Goal: Book appointment/travel/reservation

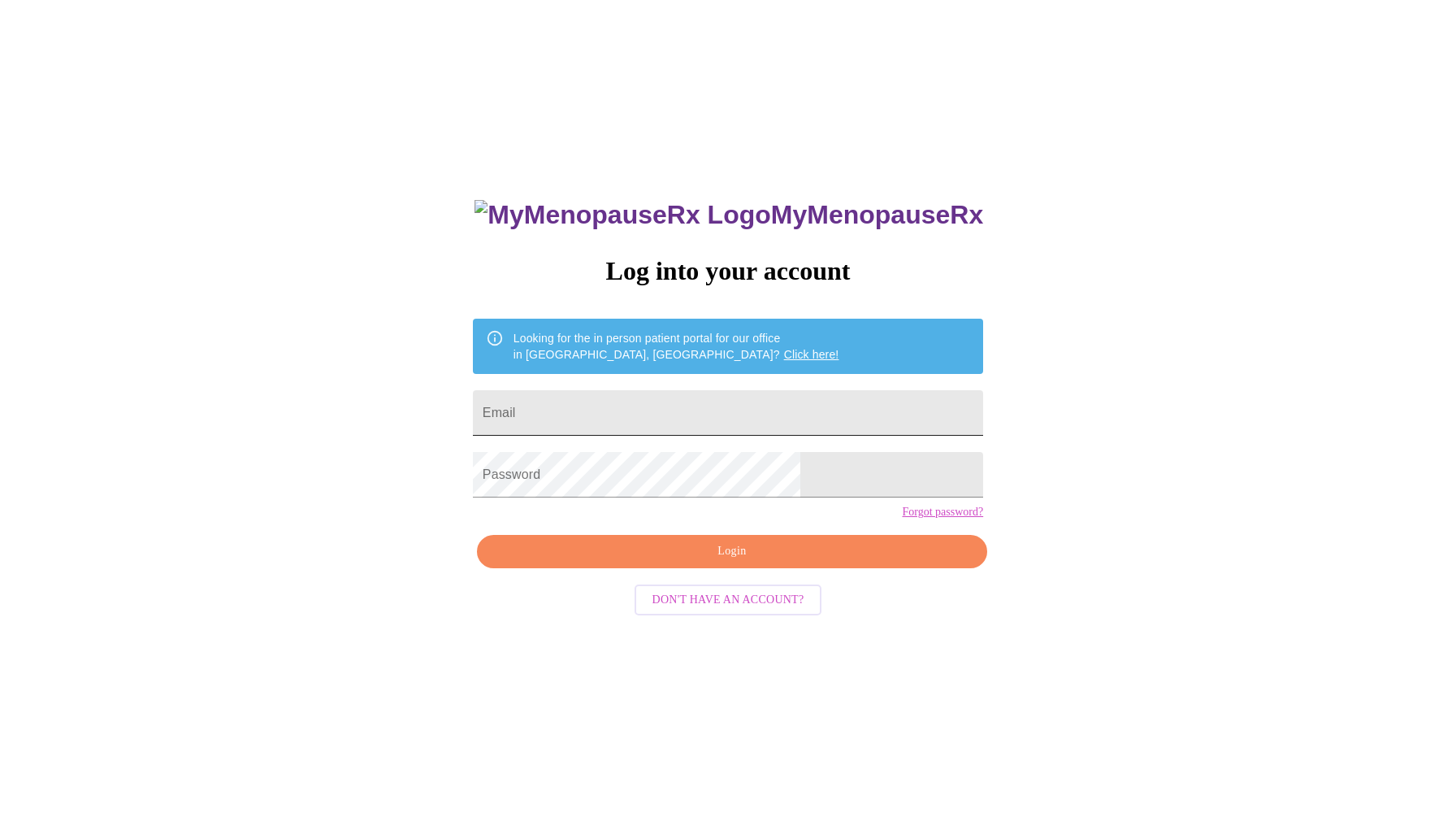
click at [769, 397] on input "Email" at bounding box center [728, 412] width 511 height 45
type input "elizabethj.wilton@gmail.com"
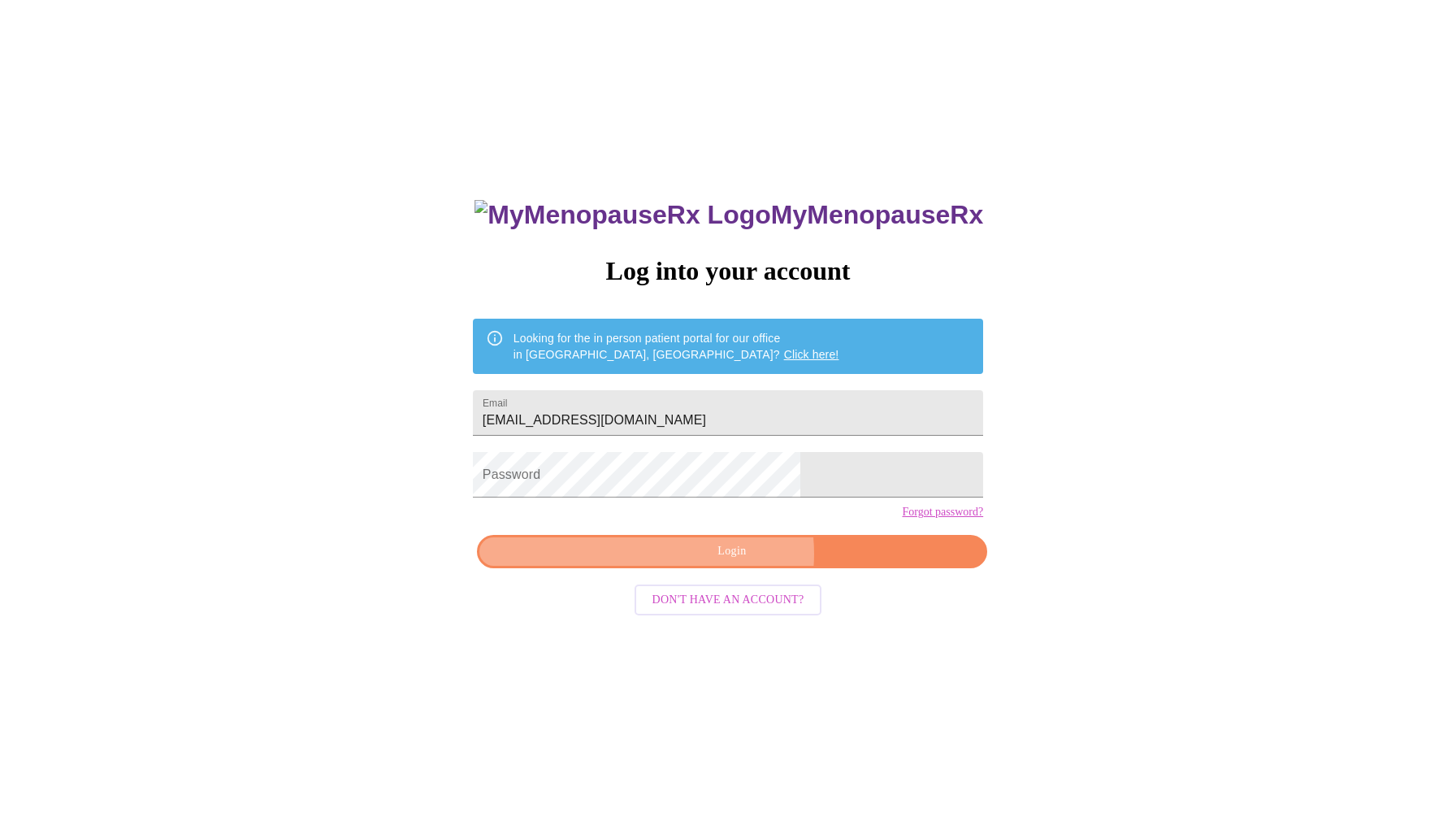
click at [736, 561] on span "Login" at bounding box center [732, 551] width 473 height 21
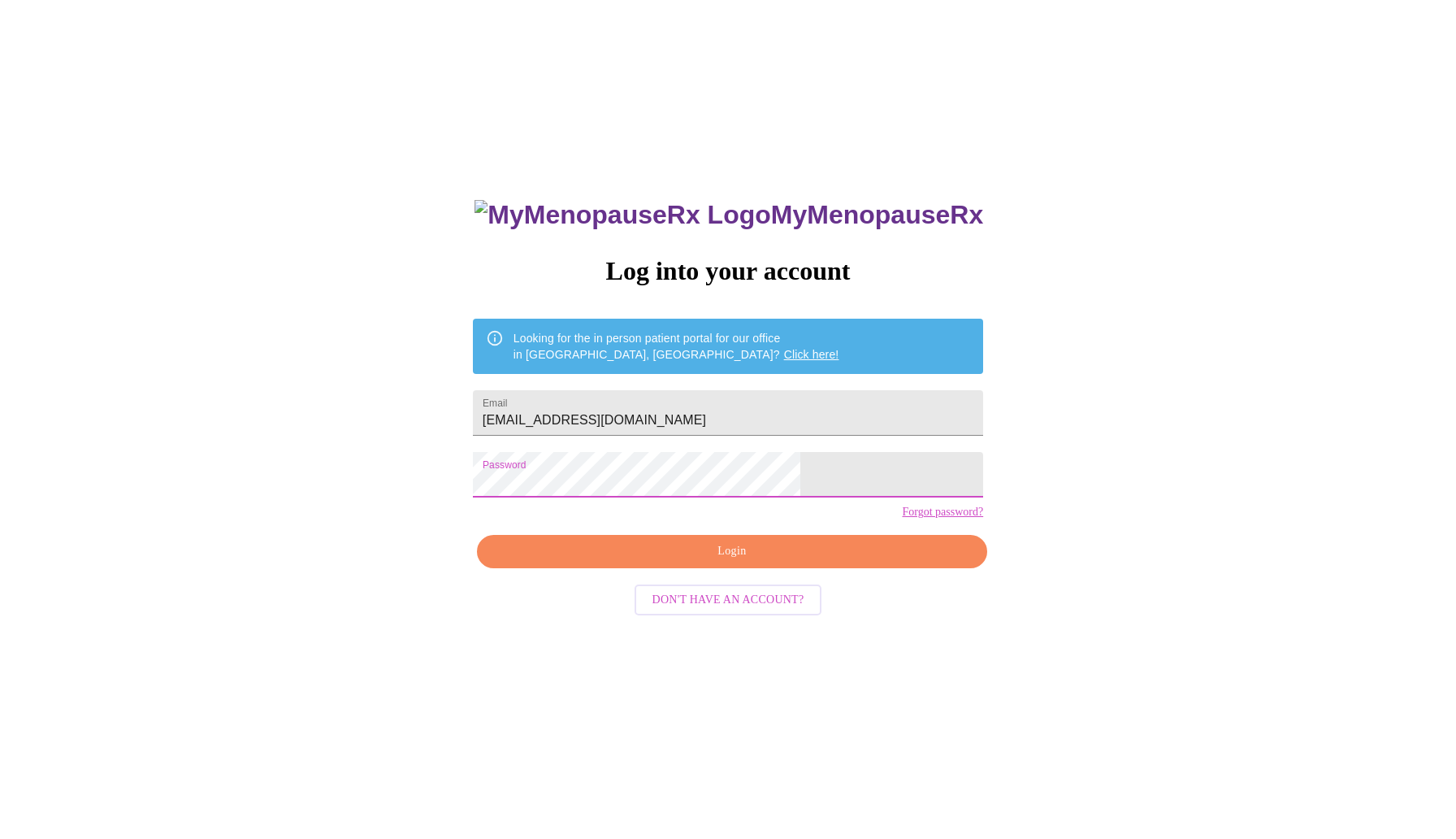
click at [740, 561] on span "Login" at bounding box center [732, 551] width 473 height 21
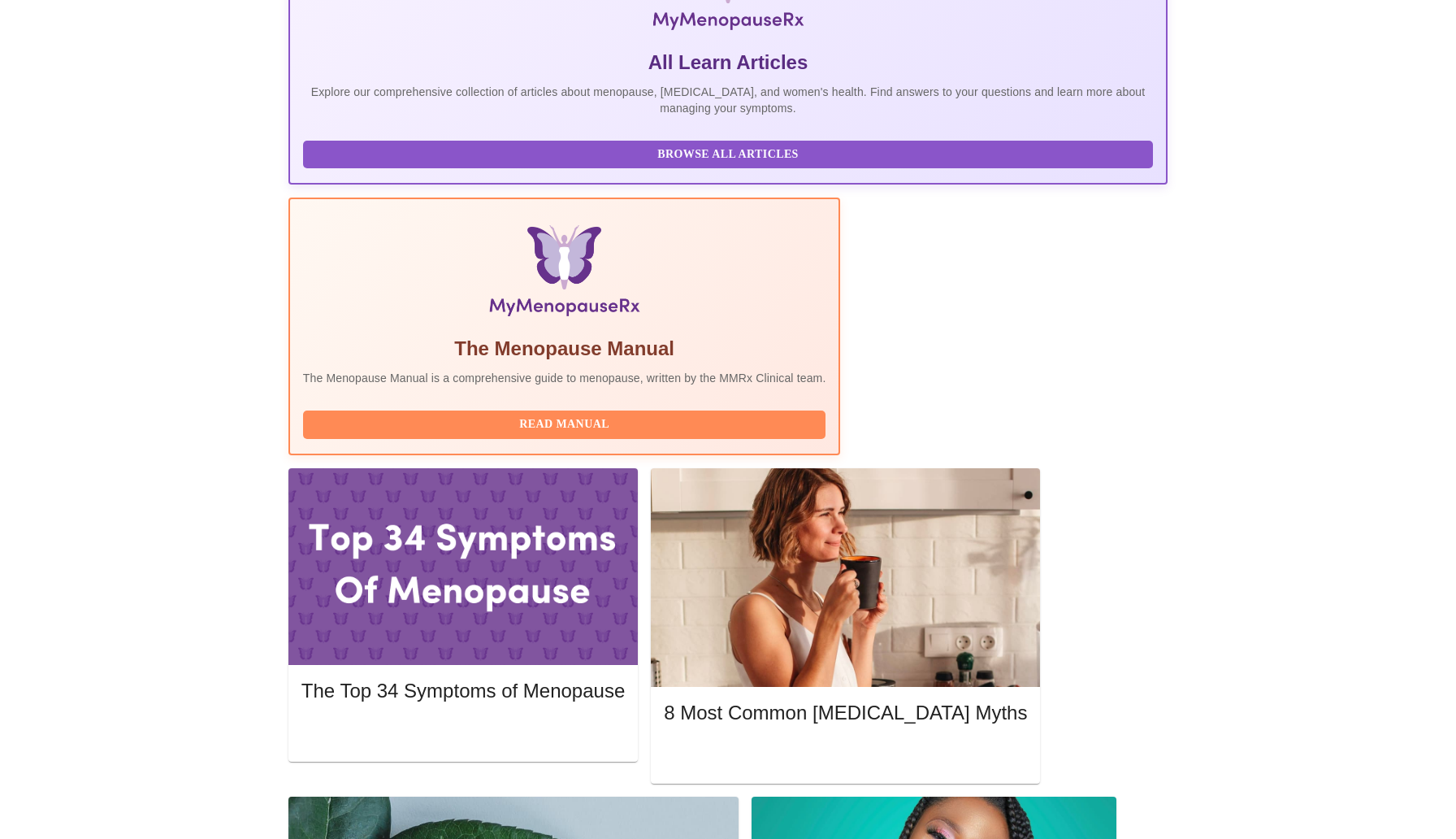
scroll to position [324, 0]
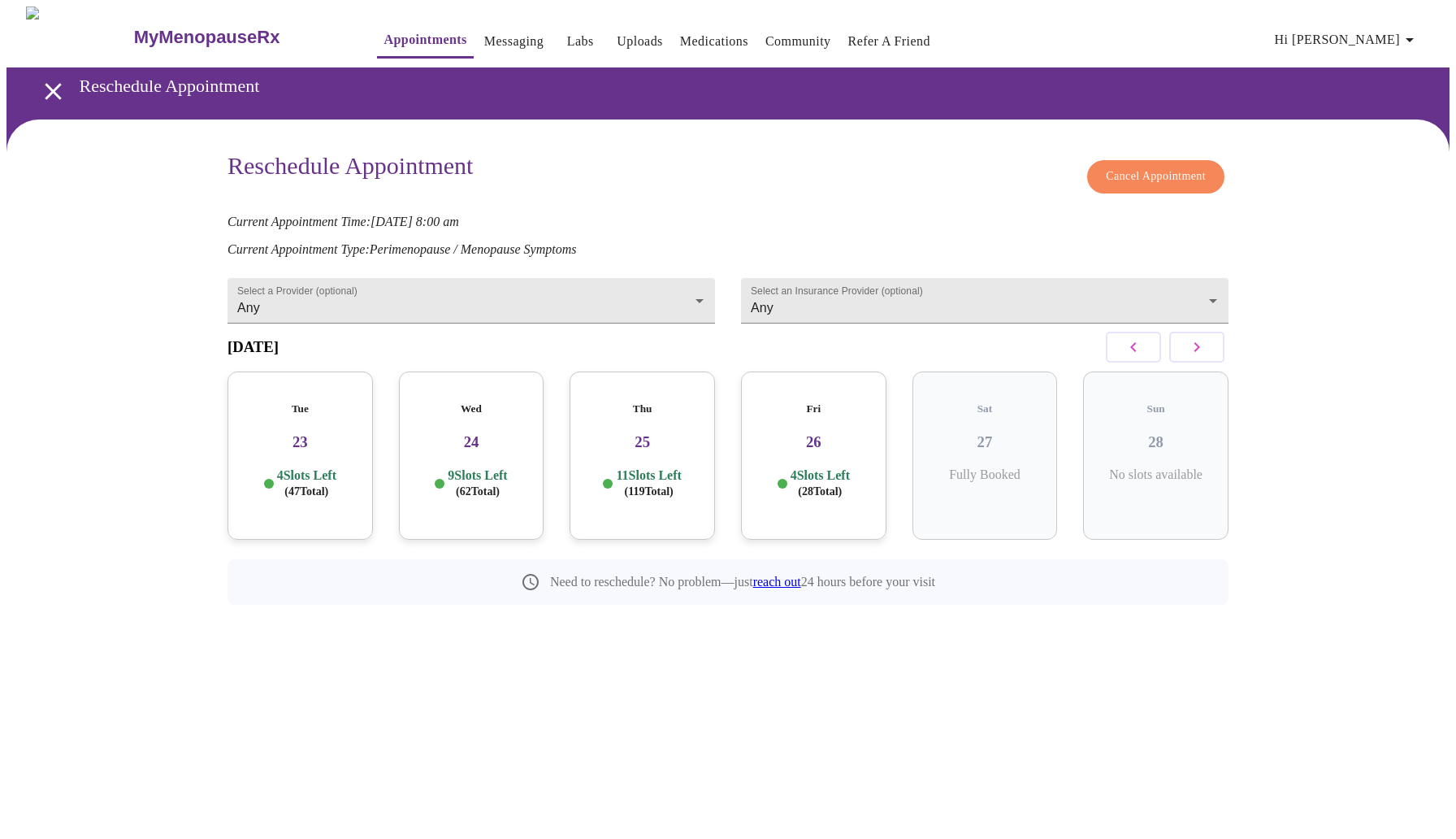
click at [312, 433] on h3 "23" at bounding box center [300, 442] width 119 height 18
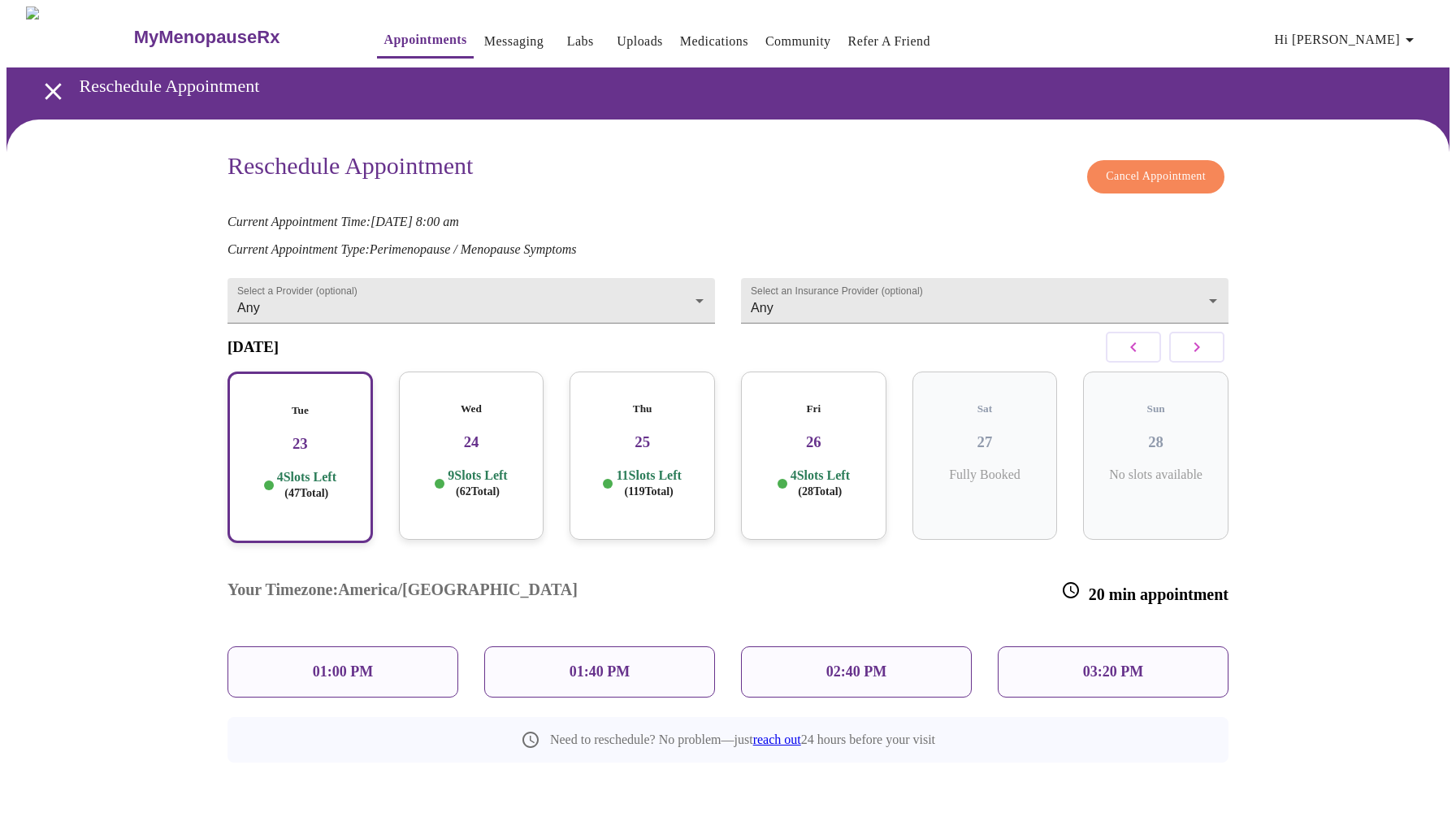
click at [1116, 663] on p "03:20 PM" at bounding box center [1113, 671] width 60 height 17
click at [495, 443] on div "Wed 24 9 Slots Left ( 62 Total)" at bounding box center [471, 456] width 145 height 168
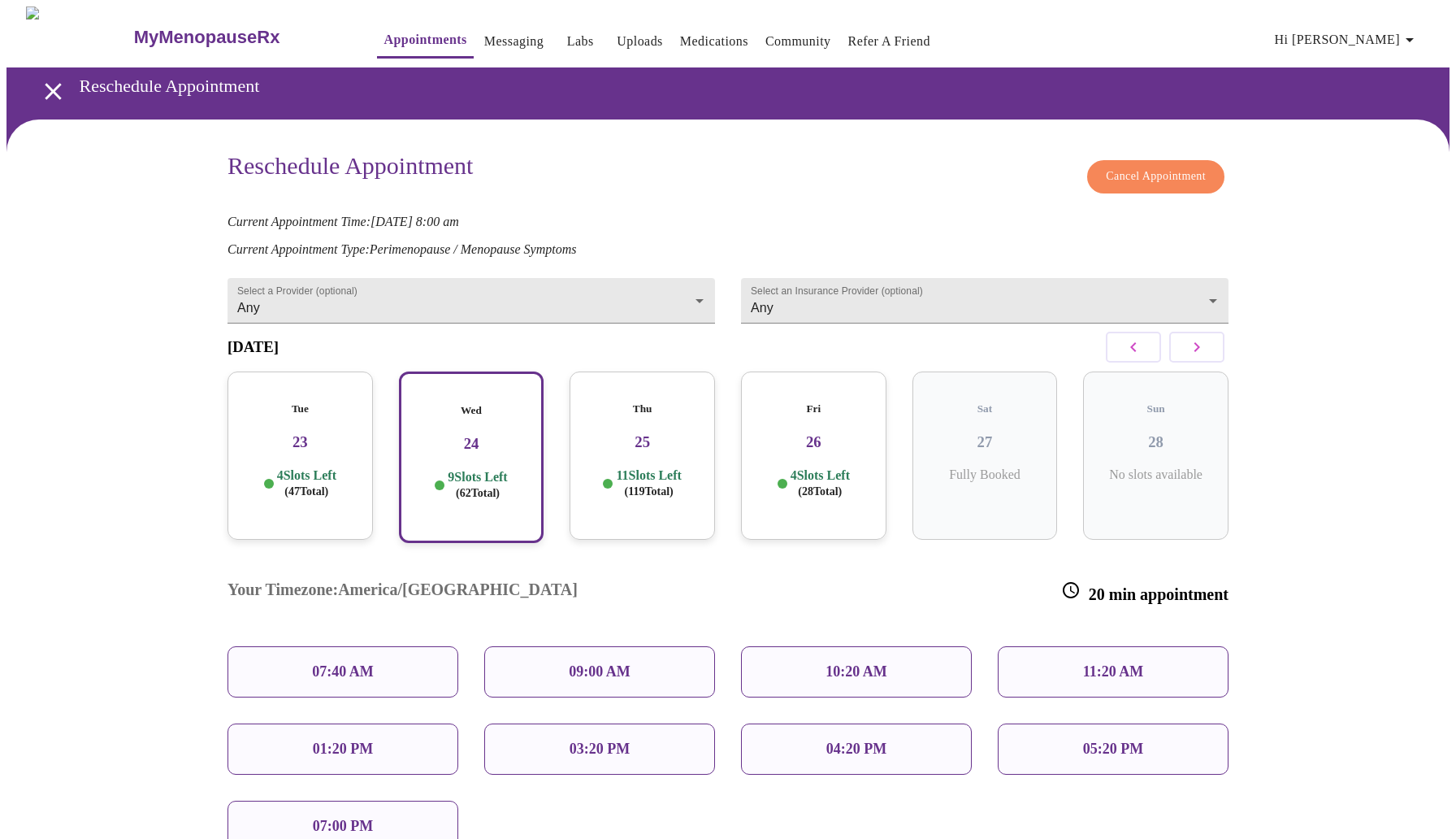
click at [362, 663] on p "07:40 AM" at bounding box center [343, 671] width 61 height 17
click at [357, 663] on p "07:40 AM" at bounding box center [343, 671] width 61 height 17
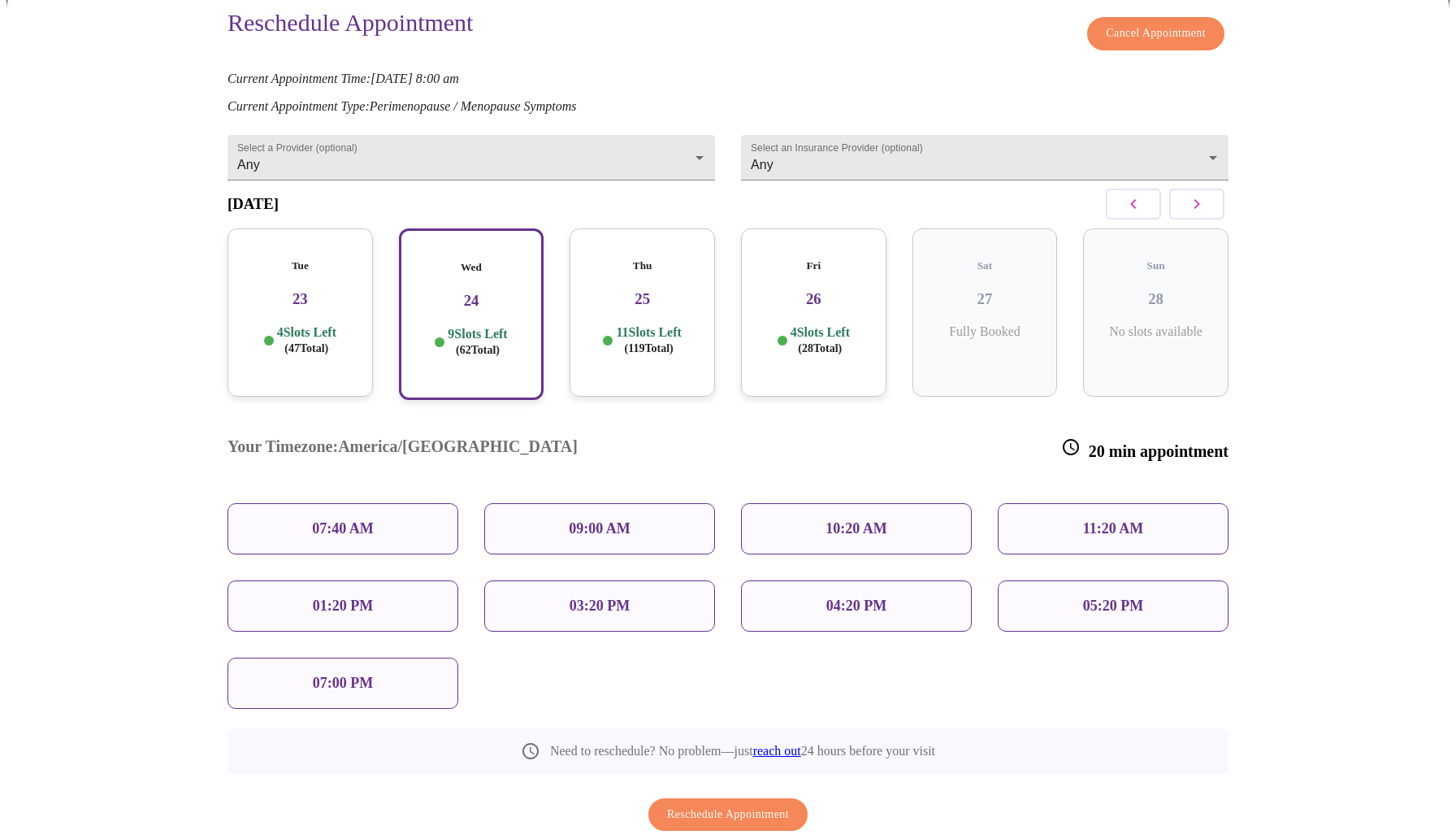
scroll to position [154, 0]
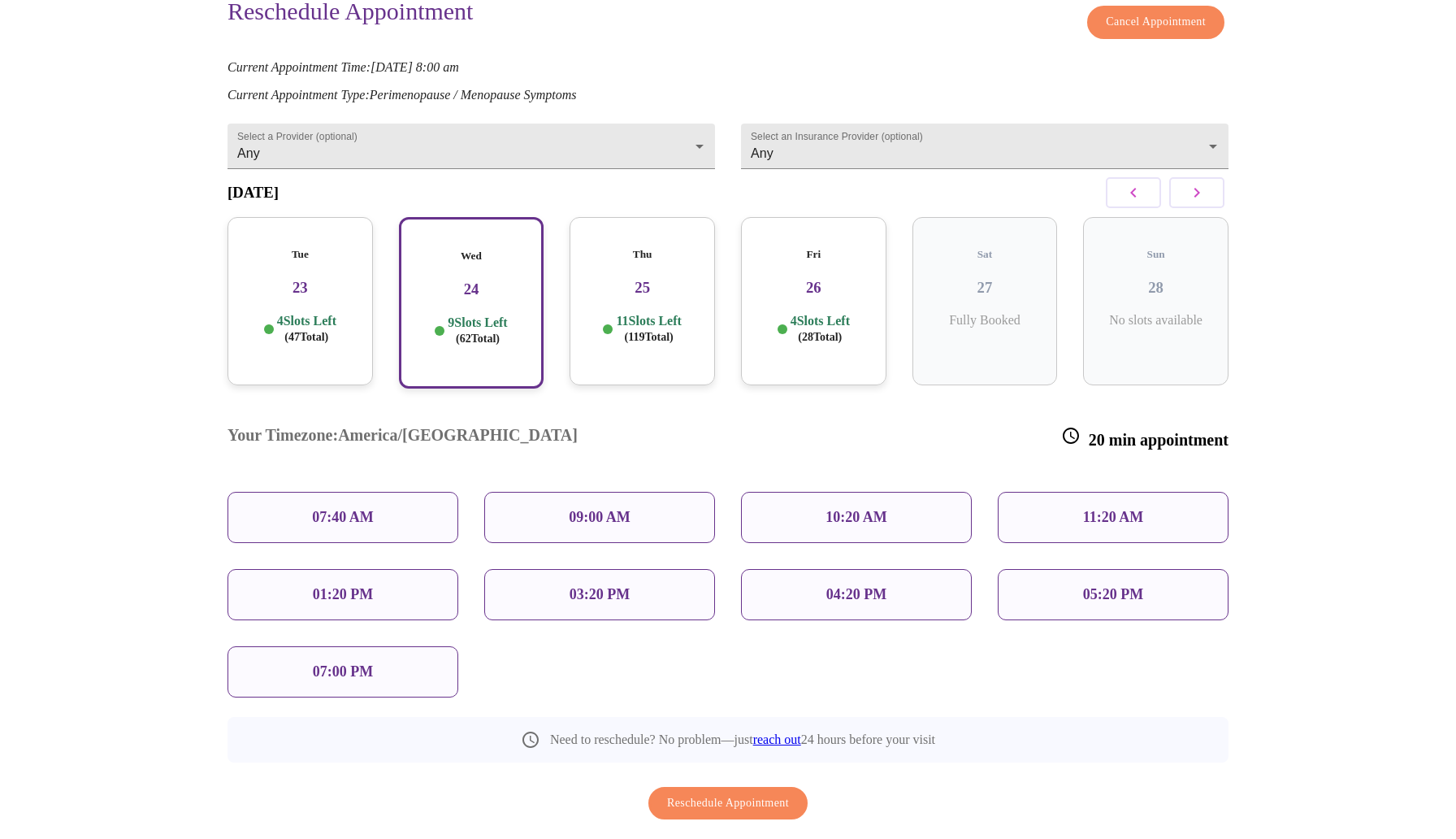
click at [318, 509] on p "07:40 AM" at bounding box center [343, 517] width 61 height 17
click at [316, 509] on p "07:40 AM" at bounding box center [343, 517] width 61 height 17
click at [357, 509] on p "07:40 AM" at bounding box center [343, 517] width 61 height 17
click at [593, 556] on div "03:20 PM" at bounding box center [599, 595] width 257 height 78
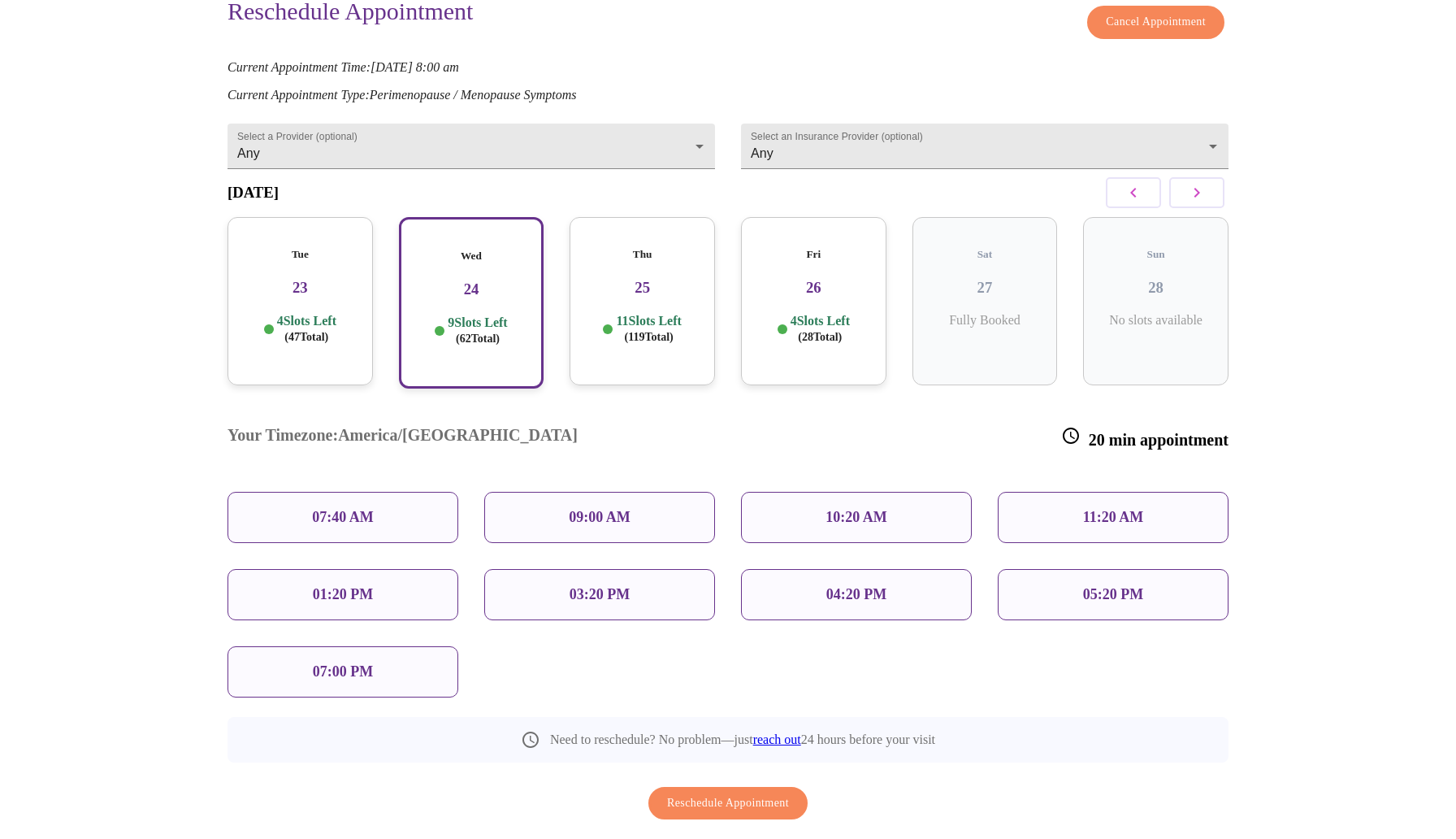
click at [594, 569] on div "03:20 PM" at bounding box center [600, 595] width 231 height 51
click at [403, 492] on div "07:40 AM" at bounding box center [343, 517] width 231 height 51
click at [481, 354] on div "Wed 24 9 Slots Left ( 62 Total)" at bounding box center [471, 303] width 145 height 171
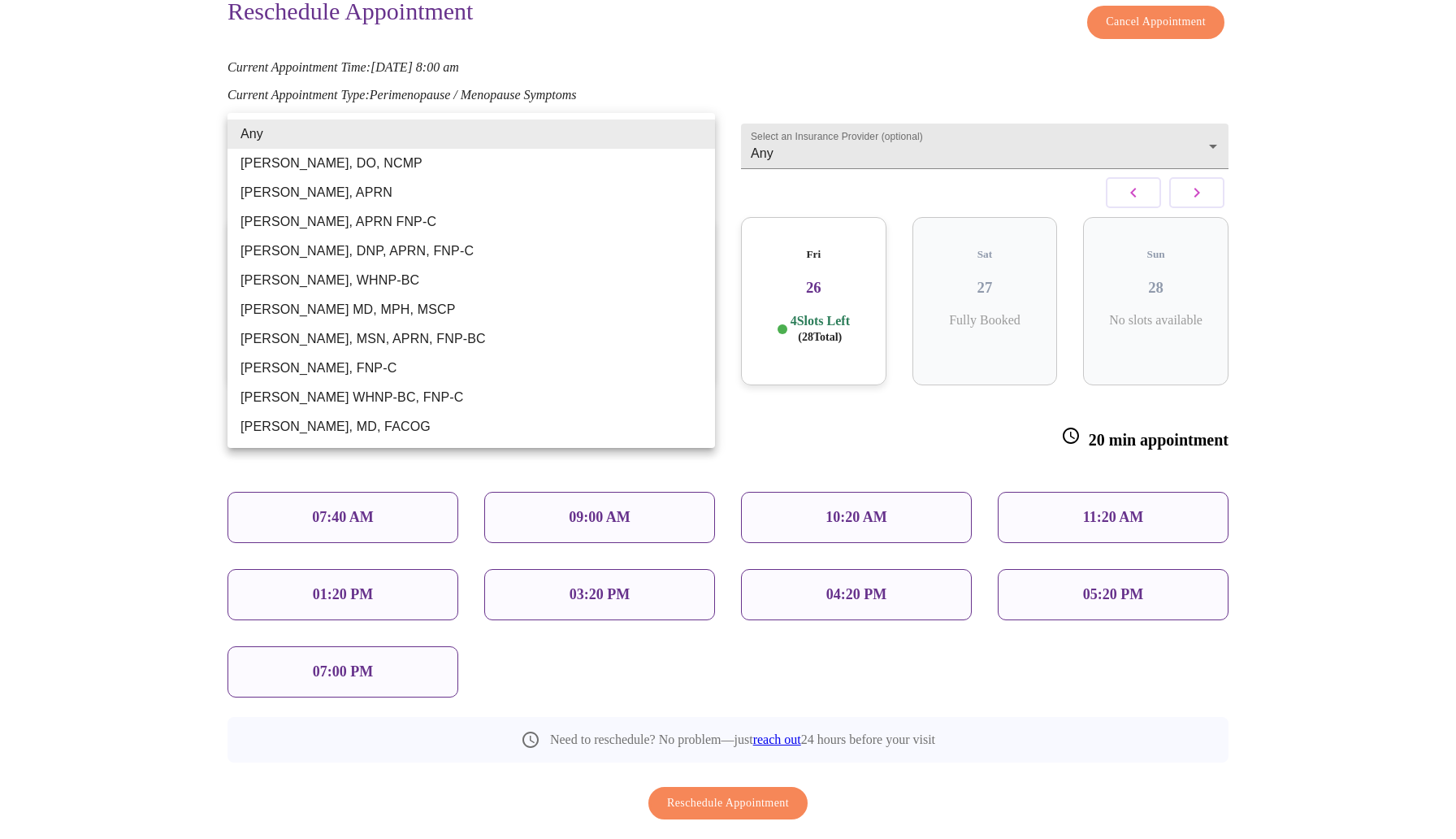
click at [448, 141] on body "MyMenopauseRx Appointments Messaging Labs Uploads Medications Community Refer a…" at bounding box center [728, 376] width 1443 height 1048
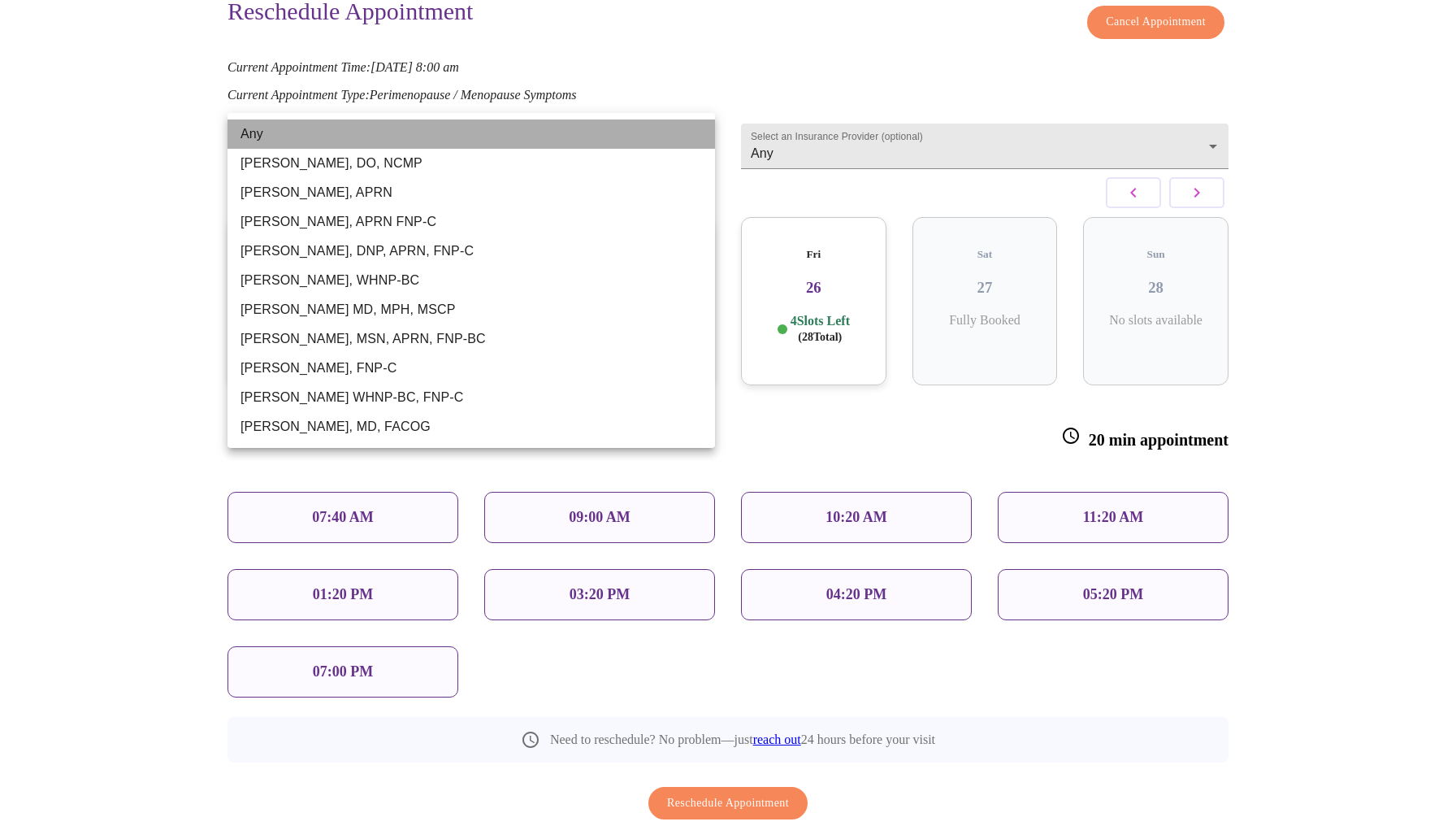
click at [448, 141] on li "Any" at bounding box center [471, 134] width 487 height 29
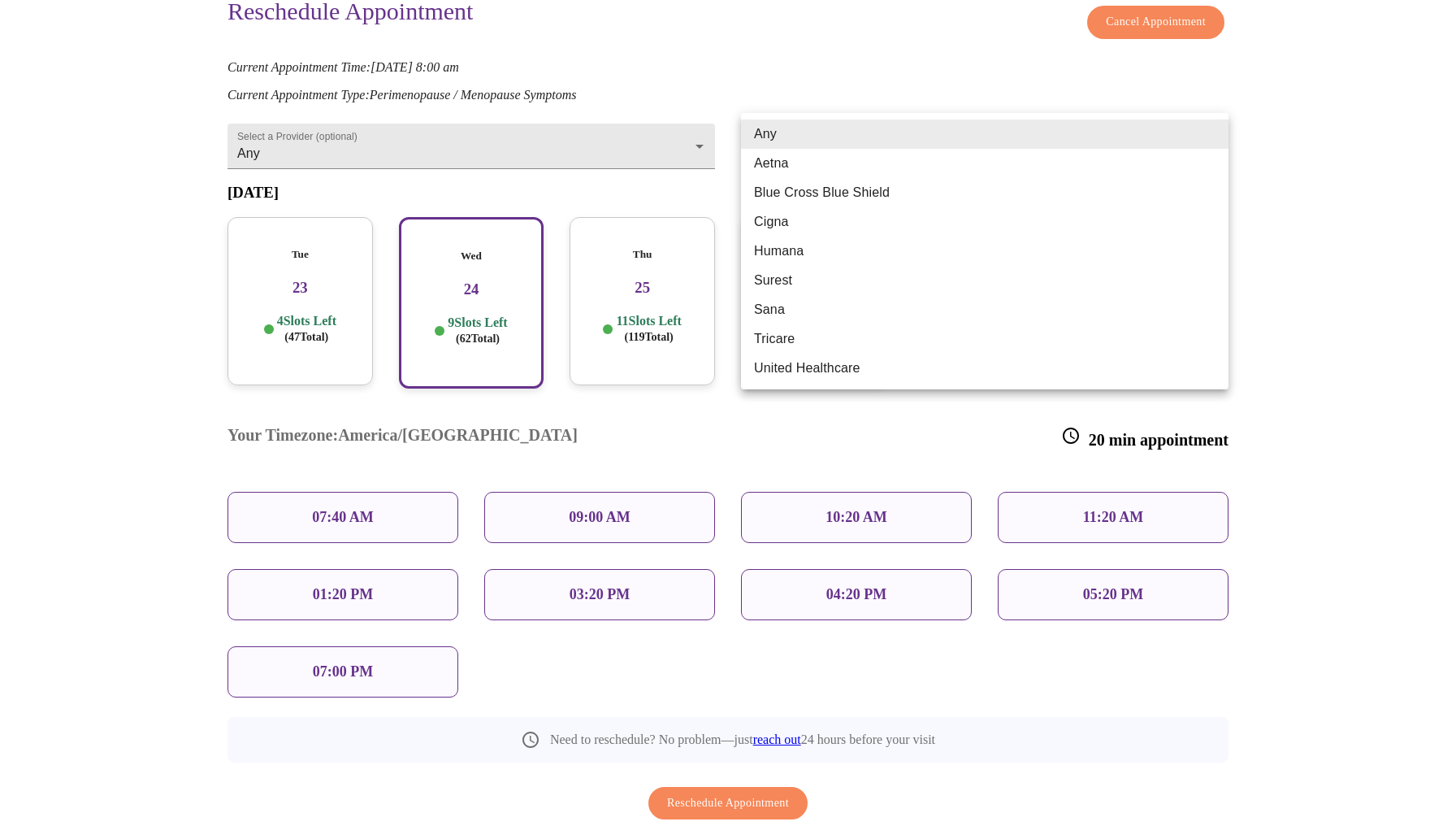
click at [792, 145] on body "MyMenopauseRx Appointments Messaging Labs Uploads Medications Community Refer a…" at bounding box center [728, 376] width 1443 height 1048
click at [787, 187] on li "Blue Cross Blue Shield" at bounding box center [985, 192] width 487 height 29
type input "Blue Cross Blue Shield"
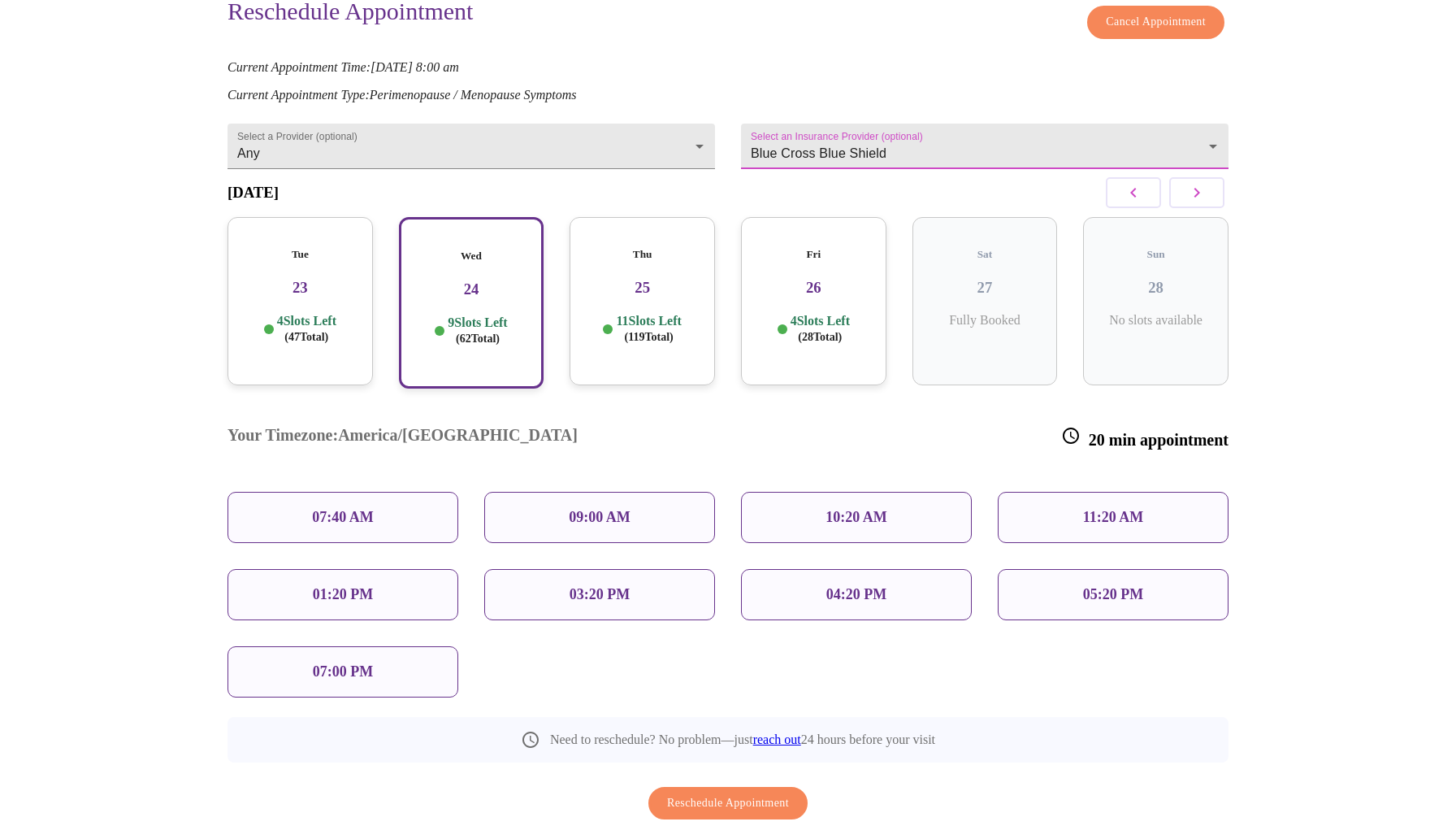
click at [416, 492] on div "07:40 AM" at bounding box center [343, 517] width 231 height 51
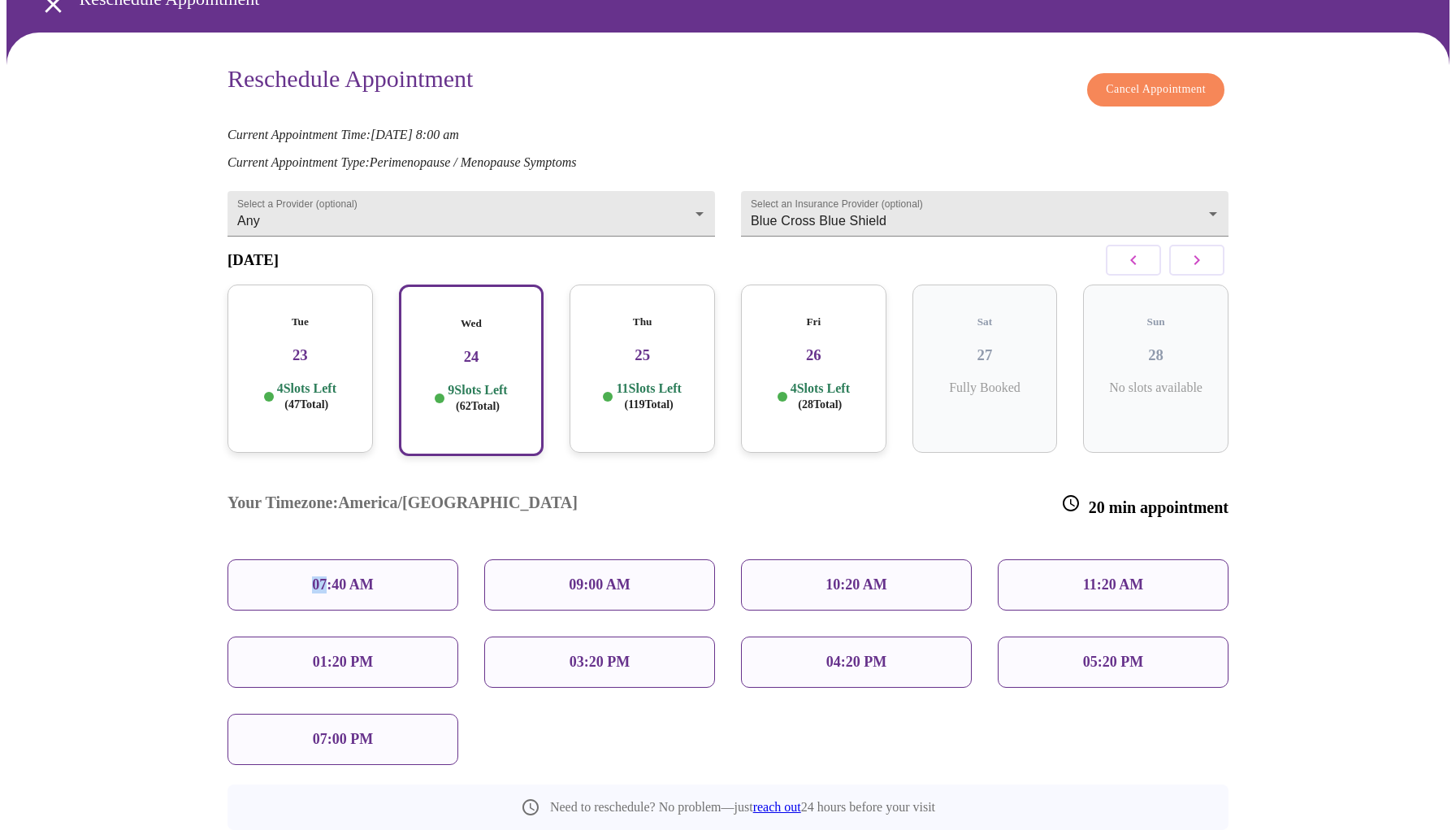
scroll to position [75, 0]
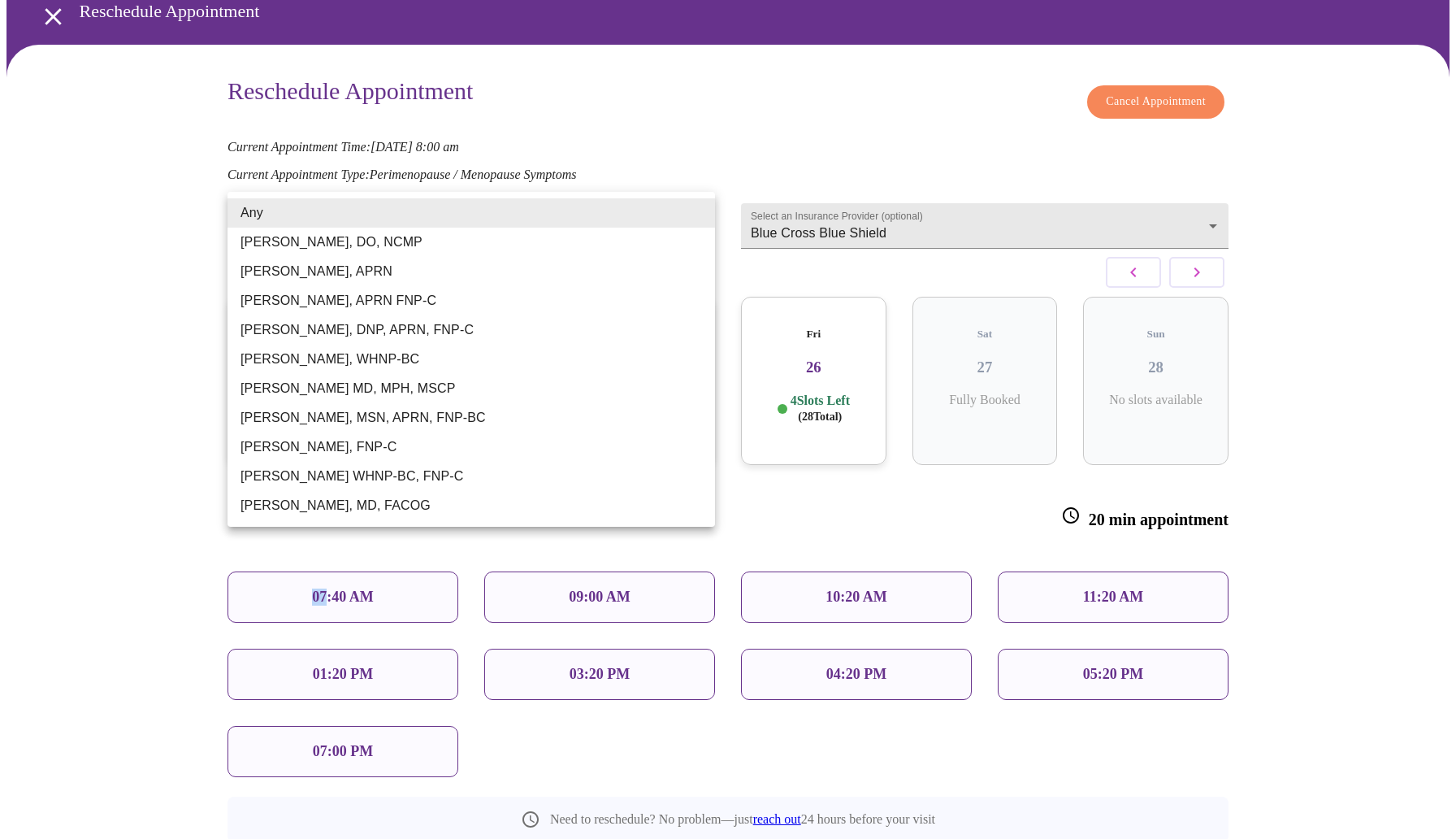
click at [527, 225] on body "MyMenopauseRx Appointments Messaging Labs Uploads Medications Community Refer a…" at bounding box center [728, 456] width 1443 height 1048
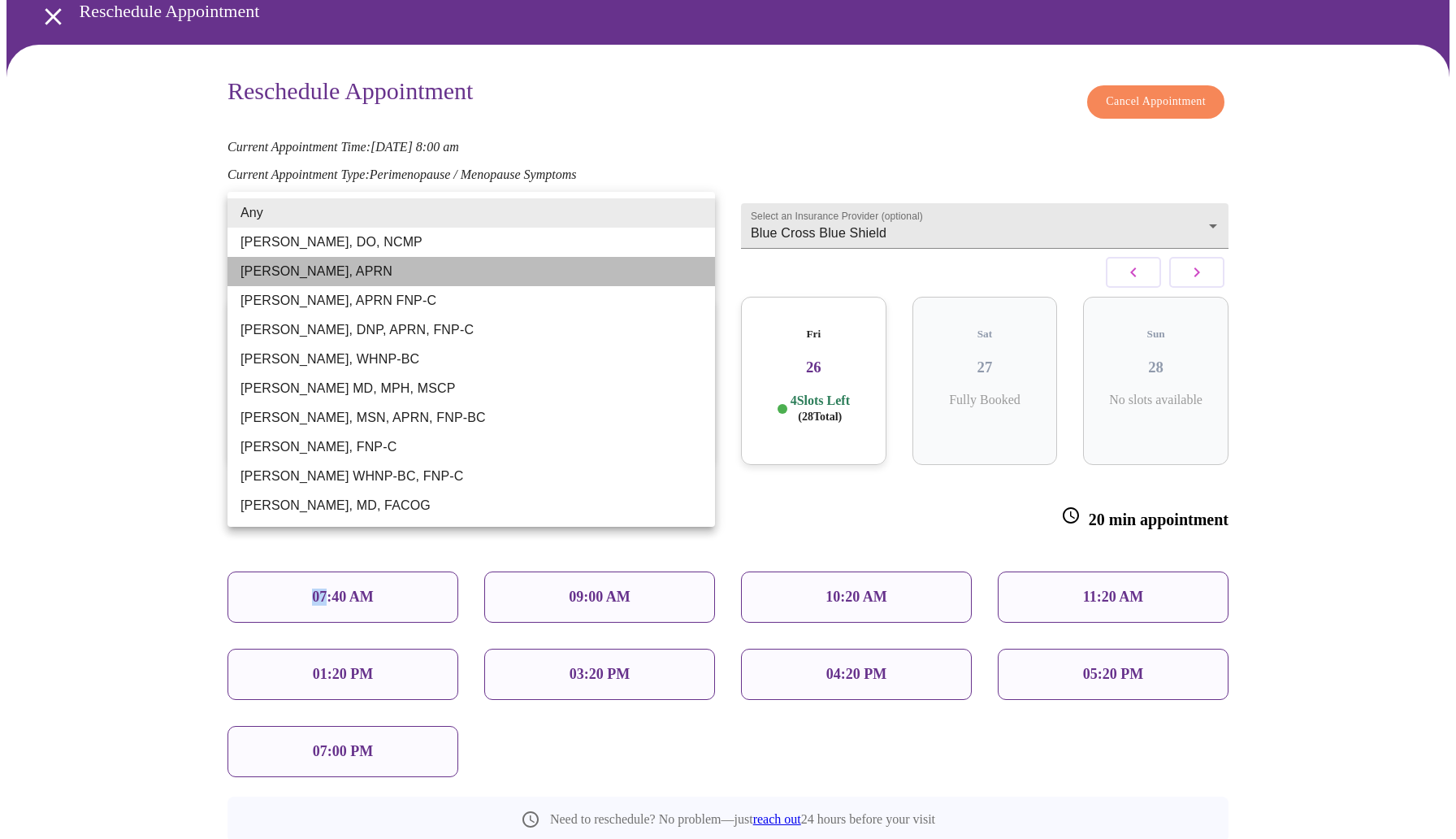
click at [367, 264] on li "[PERSON_NAME], APRN" at bounding box center [471, 272] width 487 height 29
type input "[PERSON_NAME], APRN"
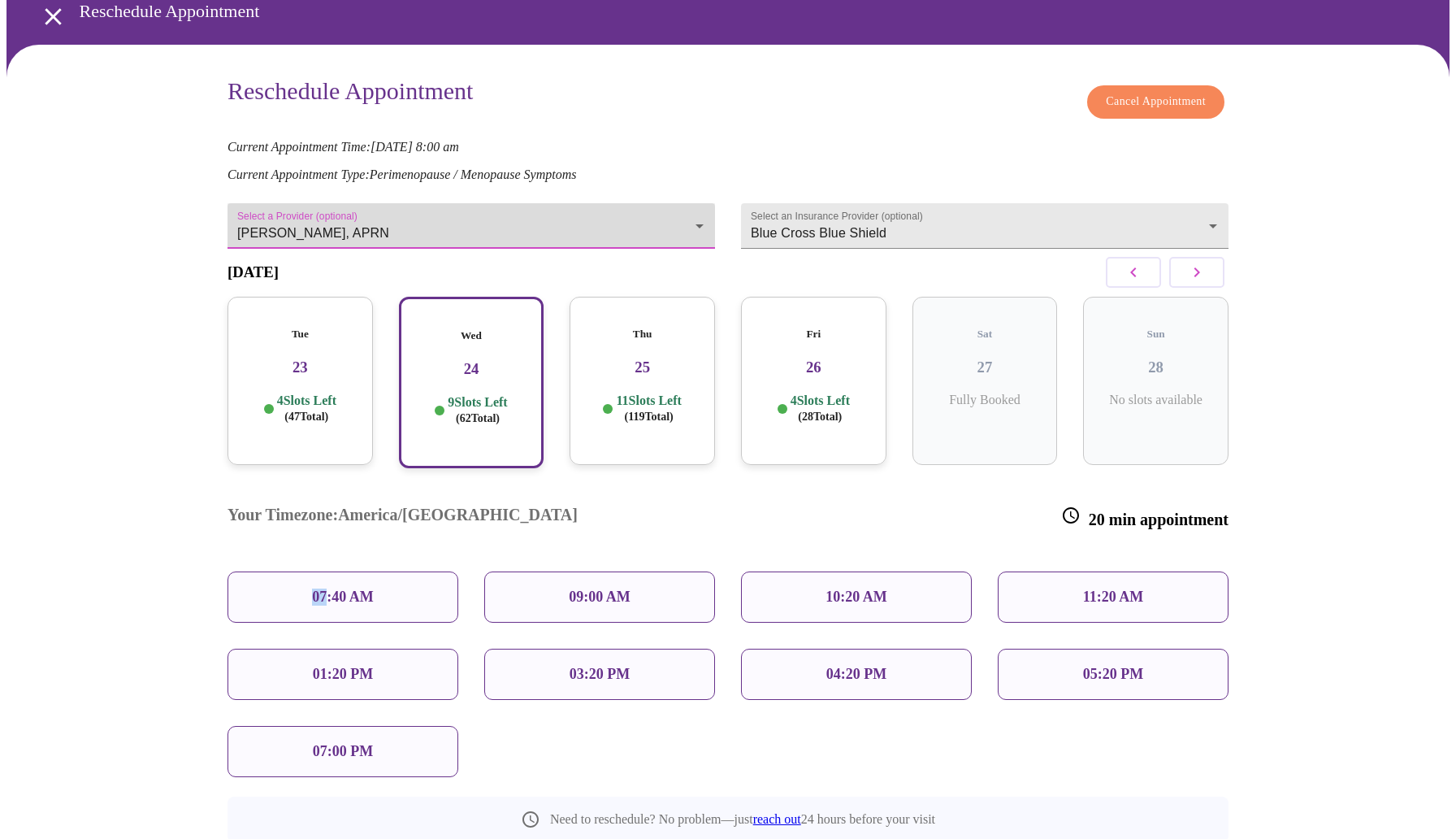
scroll to position [0, 0]
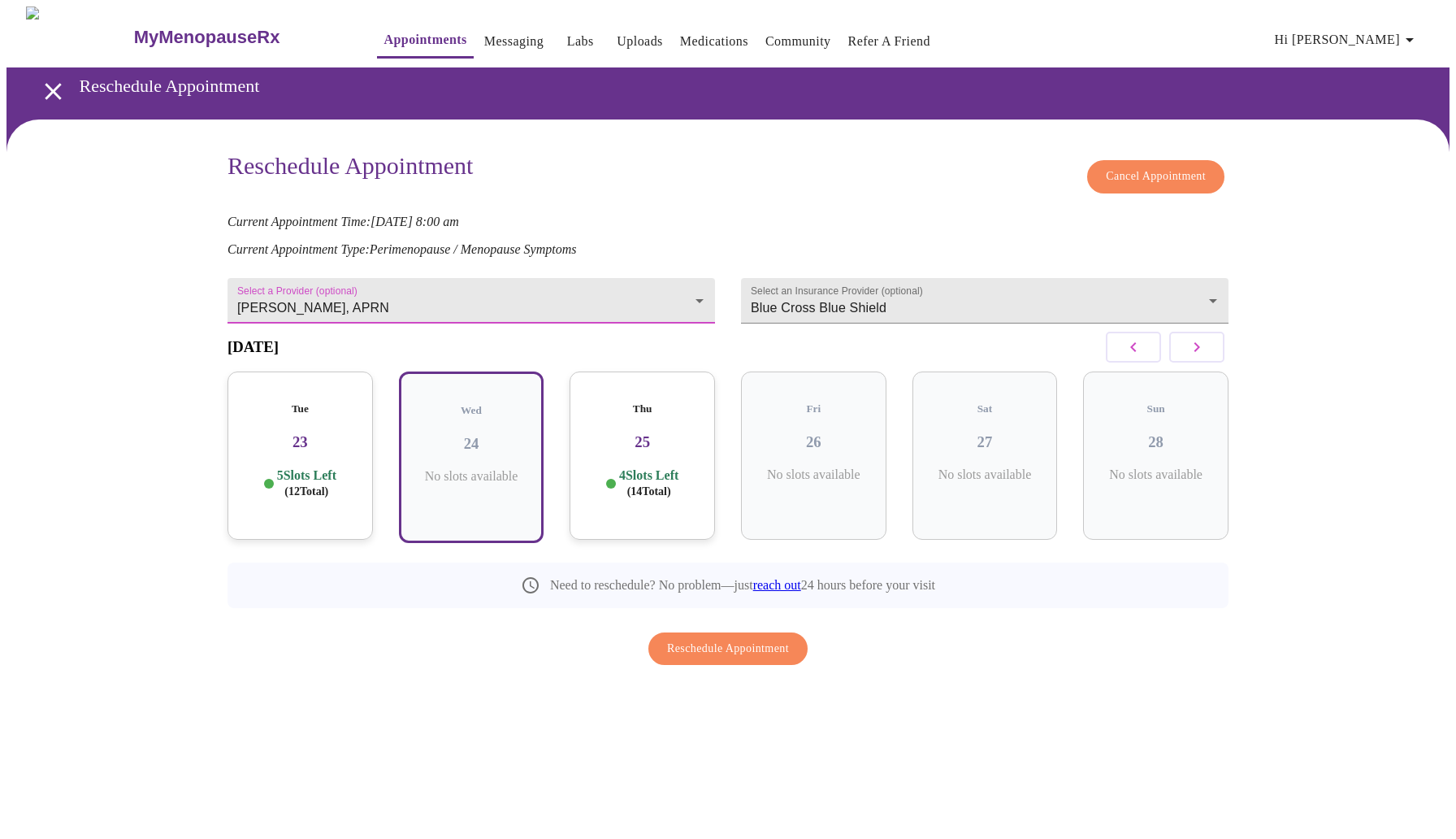
click at [640, 490] on div "Thu 25 4 Slots Left ( 14 Total)" at bounding box center [641, 456] width 145 height 168
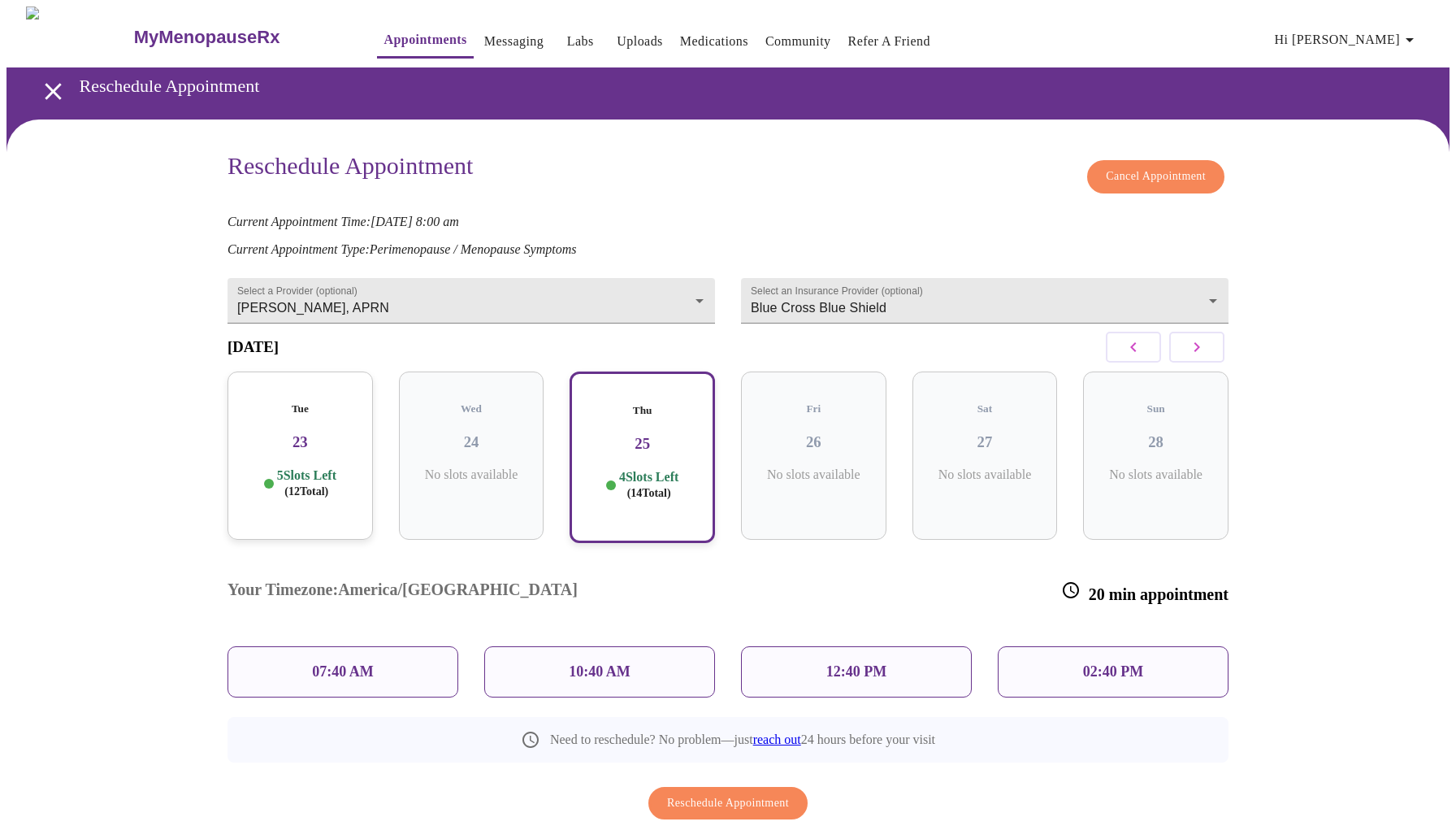
click at [853, 663] on p "12:40 PM" at bounding box center [856, 671] width 60 height 17
click at [323, 445] on div "Tue 23 5 Slots Left ( 12 Total)" at bounding box center [299, 456] width 145 height 168
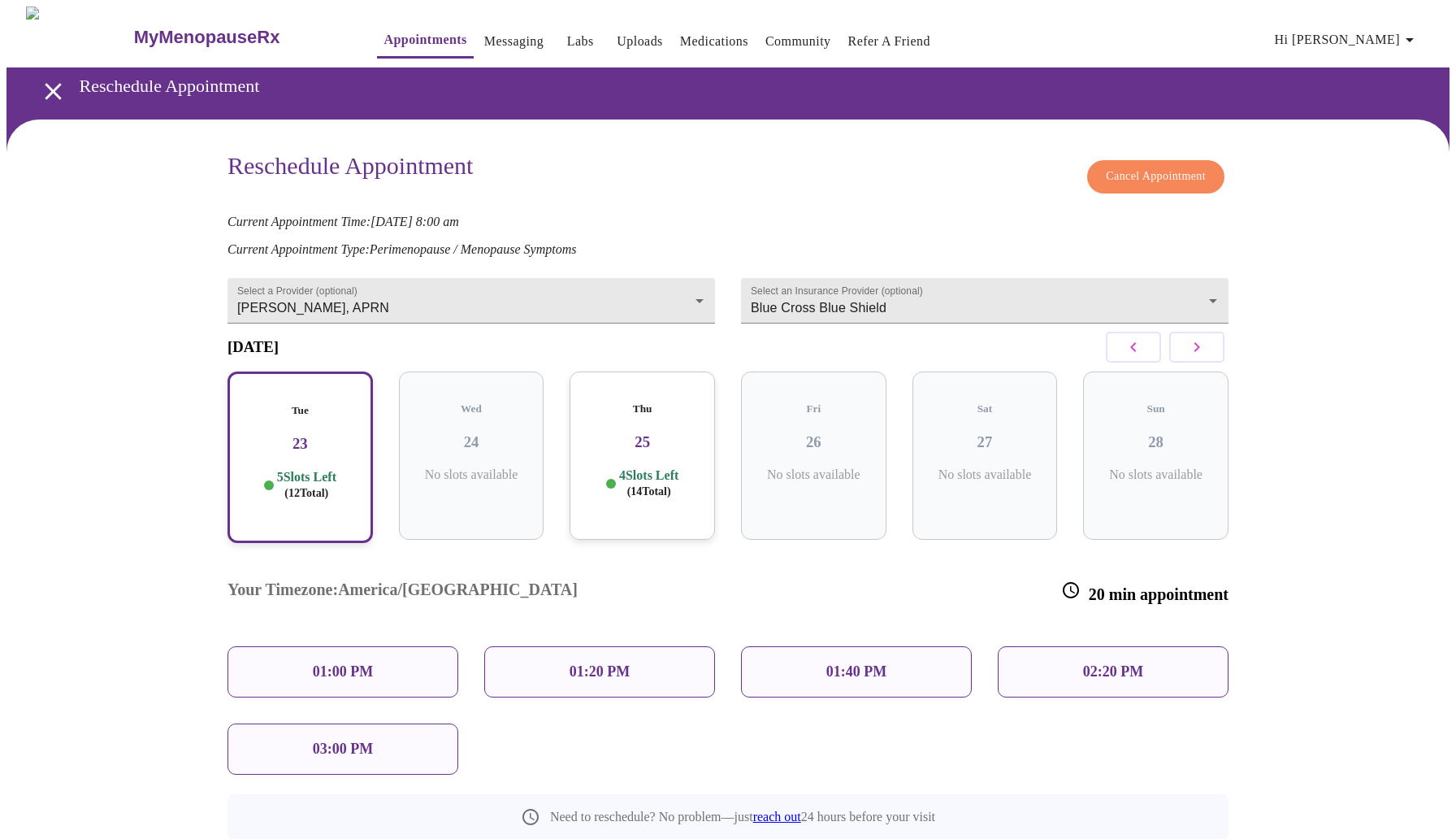
click at [278, 724] on div "03:00 PM" at bounding box center [343, 749] width 231 height 51
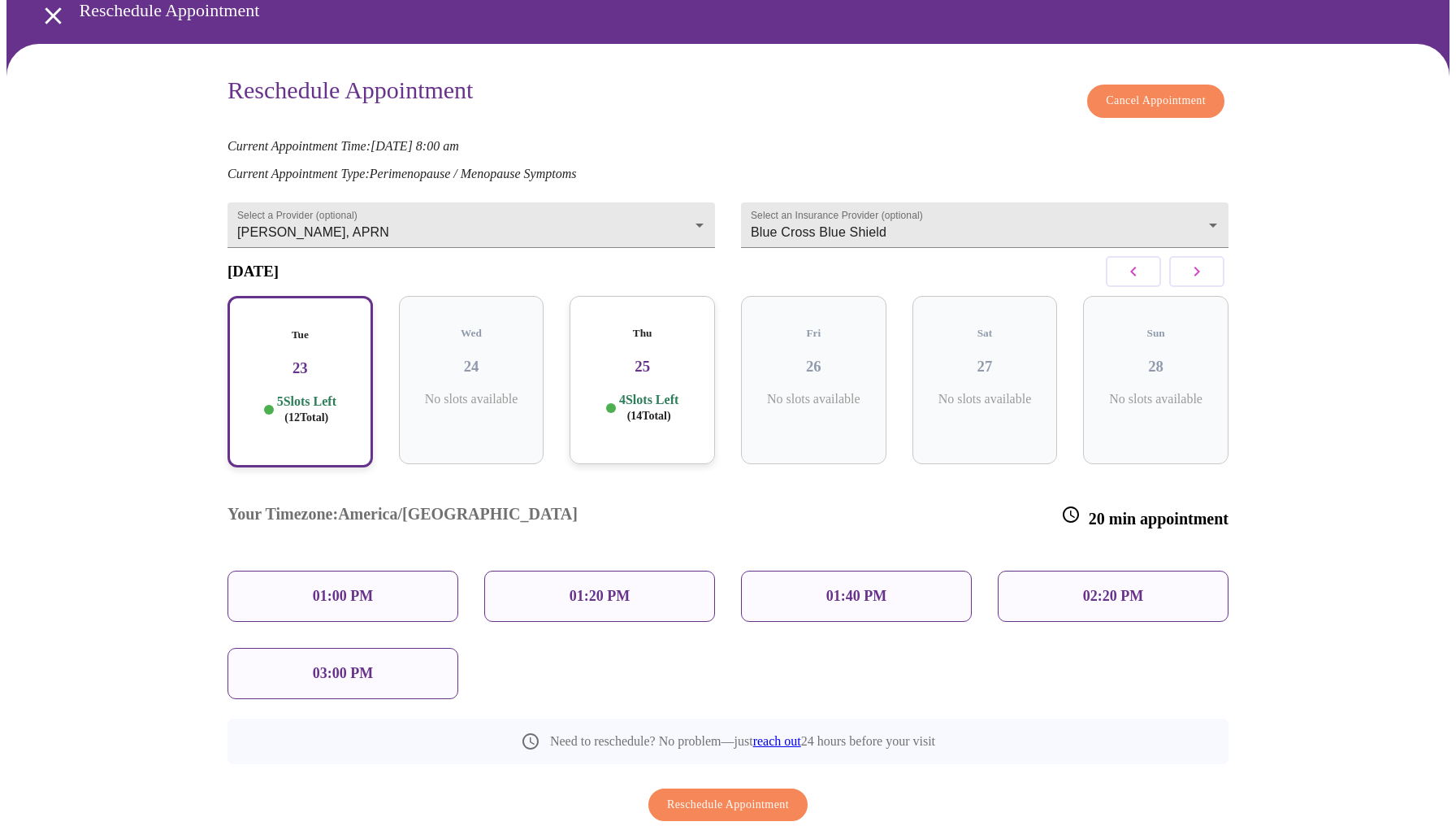
scroll to position [77, 0]
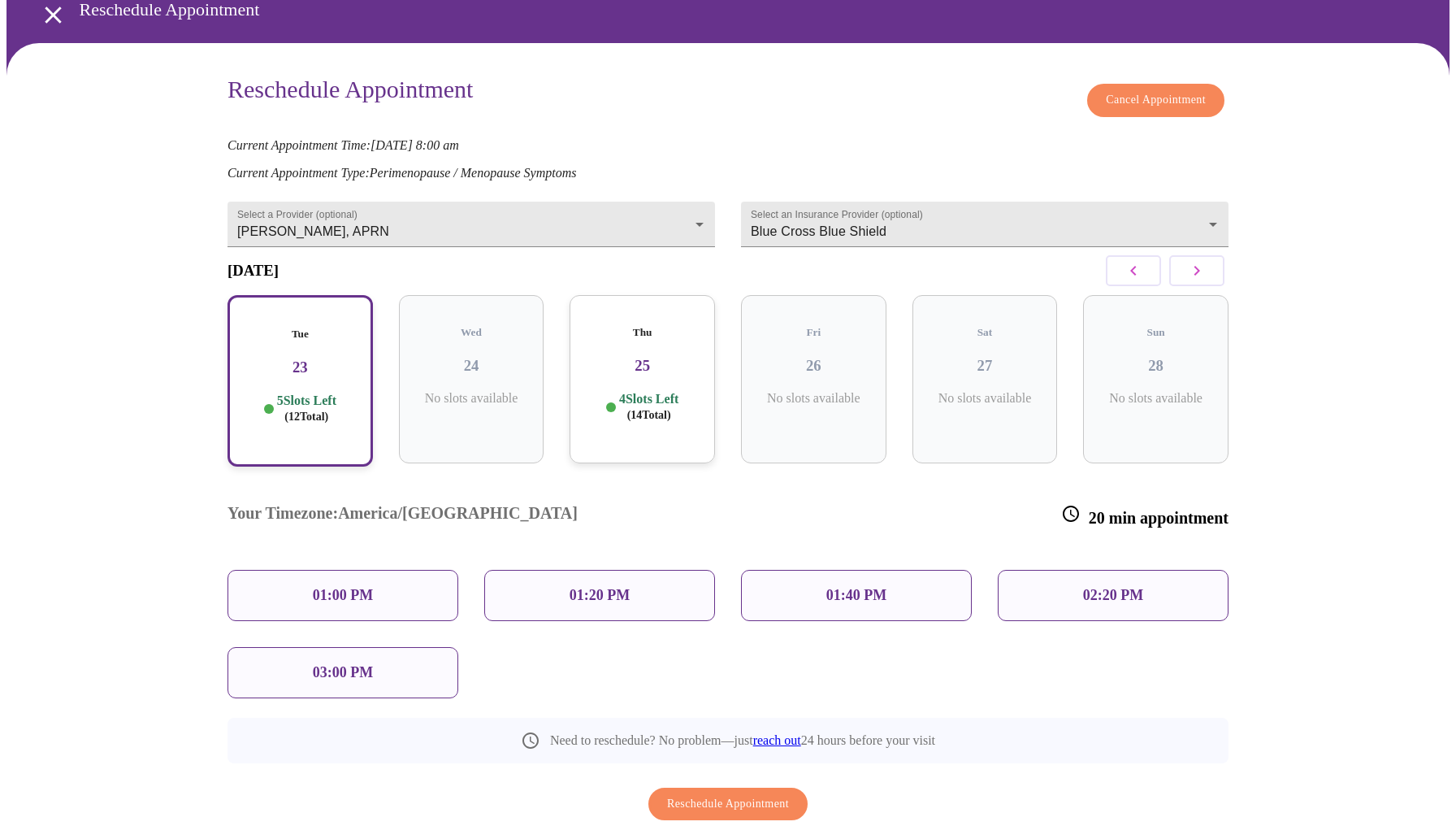
click at [327, 419] on div "Tue 23 5 Slots Left ( 12 Total)" at bounding box center [299, 381] width 145 height 171
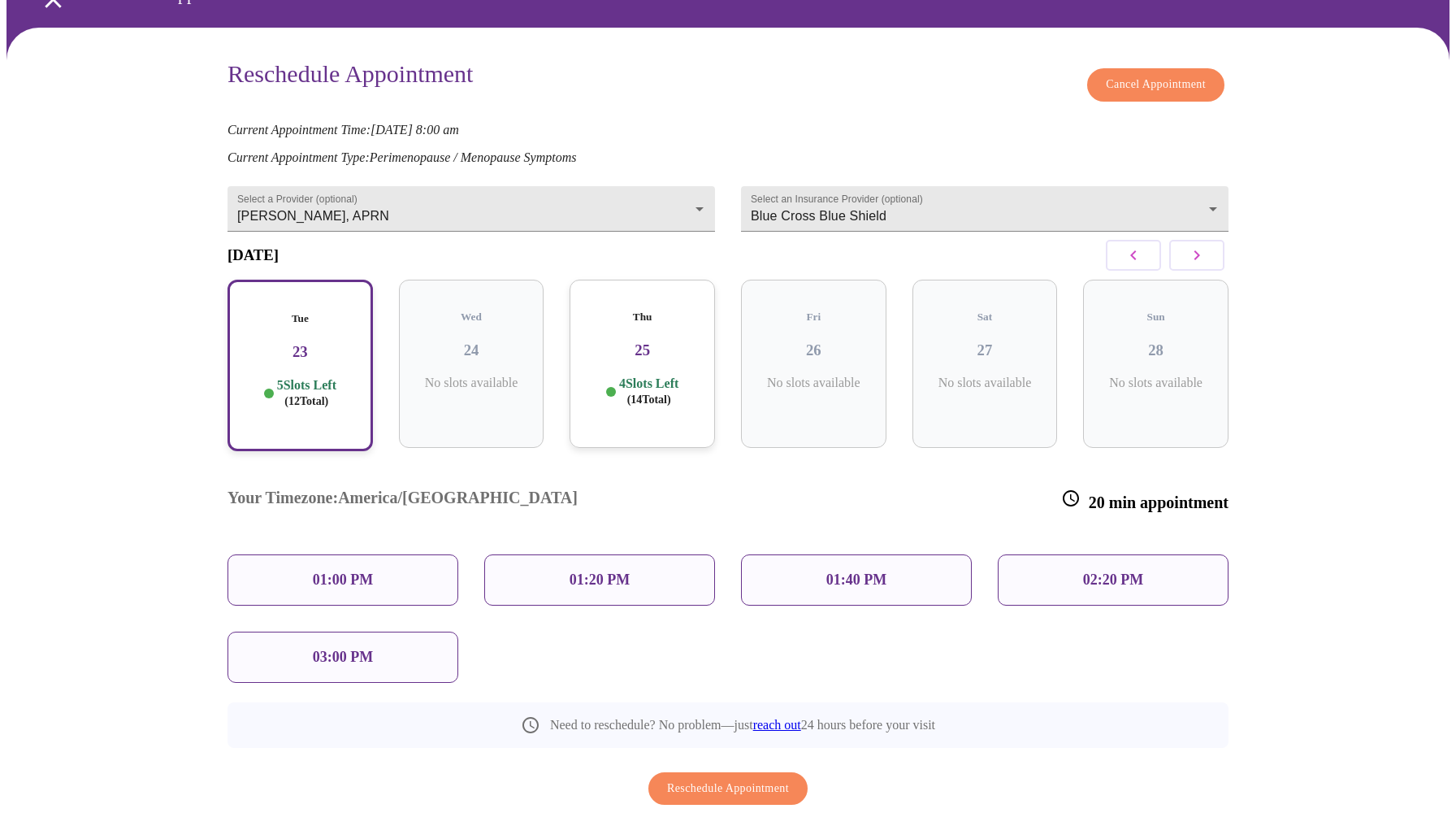
click at [699, 394] on div "4 Slots Left ( 14 Total)" at bounding box center [642, 391] width 119 height 32
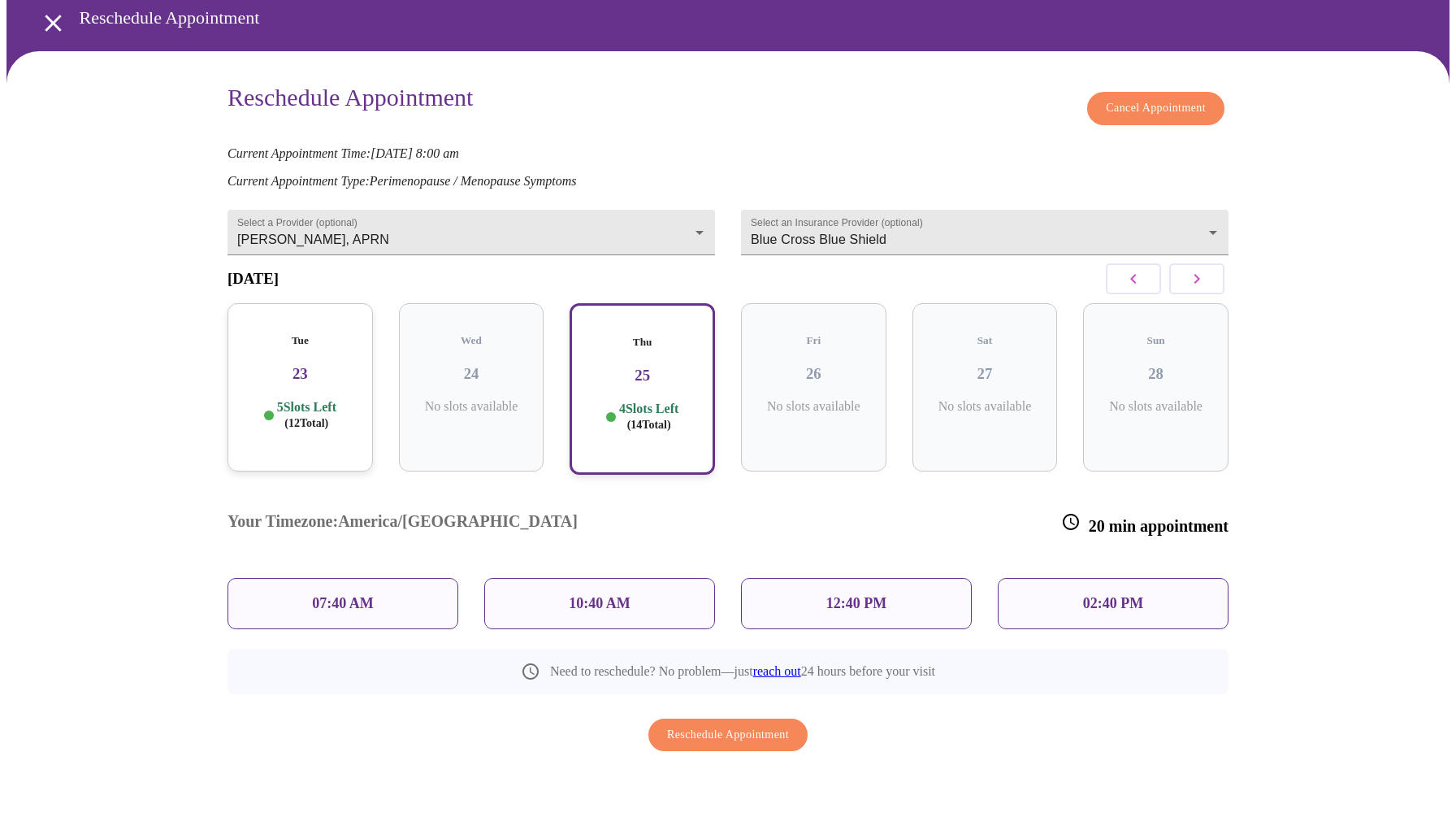
scroll to position [10, 0]
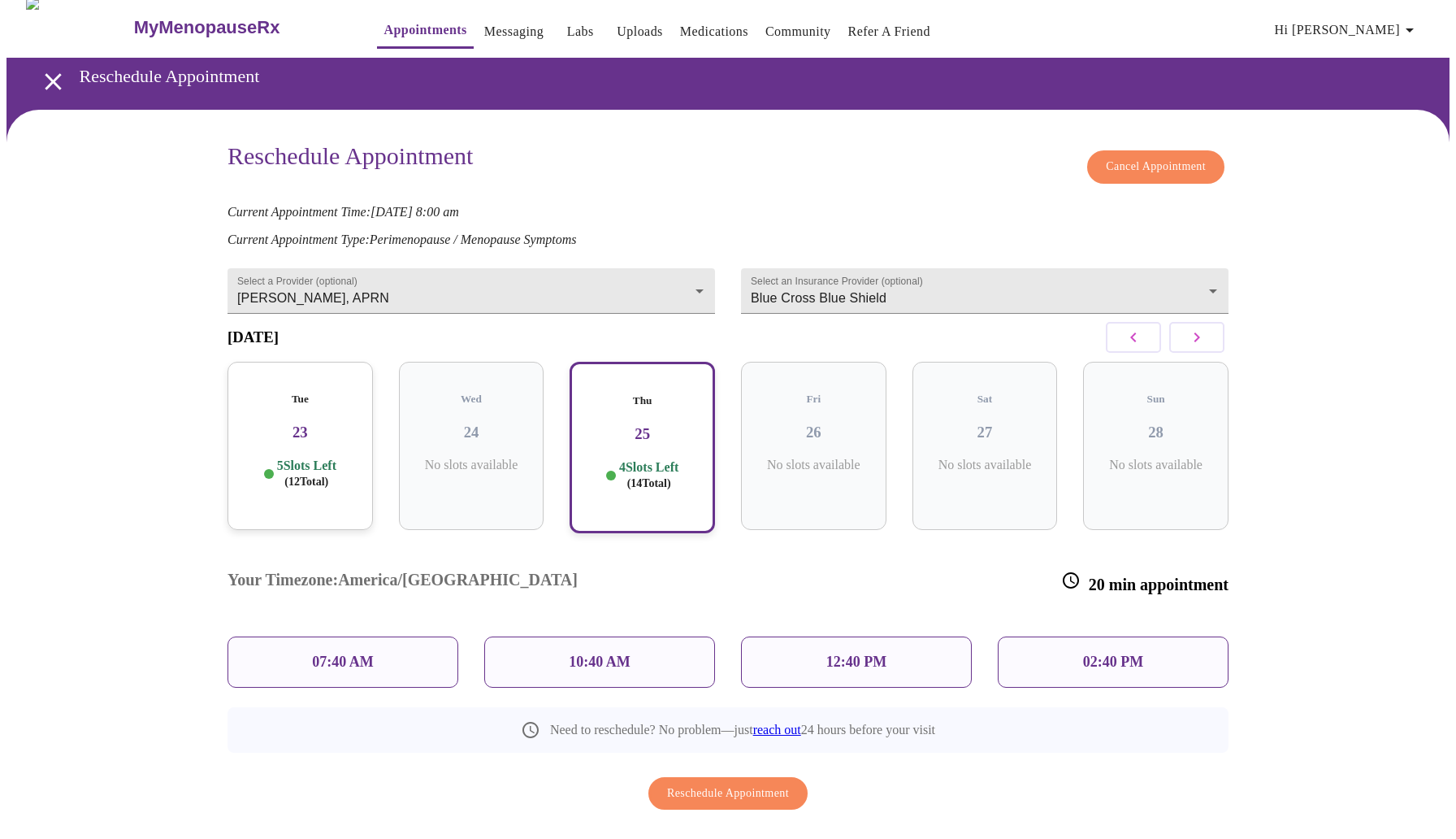
click at [622, 636] on div "10:40 AM" at bounding box center [600, 661] width 231 height 51
click at [403, 636] on div "07:40 AM" at bounding box center [343, 661] width 231 height 51
click at [698, 783] on span "Reschedule Appointment" at bounding box center [728, 793] width 122 height 21
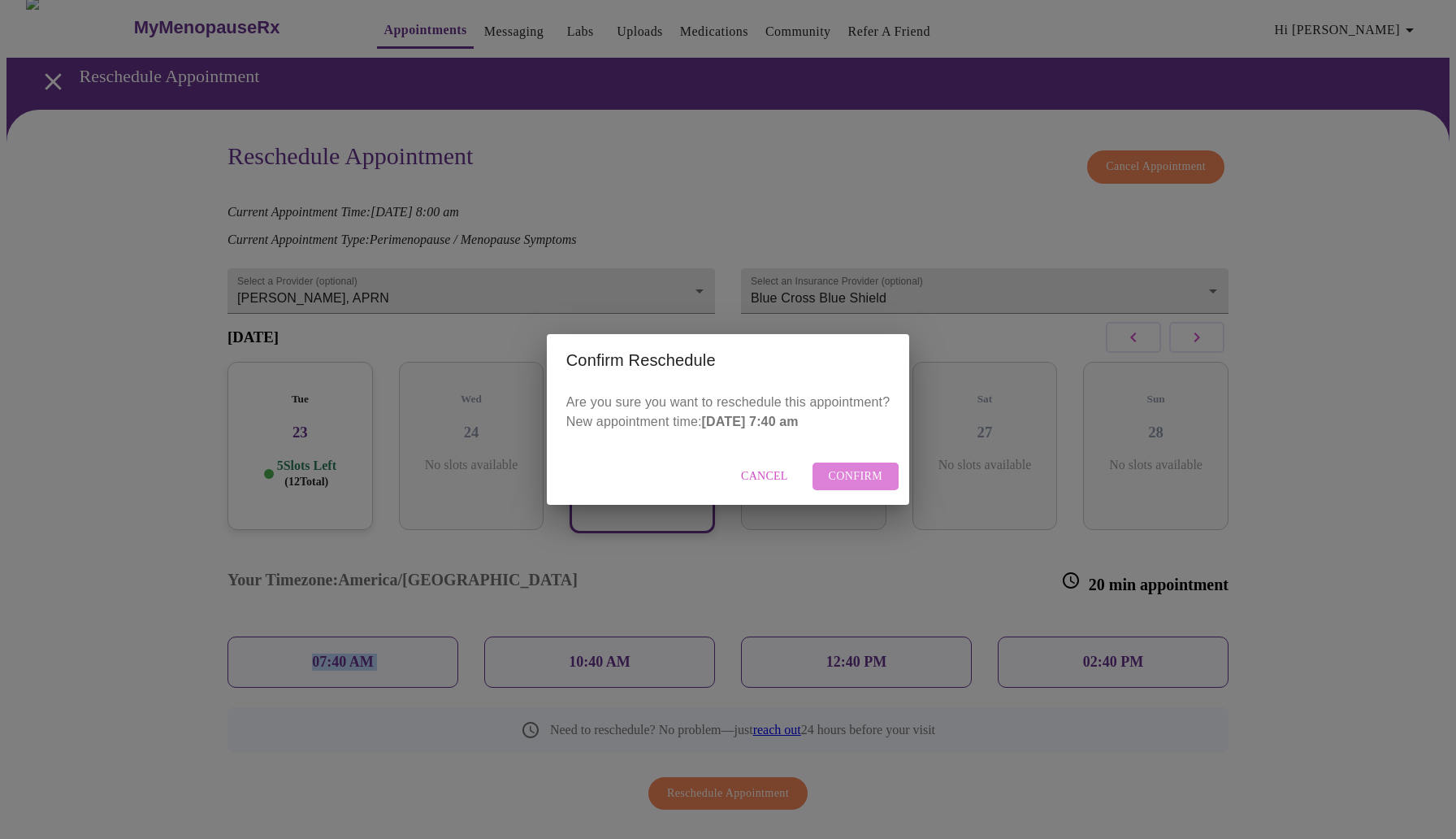
click at [836, 473] on span "Confirm" at bounding box center [856, 476] width 54 height 21
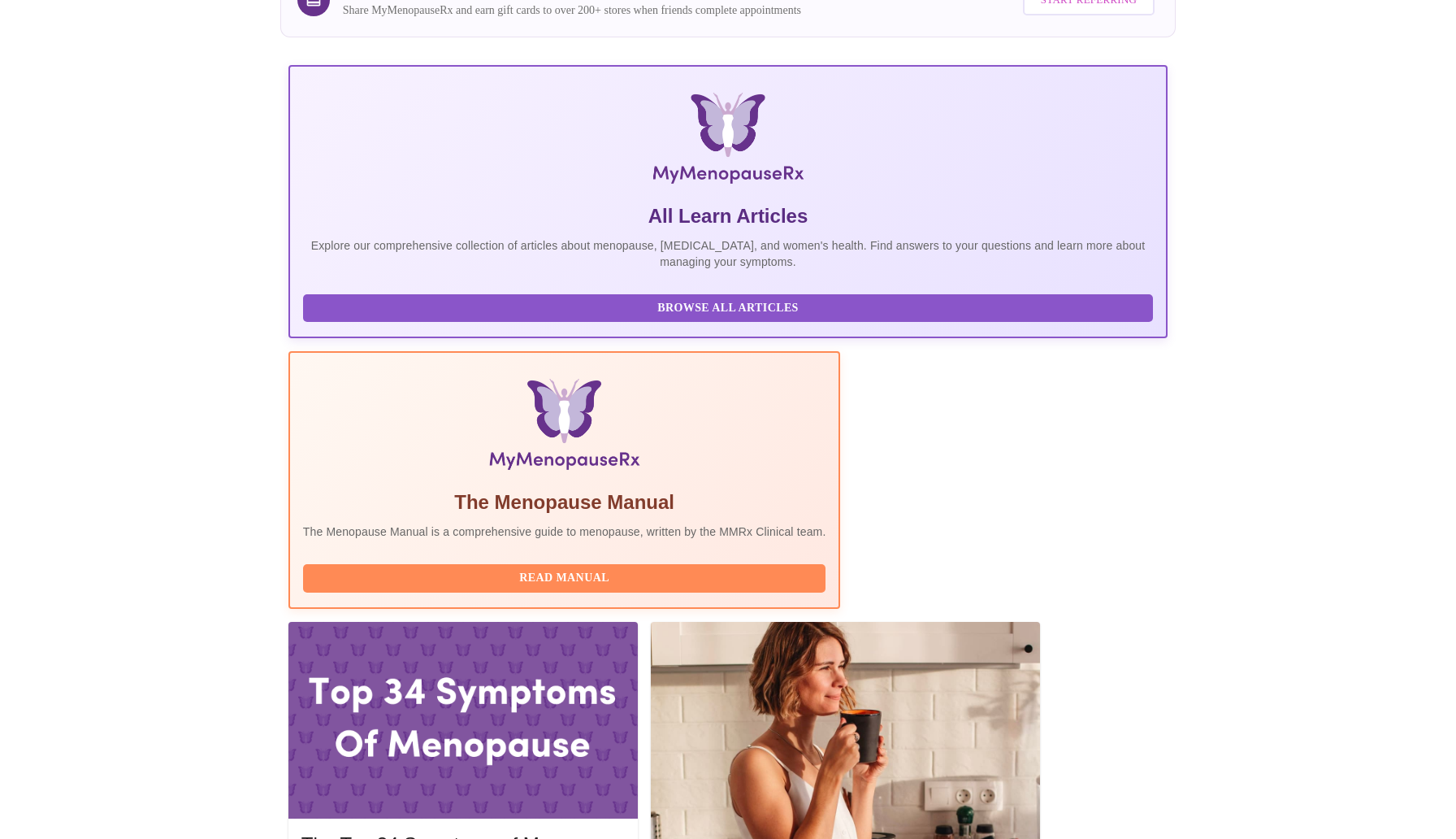
scroll to position [189, 0]
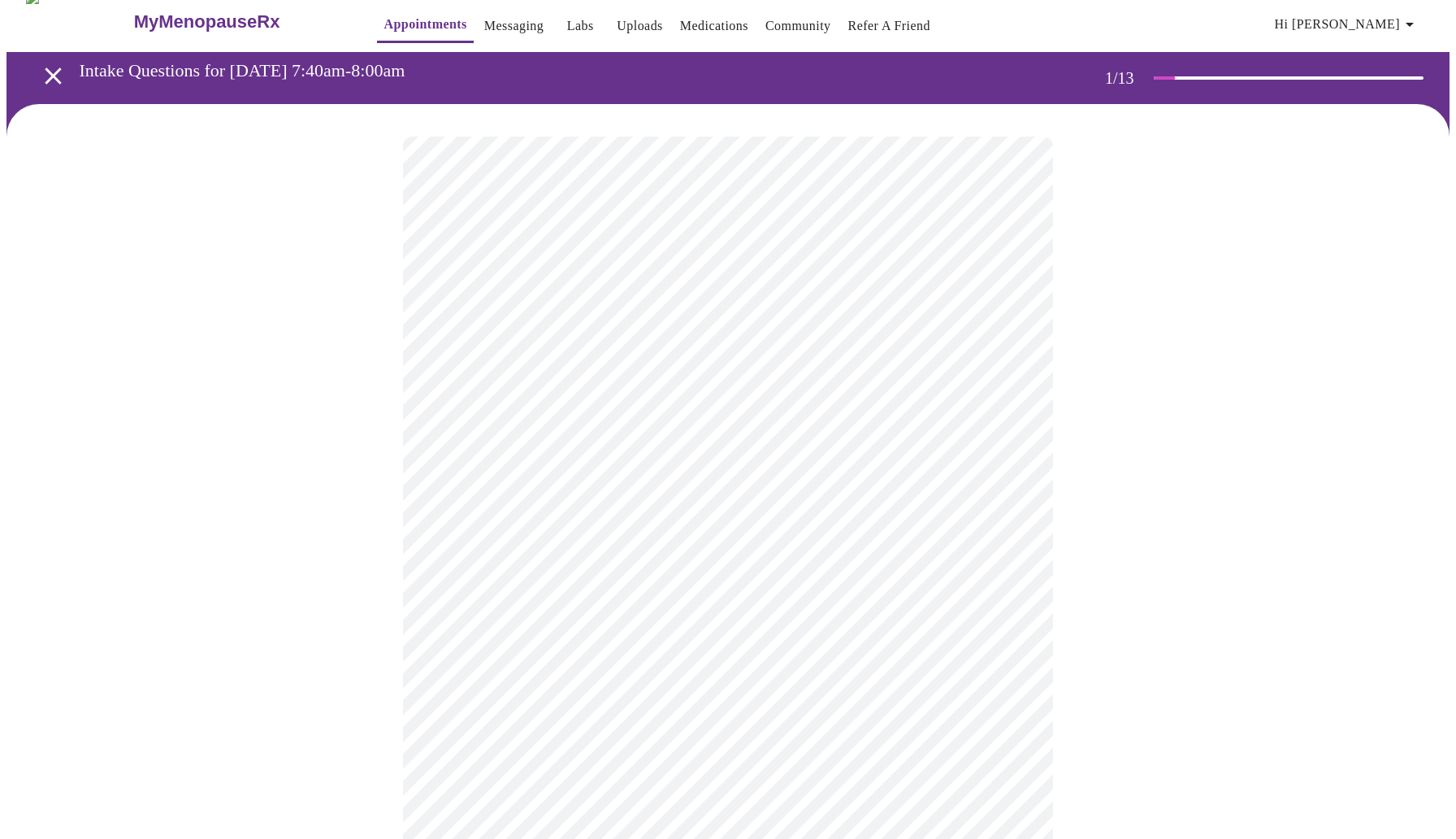
scroll to position [17, 0]
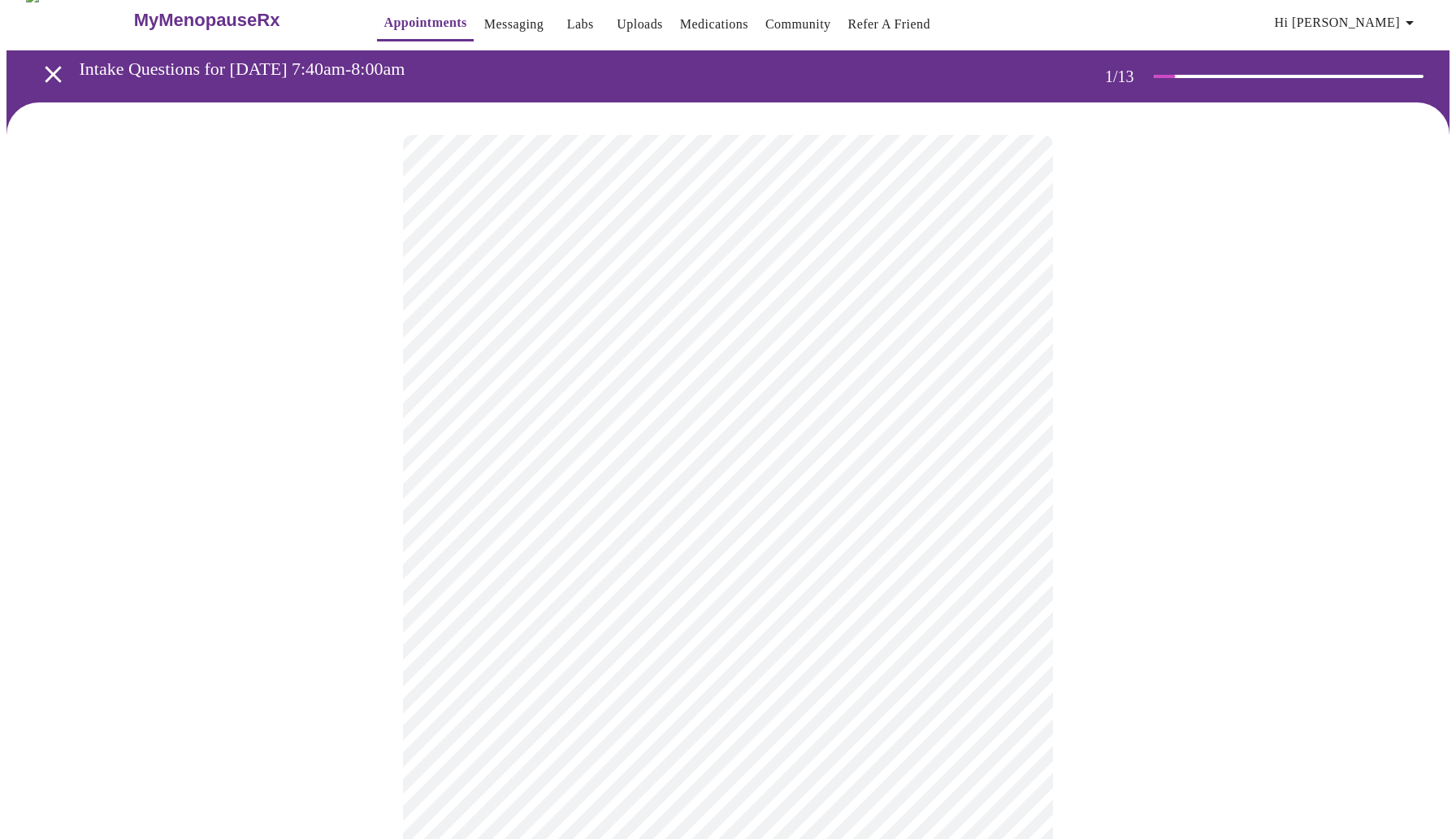
click at [783, 338] on body "MyMenopauseRx Appointments Messaging Labs Uploads Medications Community Refer a…" at bounding box center [728, 736] width 1443 height 1495
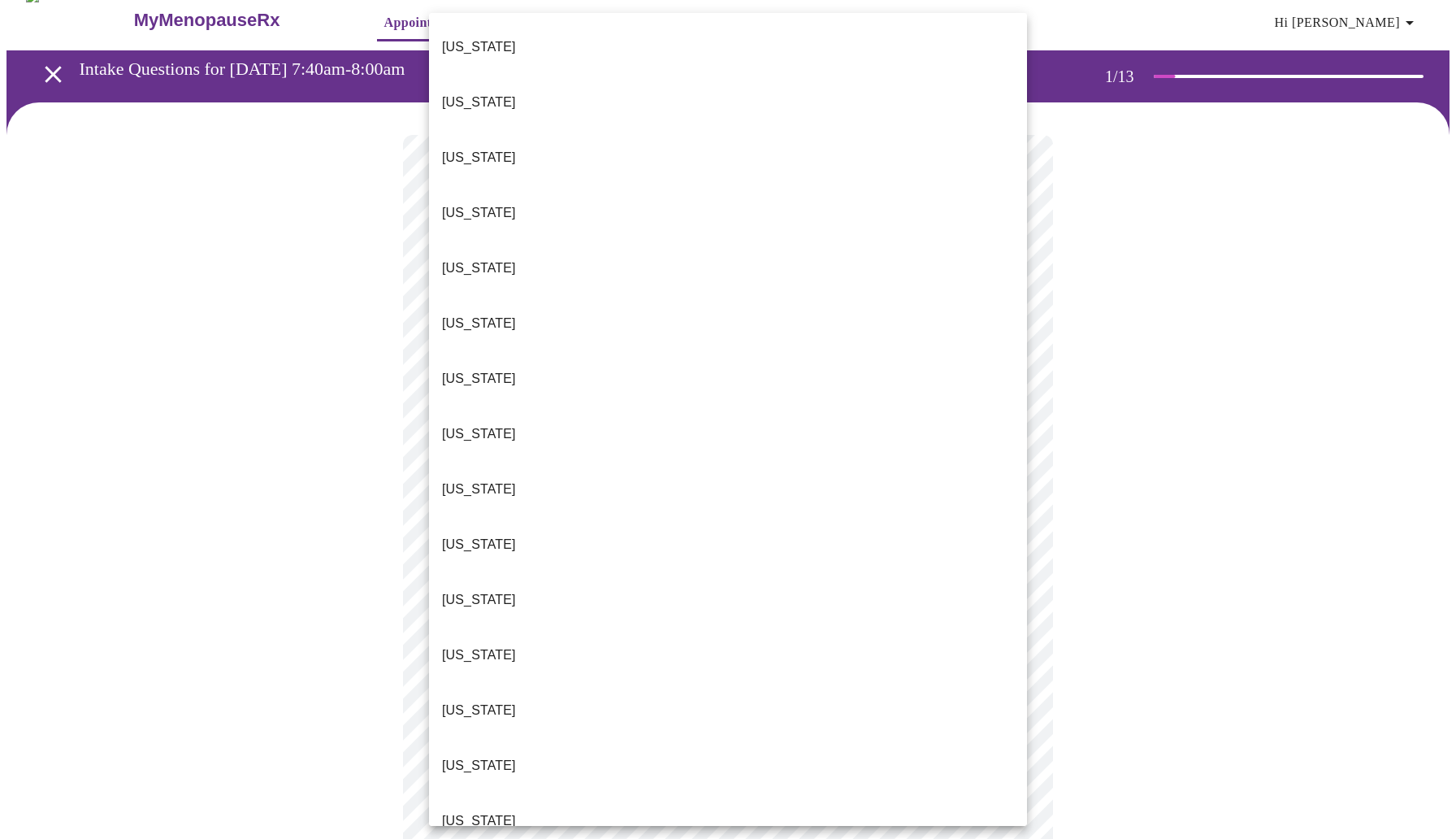
click at [699, 683] on li "[US_STATE]" at bounding box center [728, 710] width 598 height 55
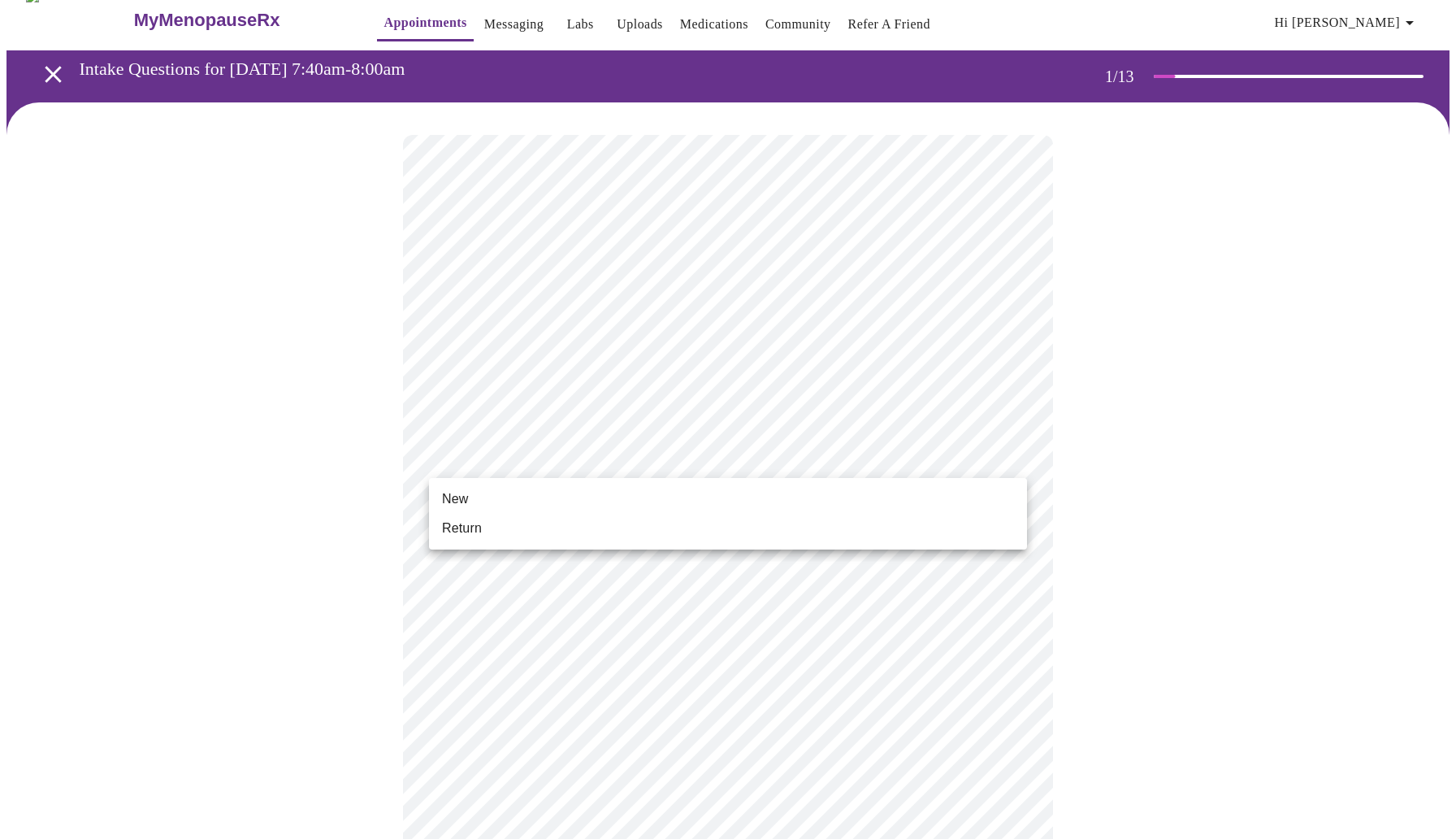
click at [675, 463] on body "MyMenopauseRx Appointments Messaging Labs Uploads Medications Community Refer a…" at bounding box center [728, 732] width 1443 height 1485
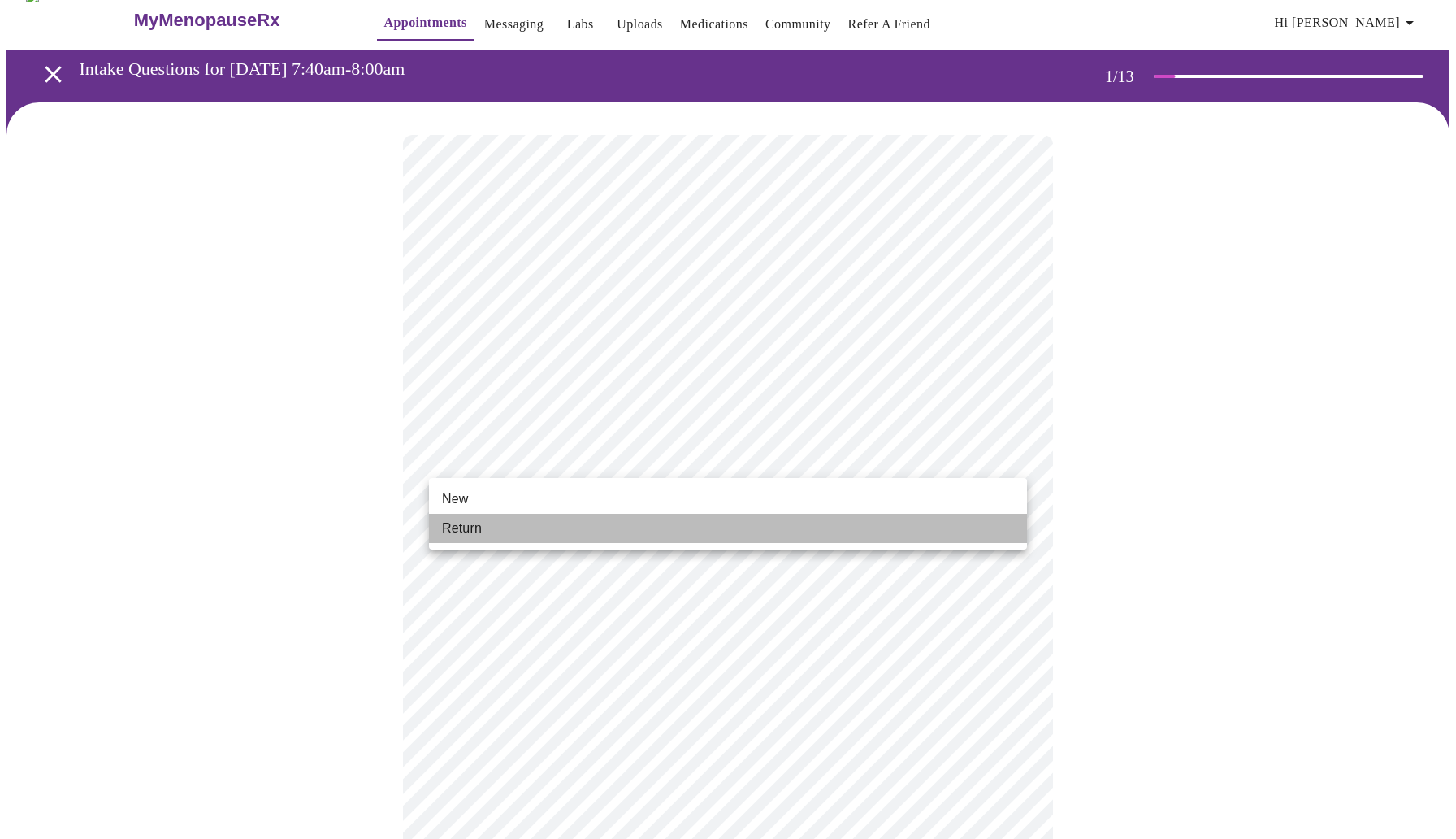
click at [652, 513] on li "Return" at bounding box center [728, 528] width 598 height 29
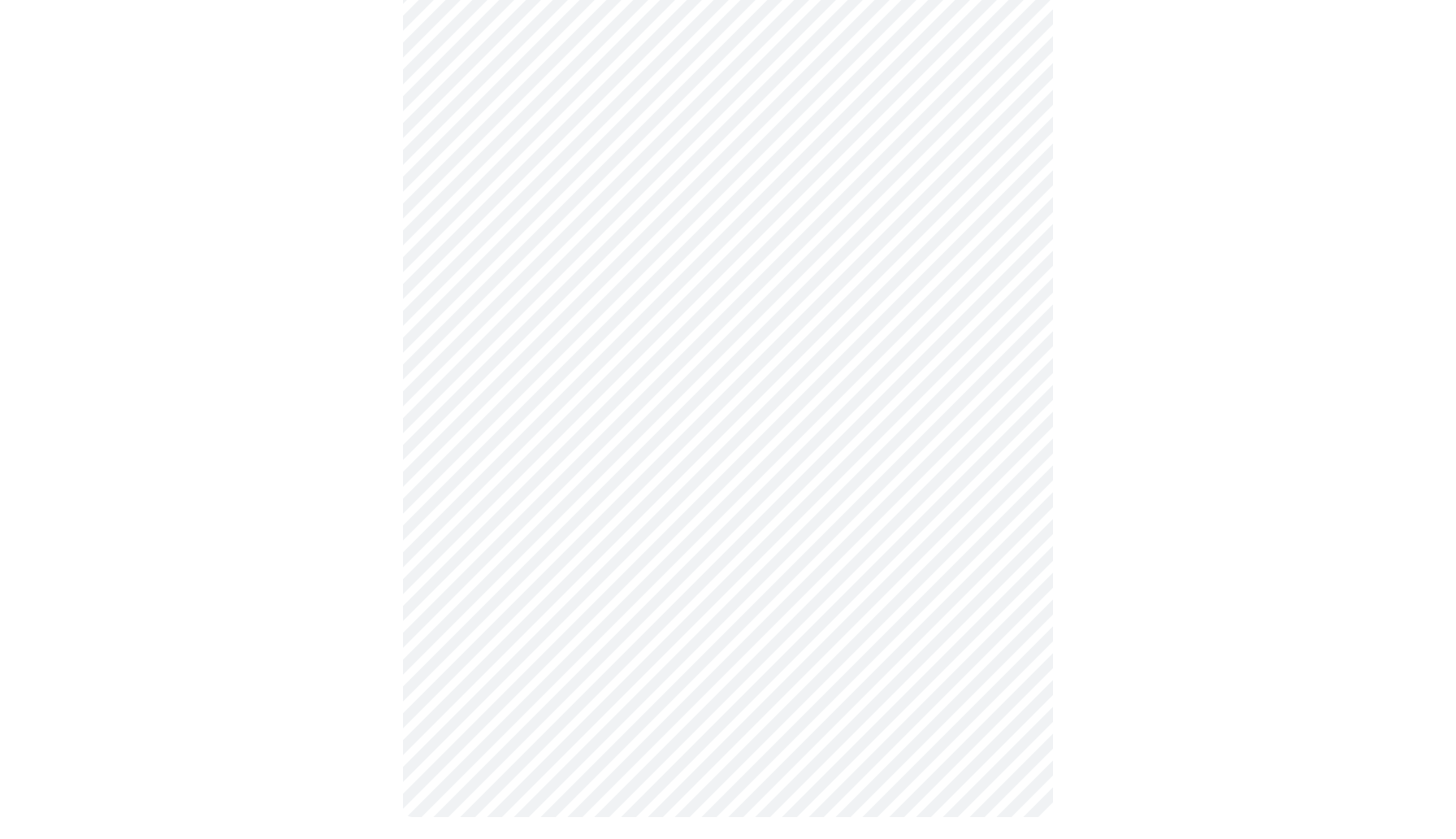
scroll to position [623, 0]
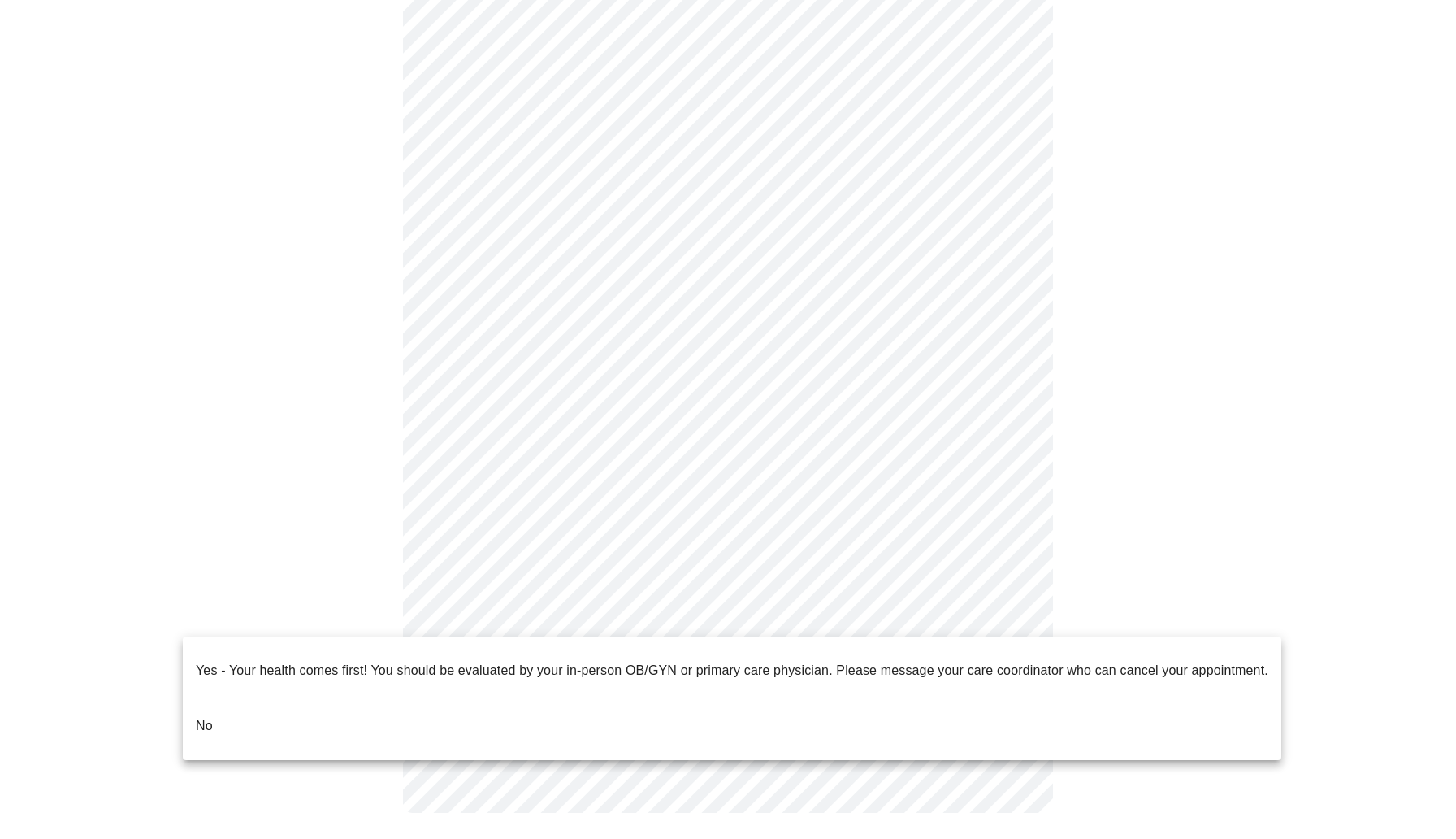
click at [796, 629] on body "MyMenopauseRx Appointments Messaging Labs Uploads Medications Community Refer a…" at bounding box center [728, 114] width 1443 height 1462
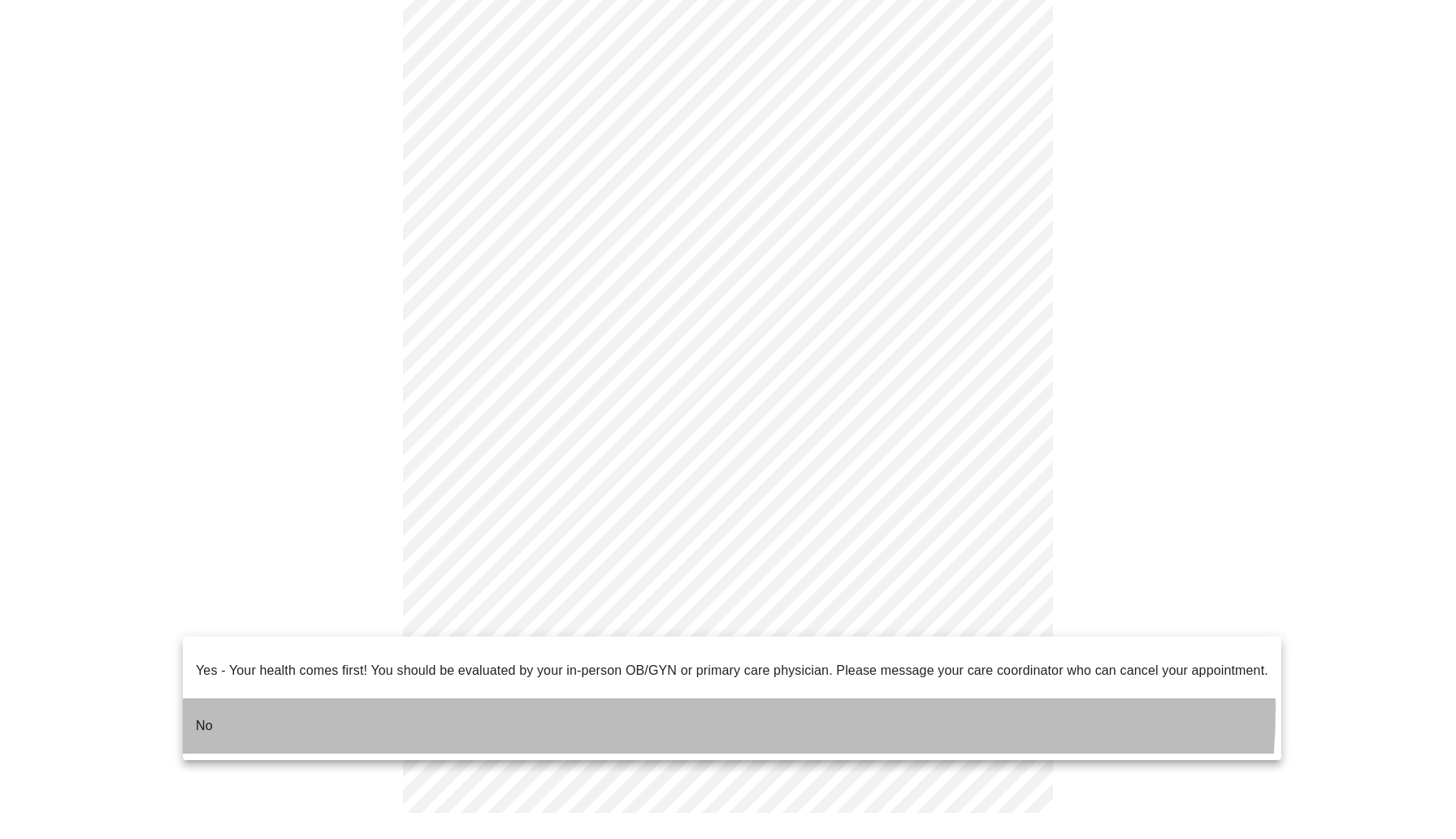
click at [721, 698] on li "No" at bounding box center [733, 725] width 1099 height 55
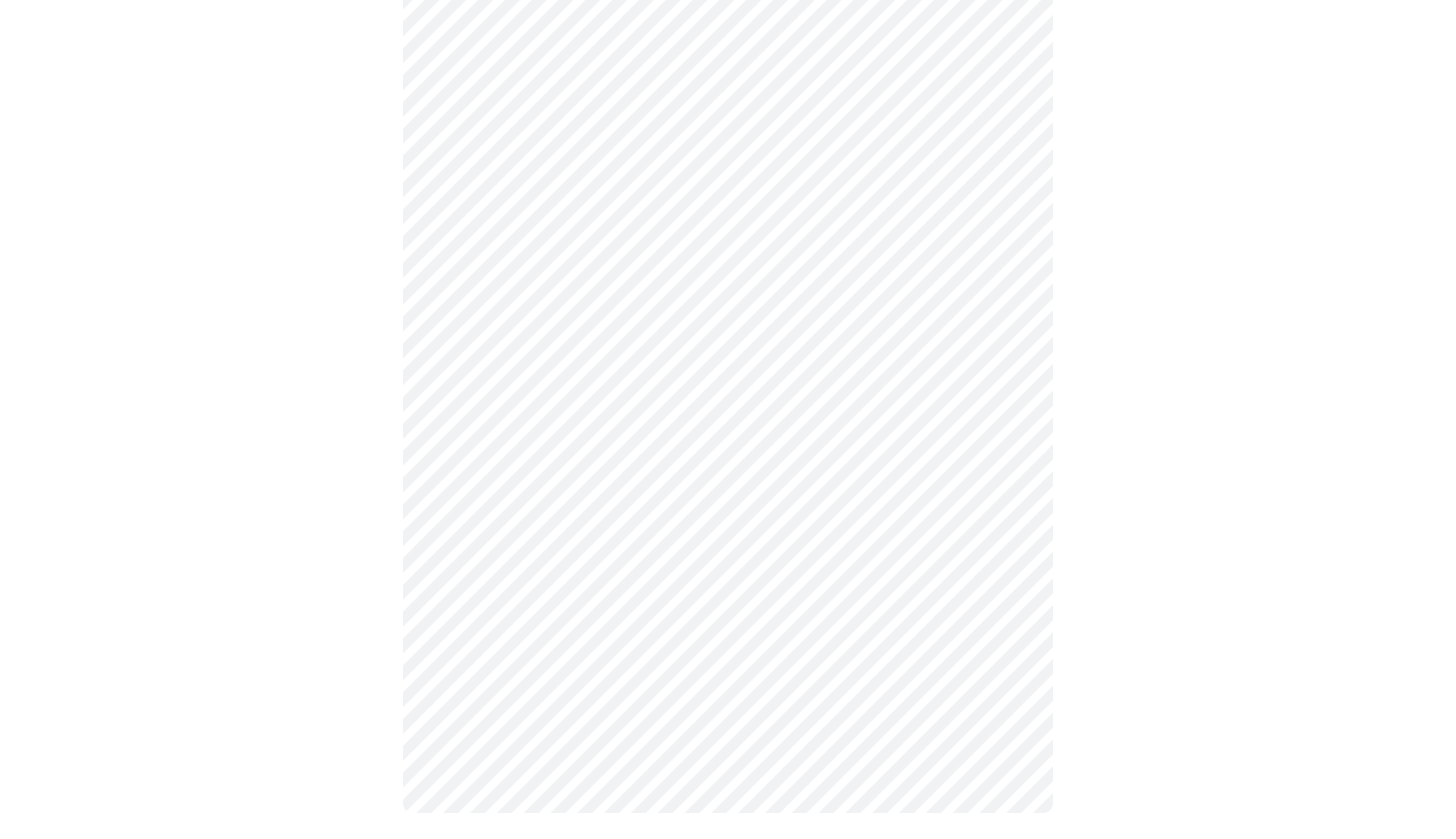
scroll to position [0, 0]
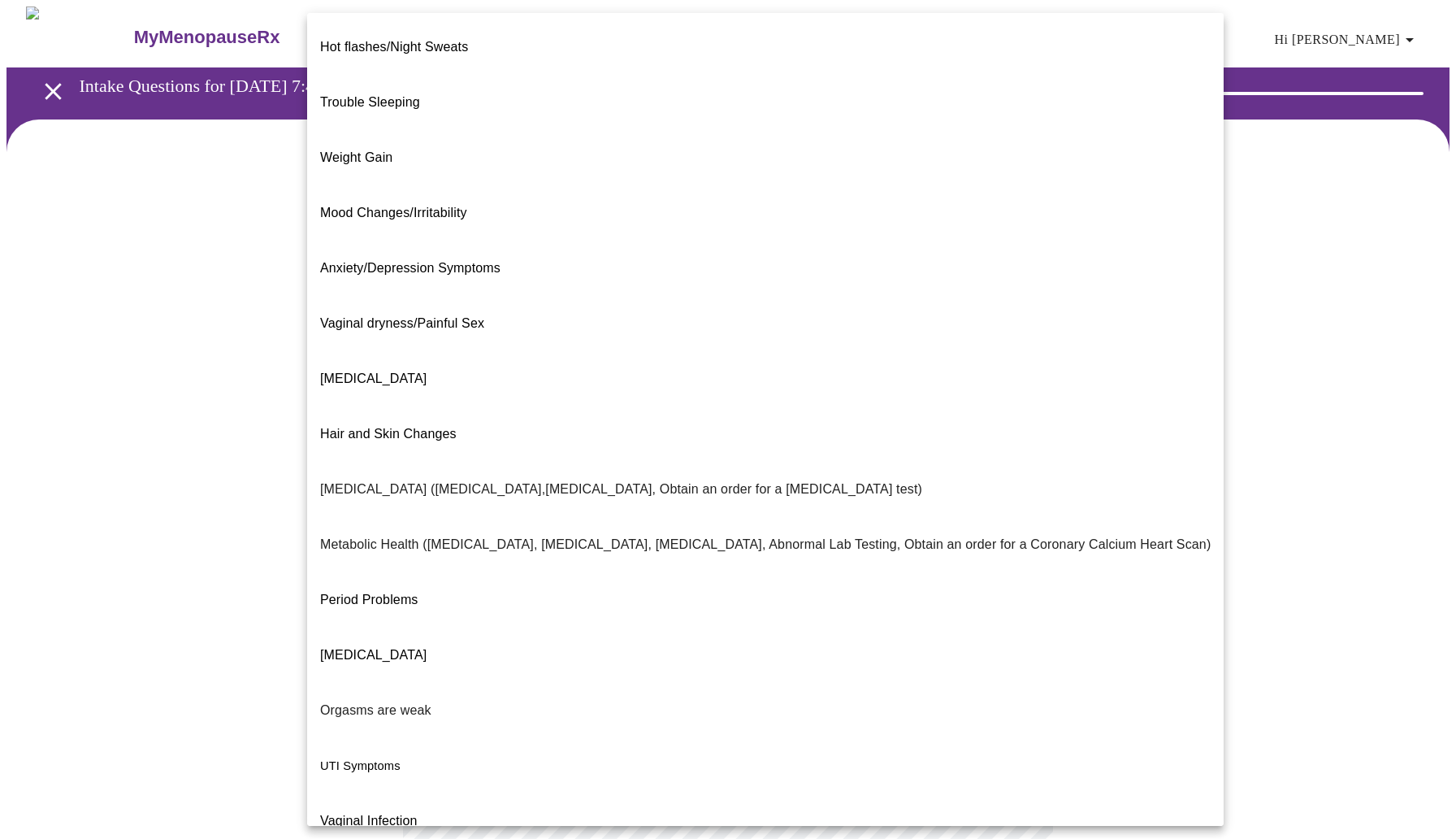
click at [846, 348] on body "MyMenopauseRx Appointments Messaging Labs Uploads Medications Community Refer a…" at bounding box center [728, 494] width 1443 height 977
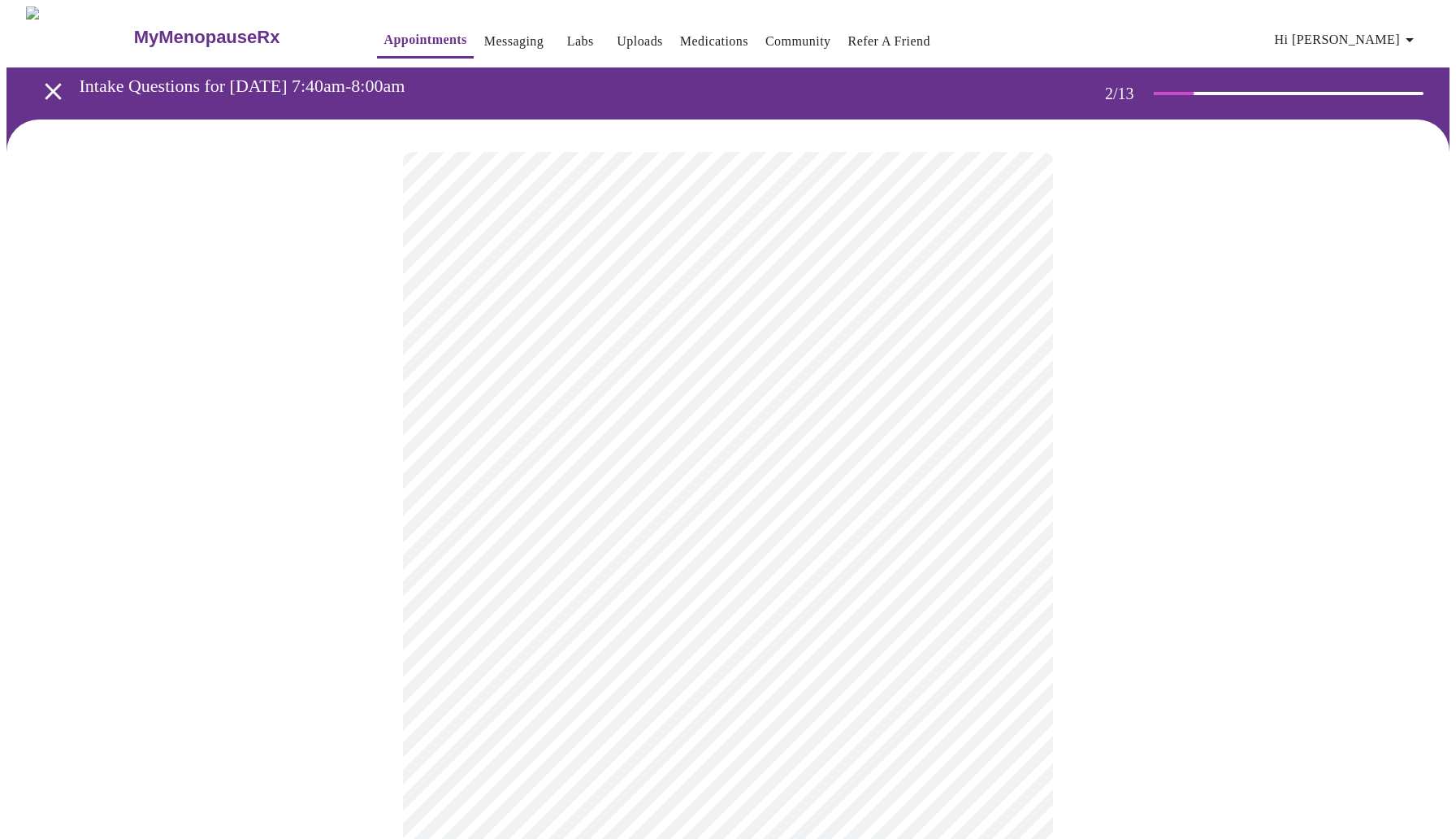
click at [630, 496] on body "MyMenopauseRx Appointments Messaging Labs Uploads Medications Community Refer a…" at bounding box center [728, 490] width 1443 height 967
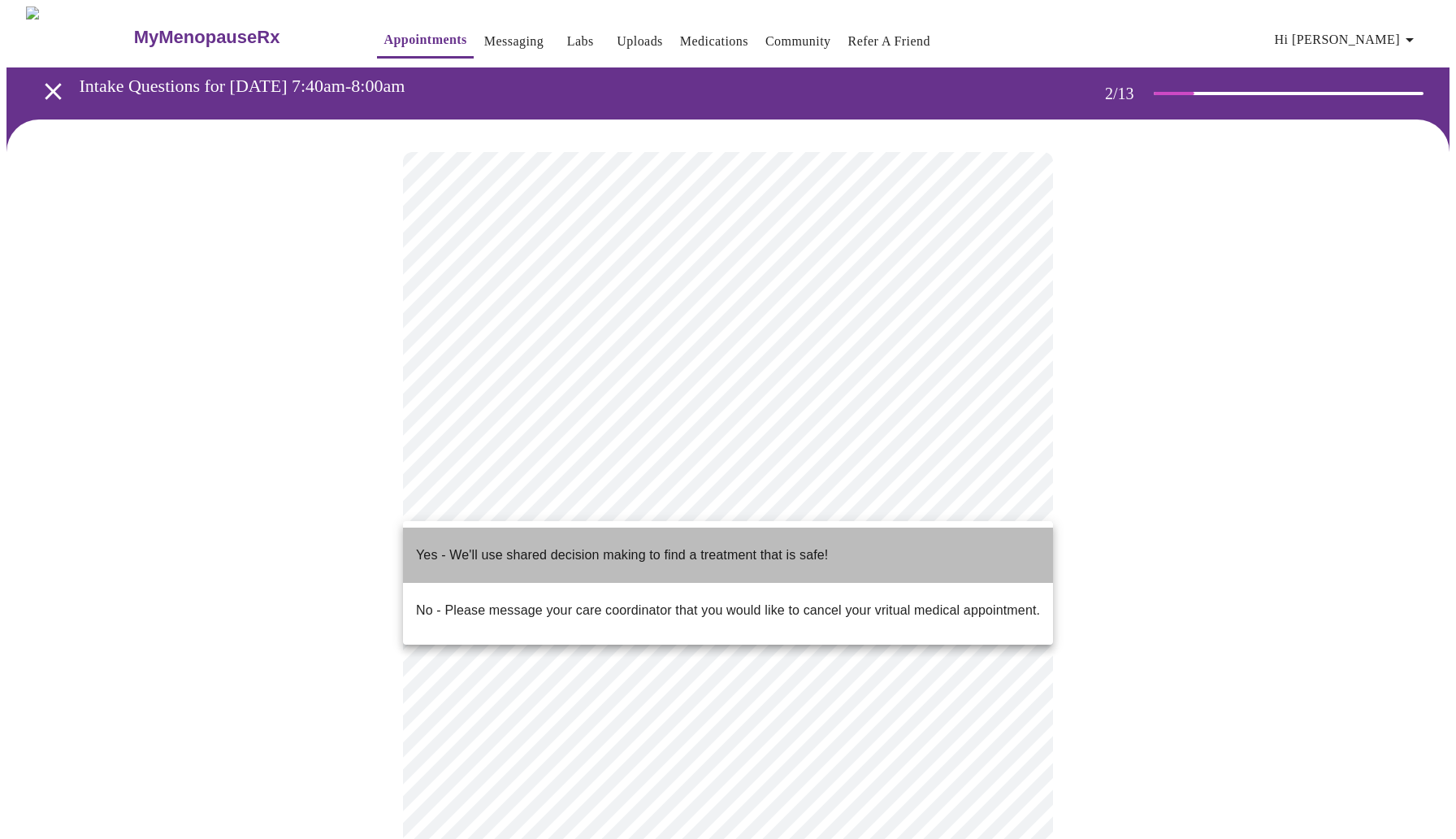
click at [612, 553] on span "Yes - We'll use shared decision making to find a treatment that is safe!" at bounding box center [622, 555] width 412 height 45
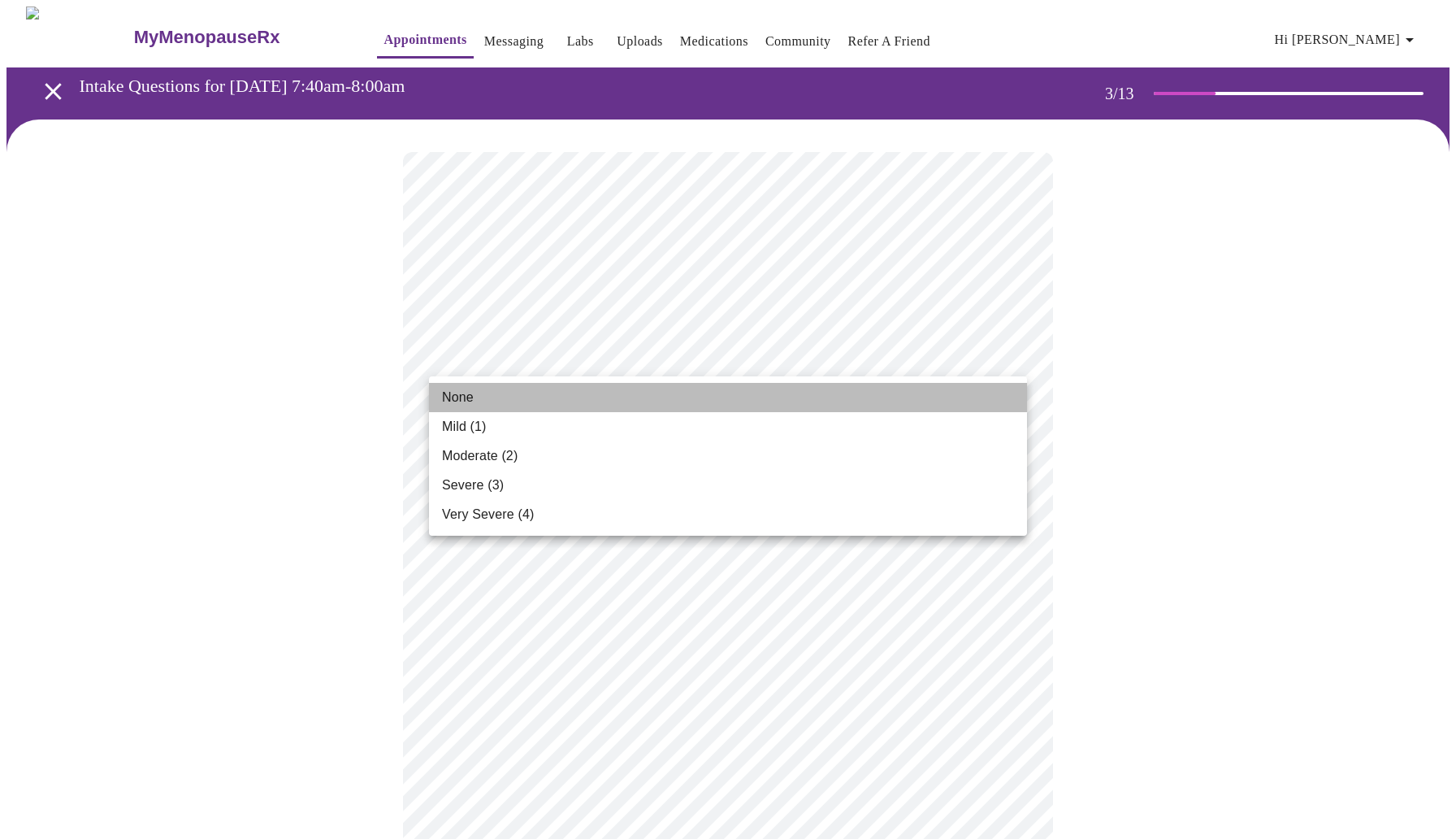
click at [900, 392] on li "None" at bounding box center [728, 397] width 598 height 29
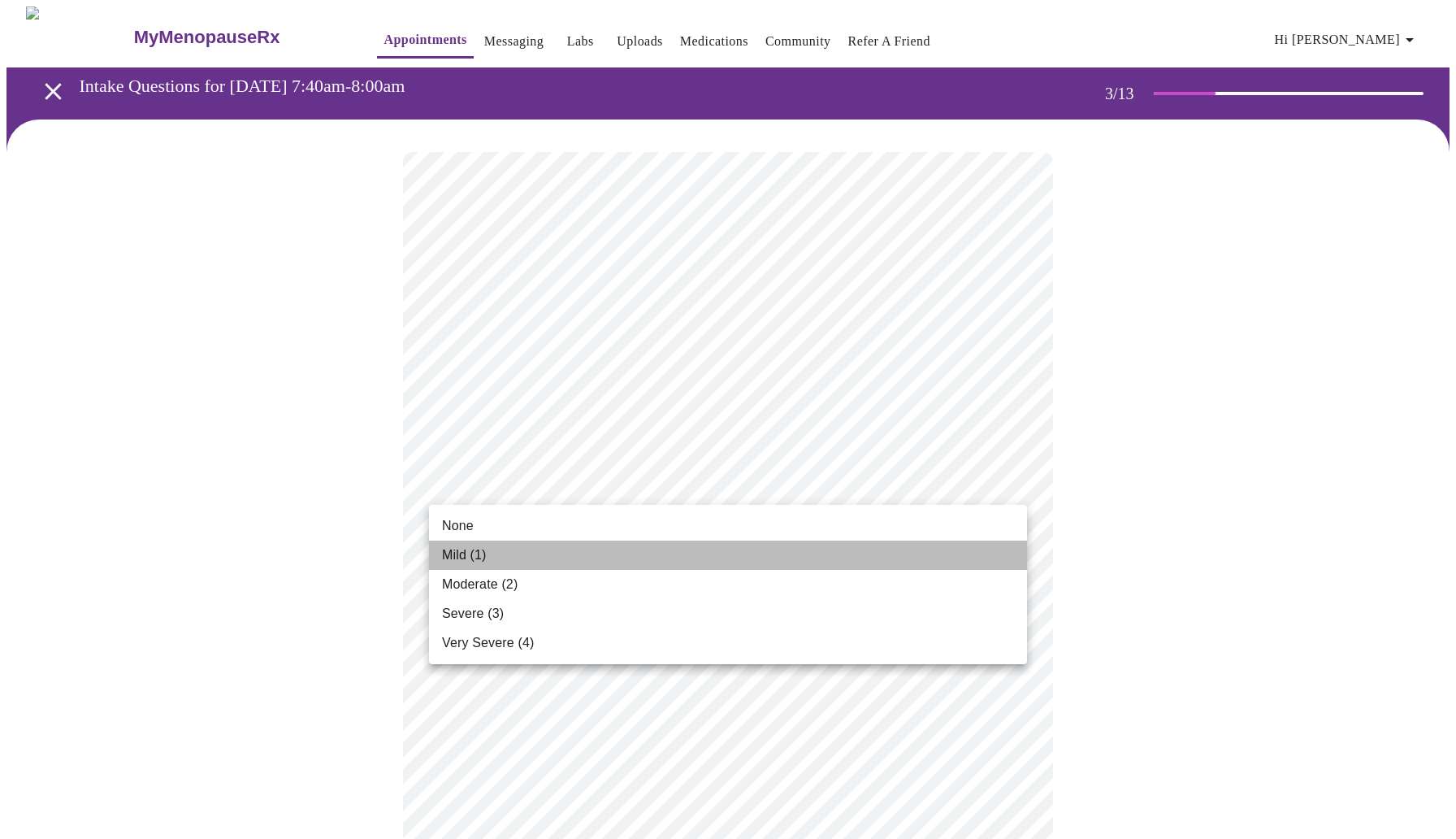
click at [733, 554] on li "Mild (1)" at bounding box center [728, 555] width 598 height 29
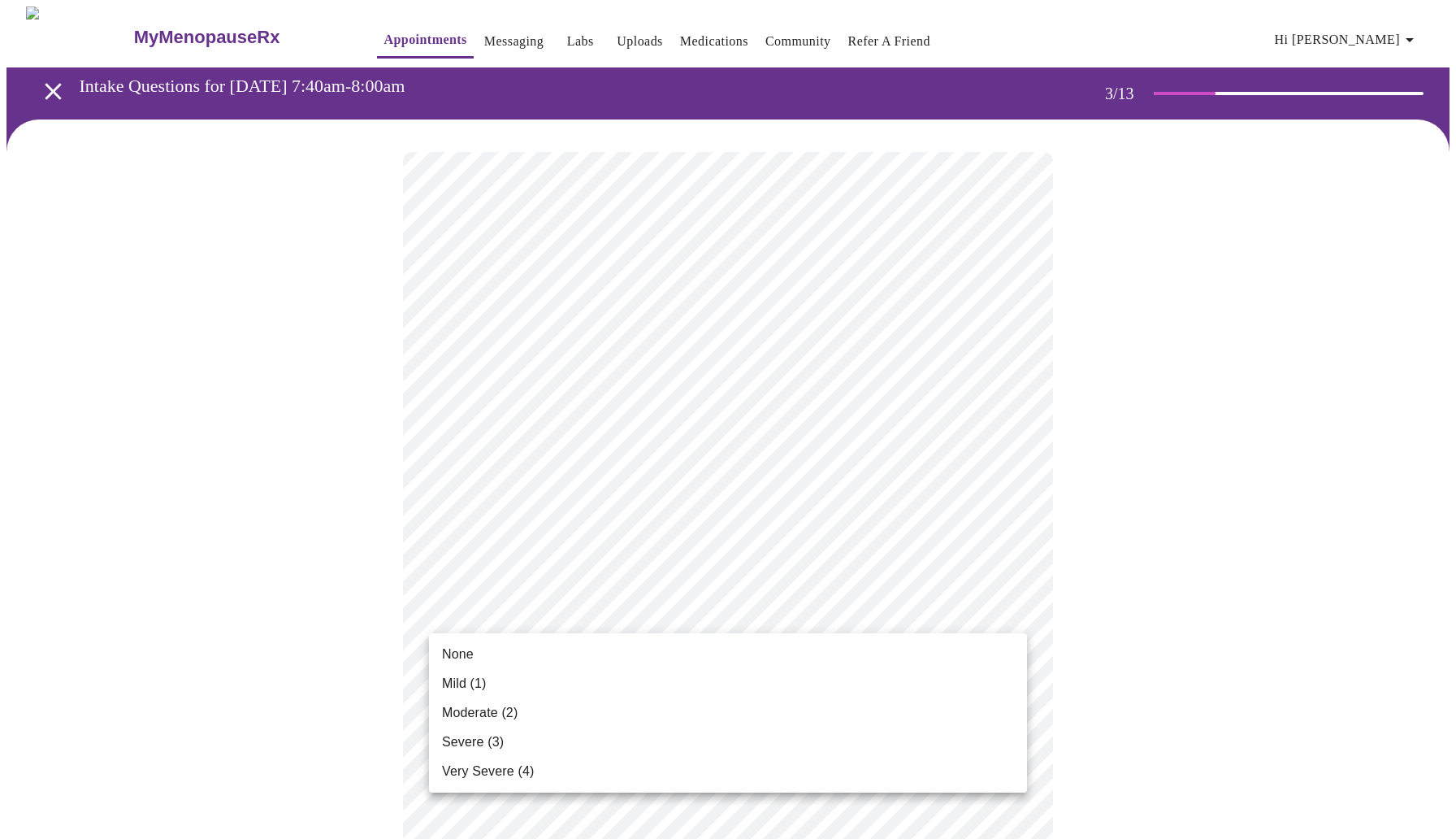
click at [656, 773] on li "Very Severe (4)" at bounding box center [728, 771] width 598 height 29
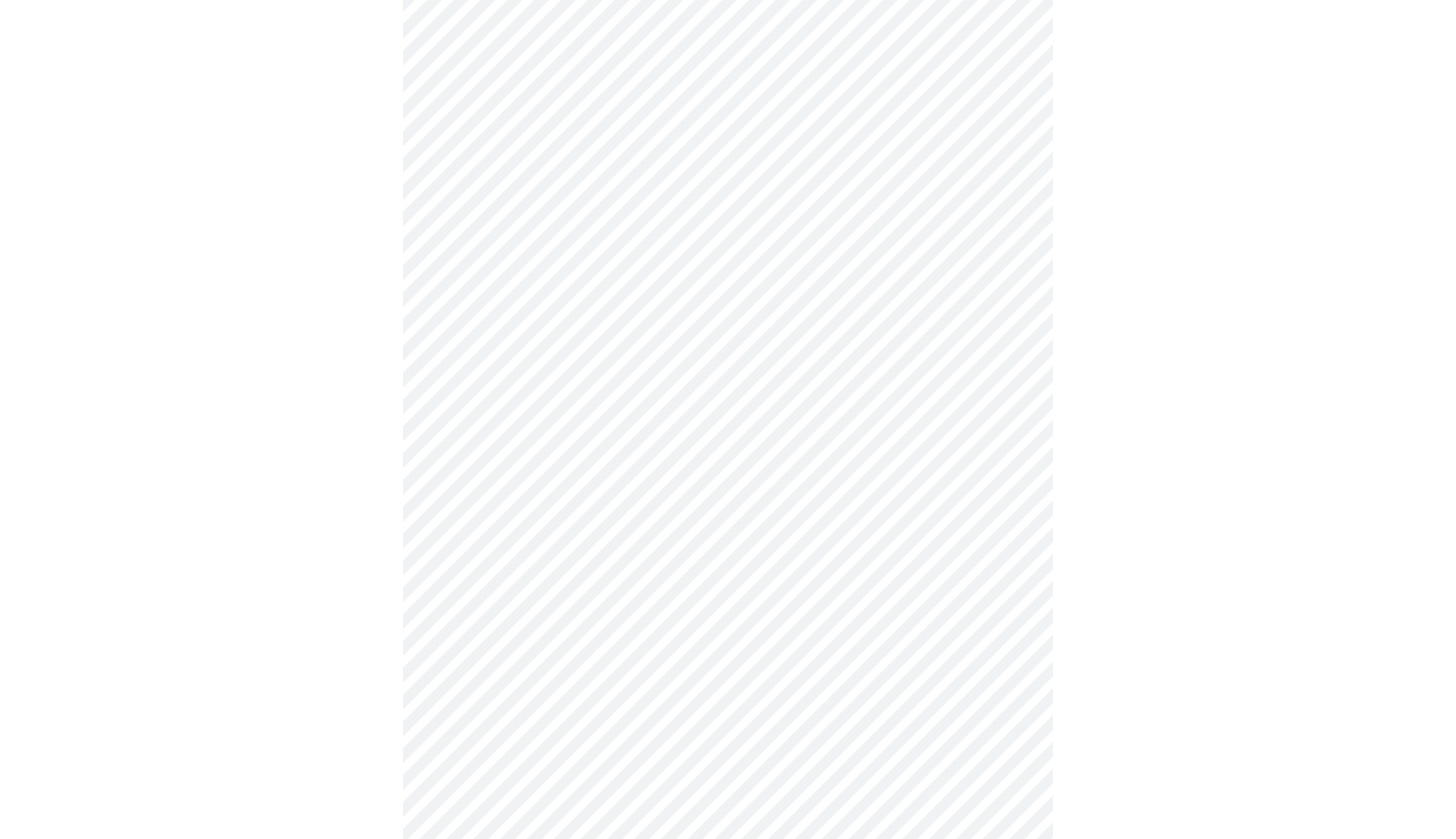
scroll to position [263, 0]
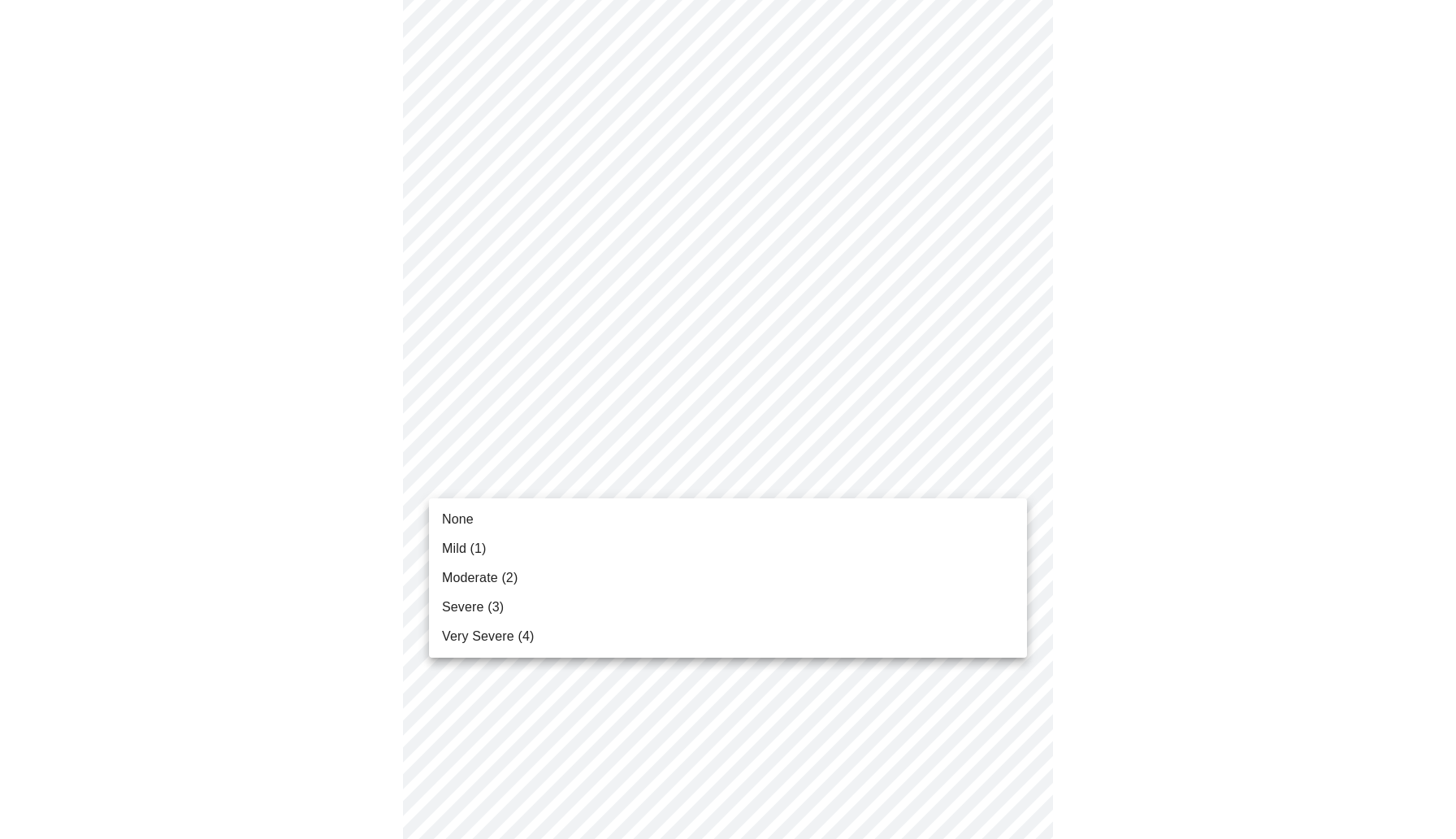
click at [659, 473] on body "MyMenopauseRx Appointments Messaging Labs Uploads Medications Community Refer a…" at bounding box center [728, 789] width 1443 height 2093
click at [615, 554] on li "Mild (1)" at bounding box center [728, 549] width 598 height 29
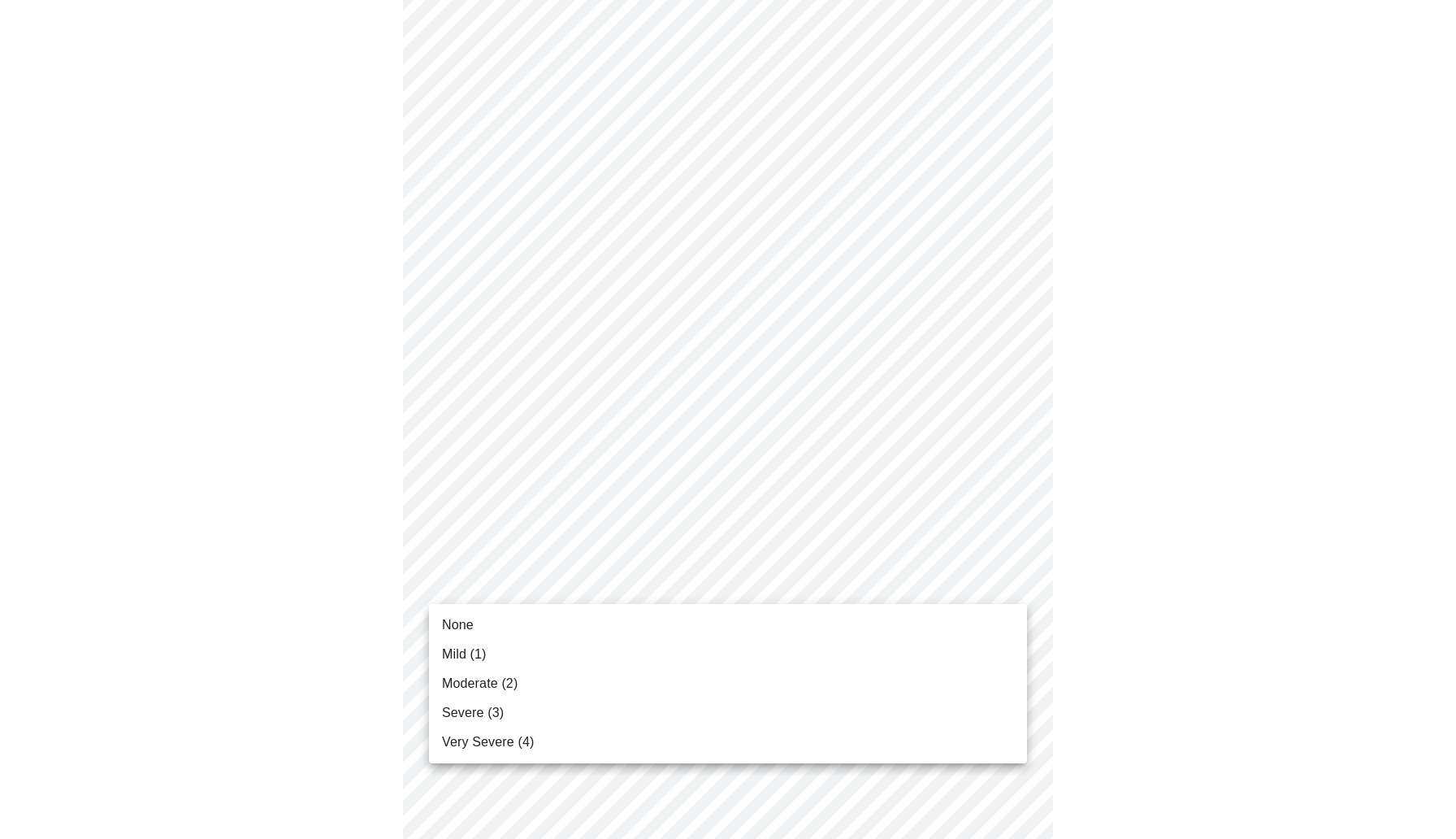
click at [612, 581] on body "MyMenopauseRx Appointments Messaging Labs Uploads Medications Community Refer a…" at bounding box center [728, 778] width 1443 height 2070
click at [585, 661] on li "Mild (1)" at bounding box center [728, 654] width 598 height 29
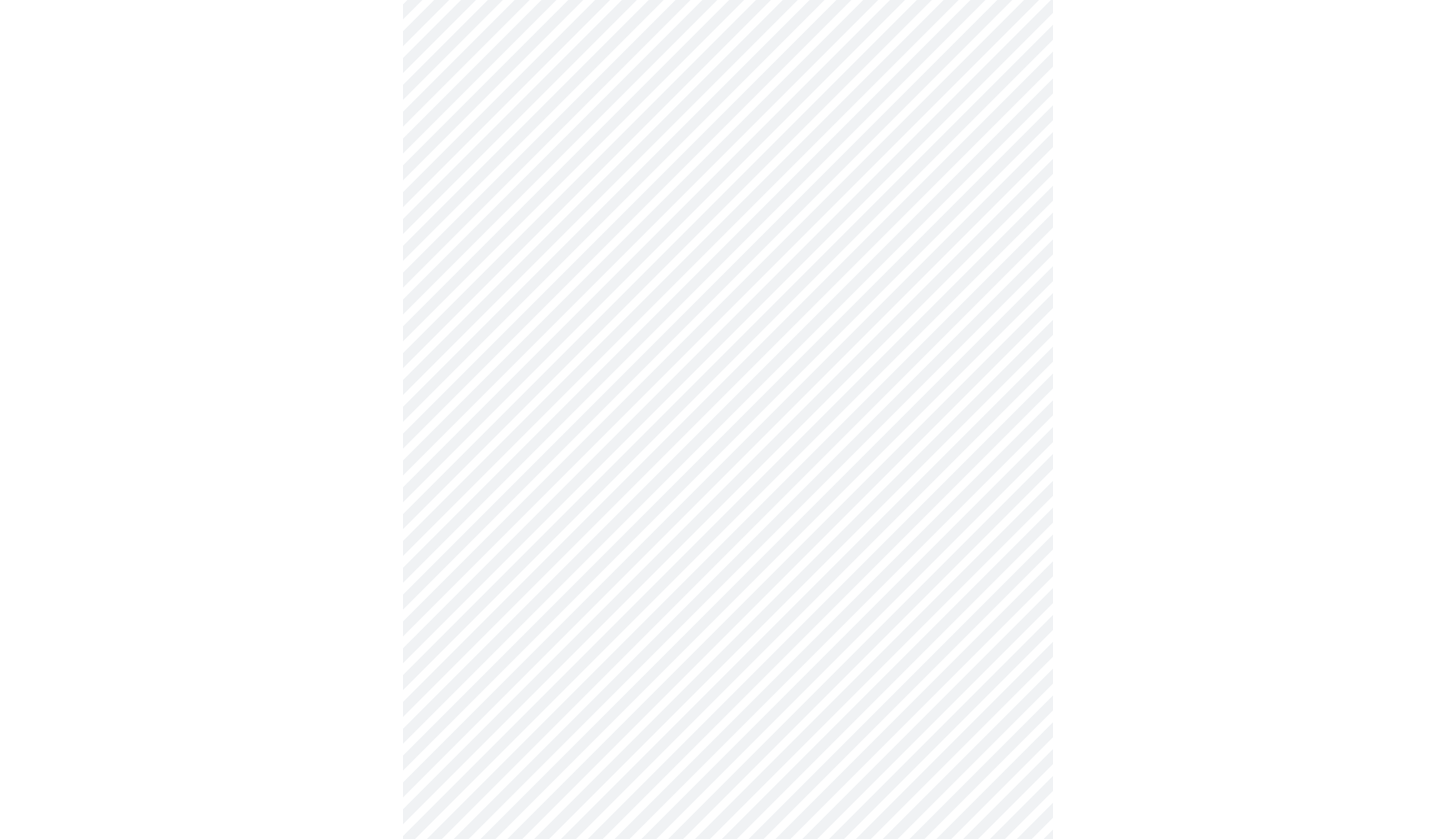
scroll to position [337, 0]
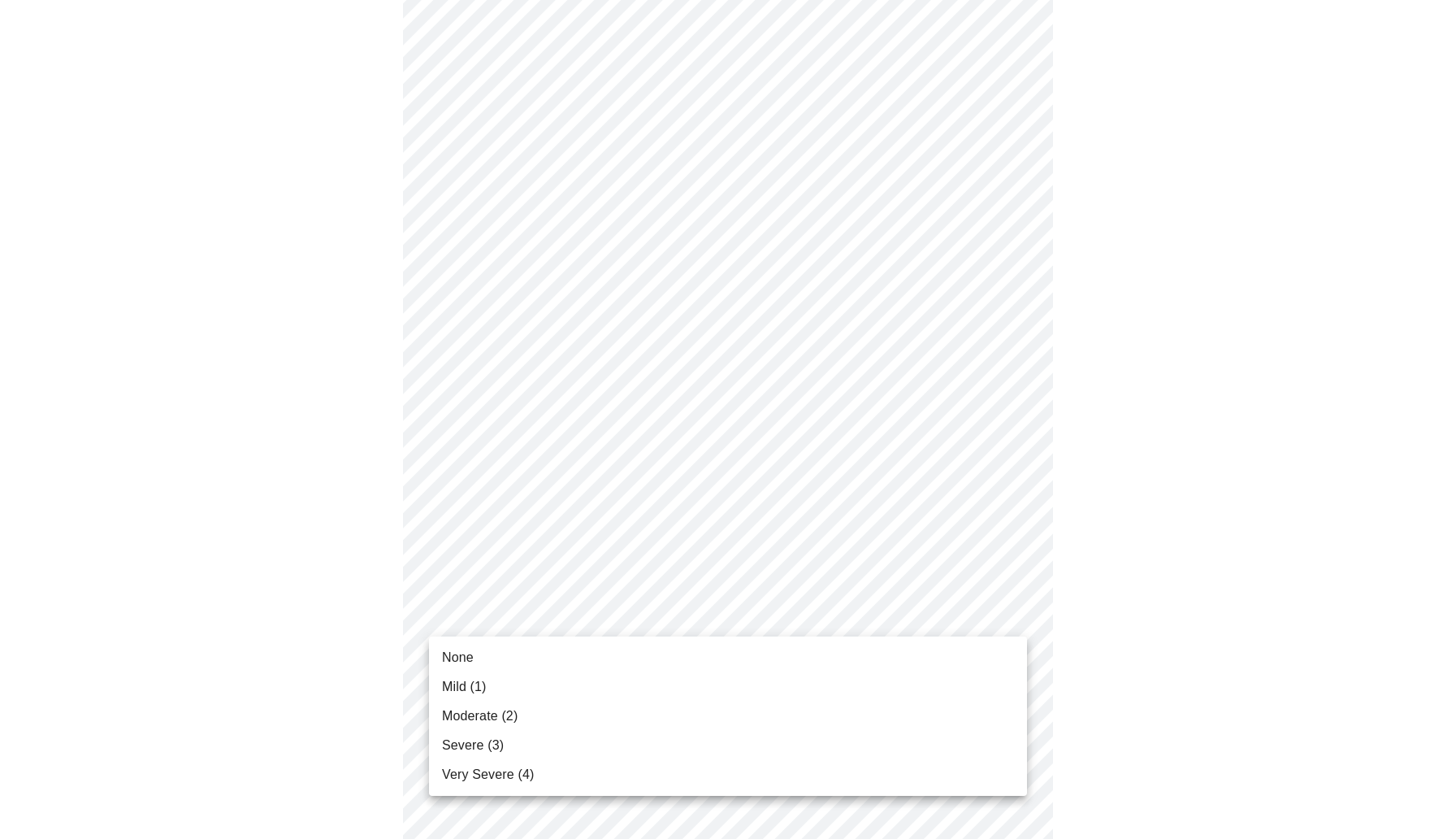
click at [577, 622] on body "MyMenopauseRx Appointments Messaging Labs Uploads Medications Community Refer a…" at bounding box center [728, 694] width 1443 height 2048
click at [551, 714] on li "Moderate (2)" at bounding box center [728, 715] width 598 height 29
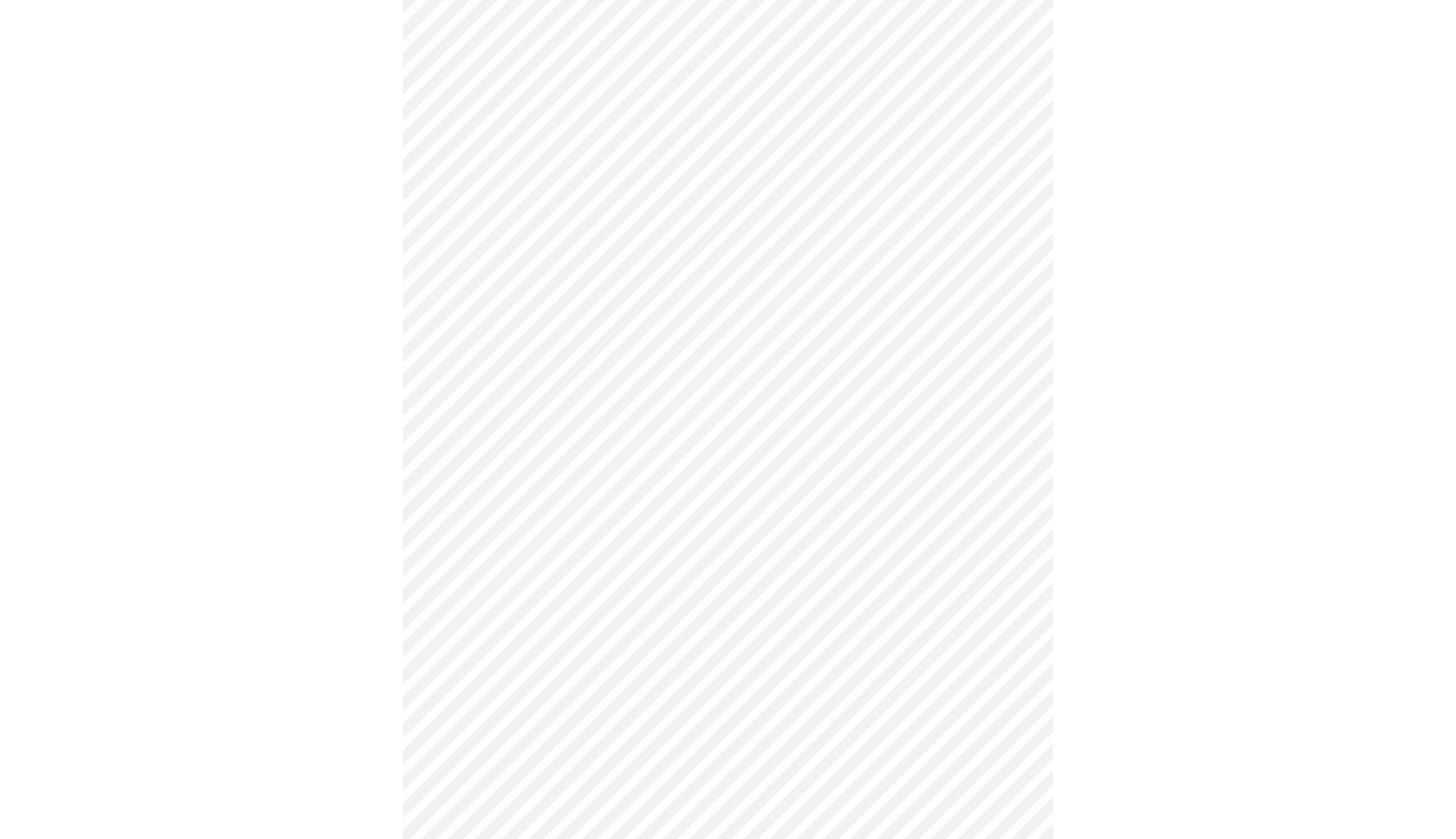
scroll to position [476, 0]
click at [563, 606] on body "MyMenopauseRx Appointments Messaging Labs Uploads Medications Community Refer a…" at bounding box center [728, 542] width 1443 height 2025
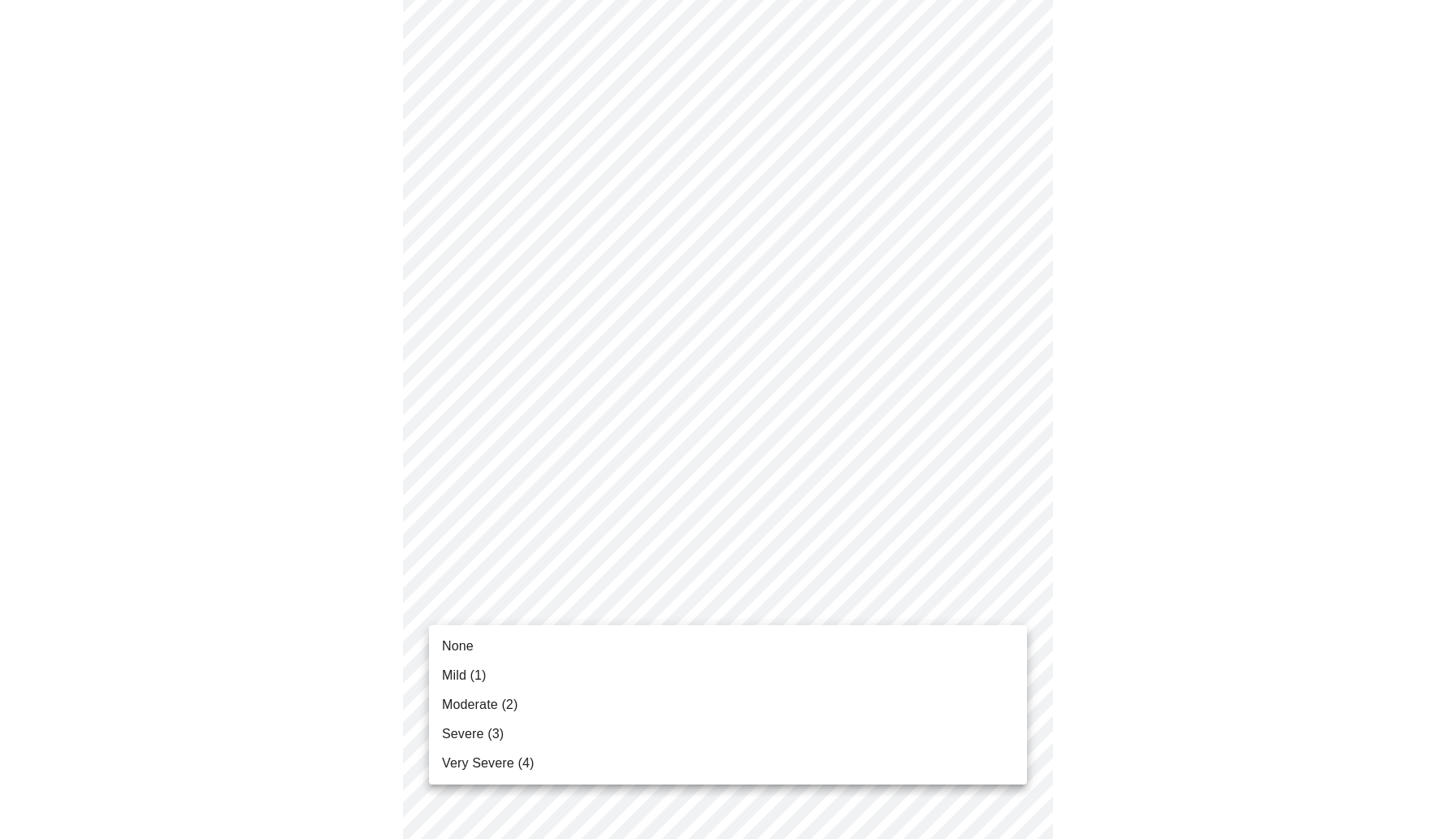
click at [537, 707] on li "Moderate (2)" at bounding box center [728, 705] width 598 height 29
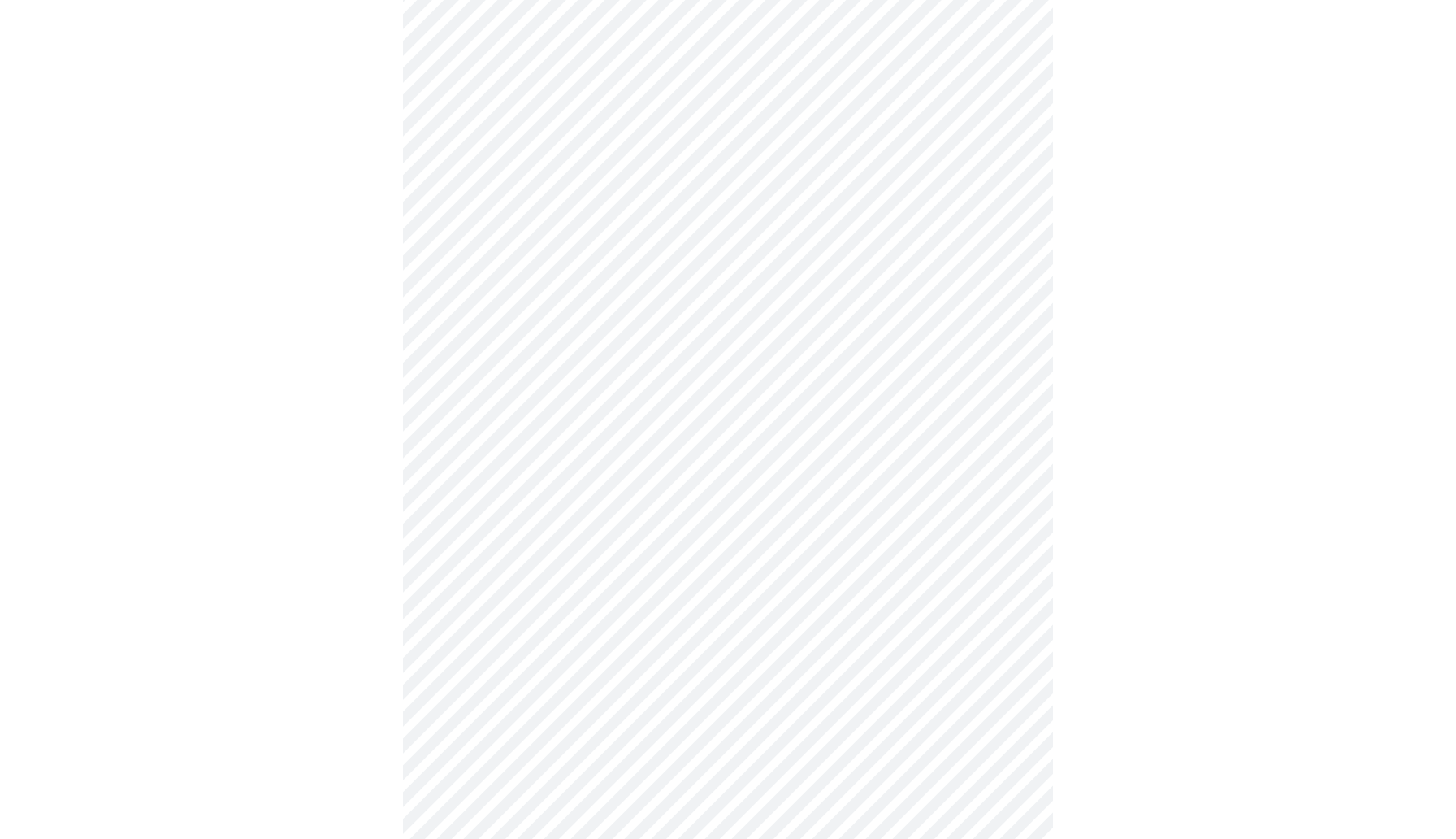
scroll to position [568, 0]
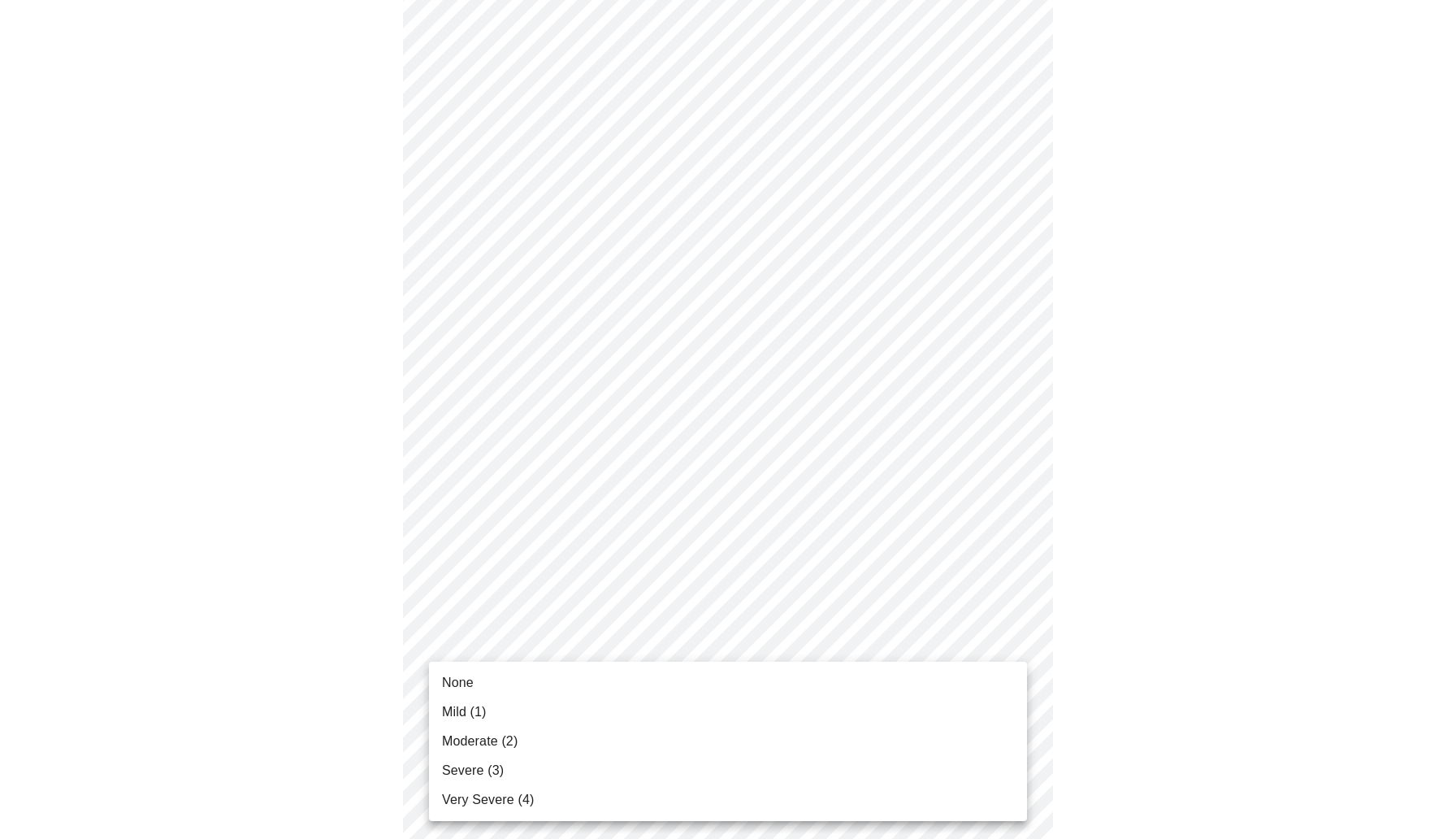
click at [547, 641] on body "MyMenopauseRx Appointments Messaging Labs Uploads Medications Community Refer a…" at bounding box center [728, 440] width 1443 height 2003
click at [507, 740] on span "Moderate (2)" at bounding box center [480, 742] width 76 height 20
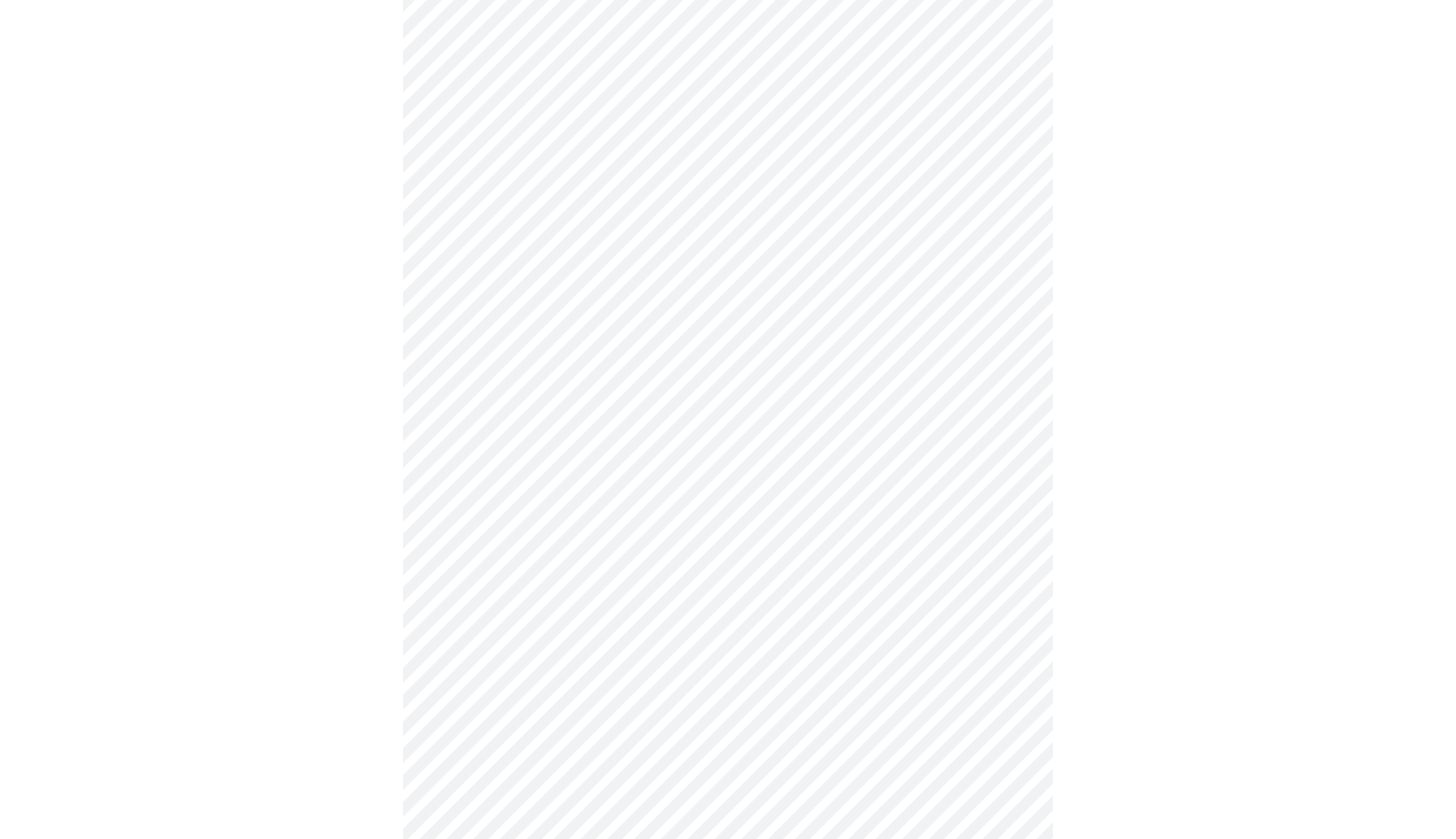
scroll to position [671, 0]
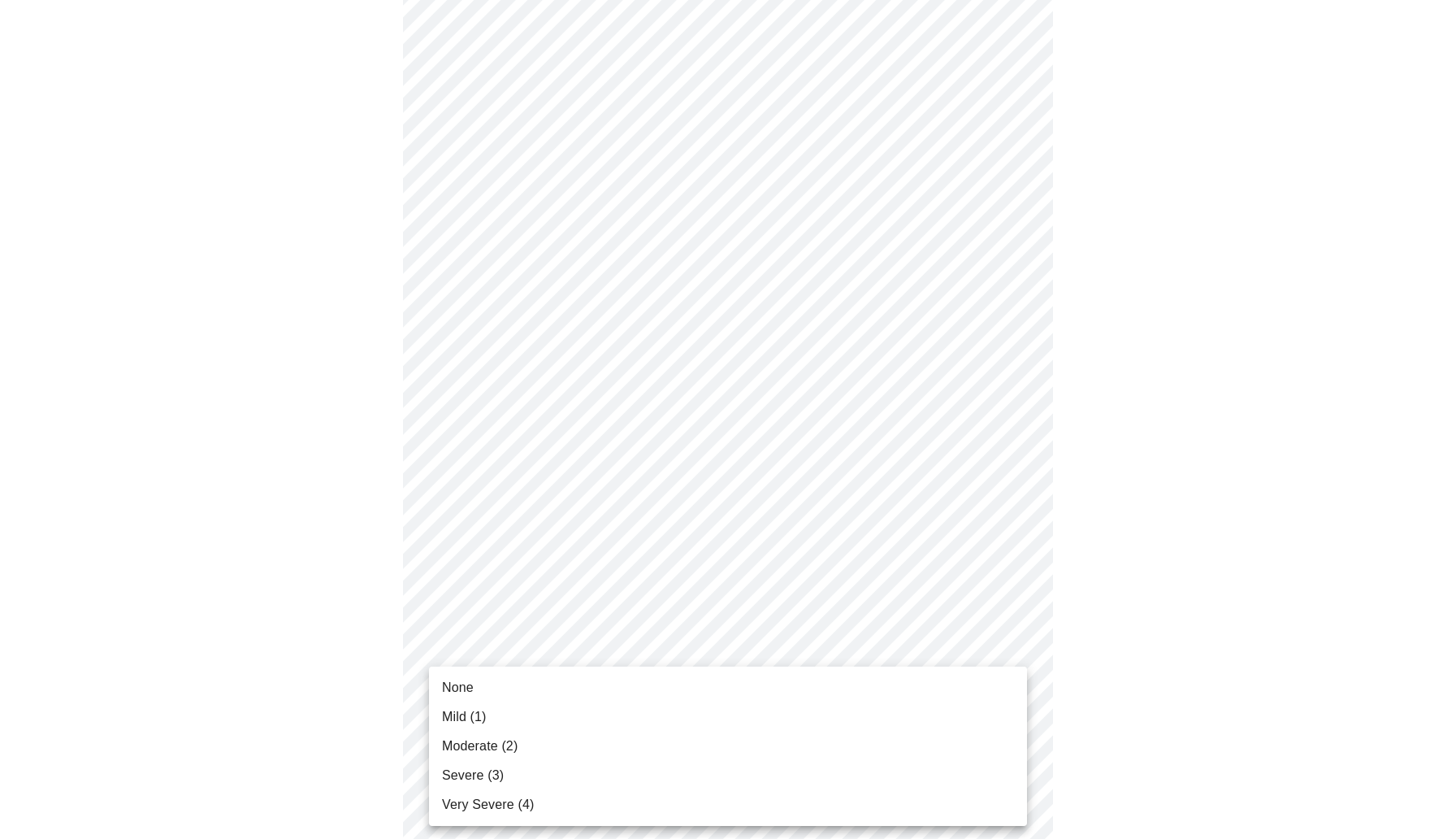
click at [535, 669] on body "MyMenopauseRx Appointments Messaging Labs Uploads Medications Community Refer a…" at bounding box center [728, 325] width 1443 height 1979
click at [509, 720] on li "Mild (1)" at bounding box center [728, 716] width 598 height 29
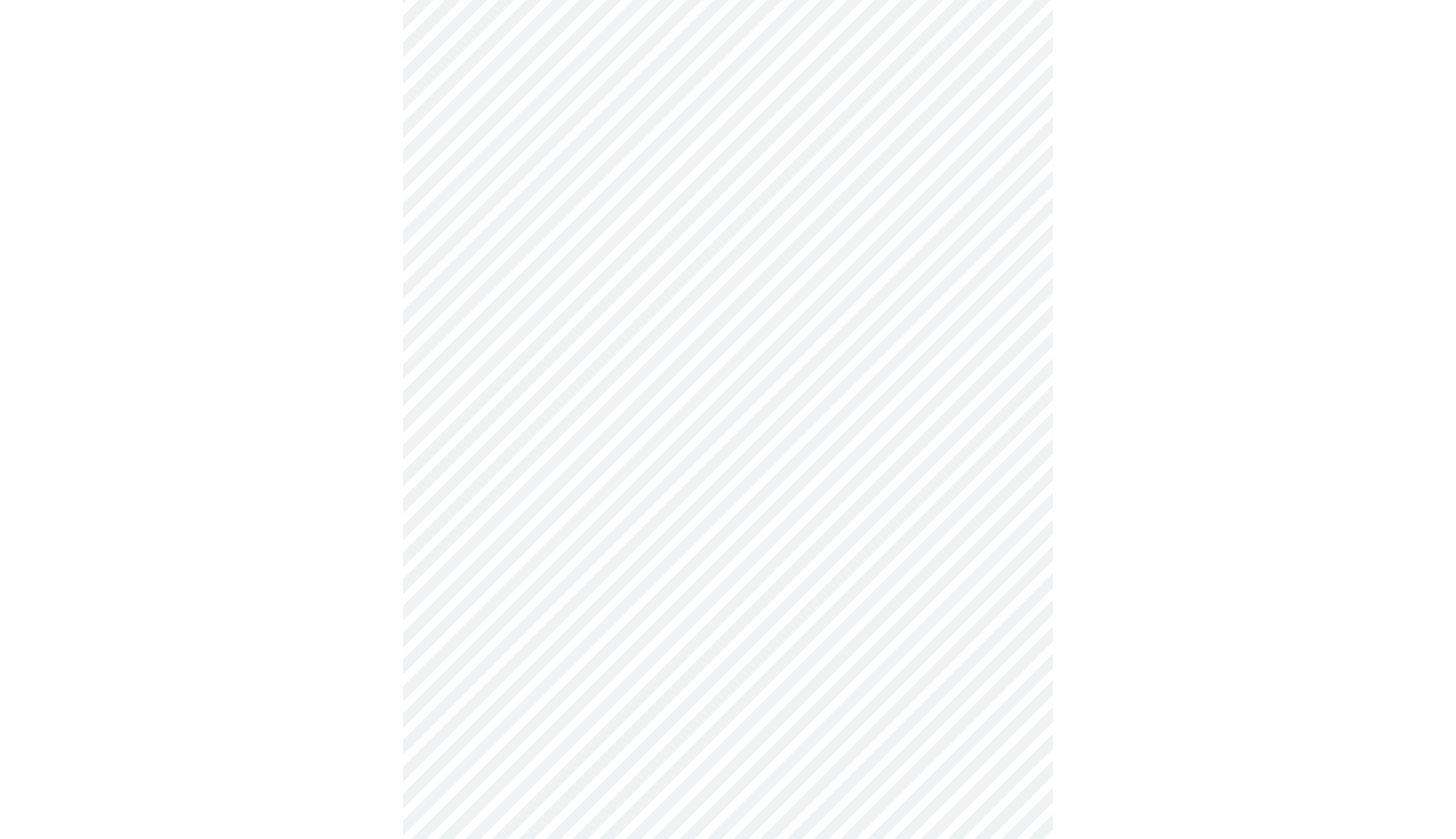
scroll to position [824, 0]
click at [535, 633] on body "MyMenopauseRx Appointments Messaging Labs Uploads Medications Community Refer a…" at bounding box center [728, 161] width 1443 height 1957
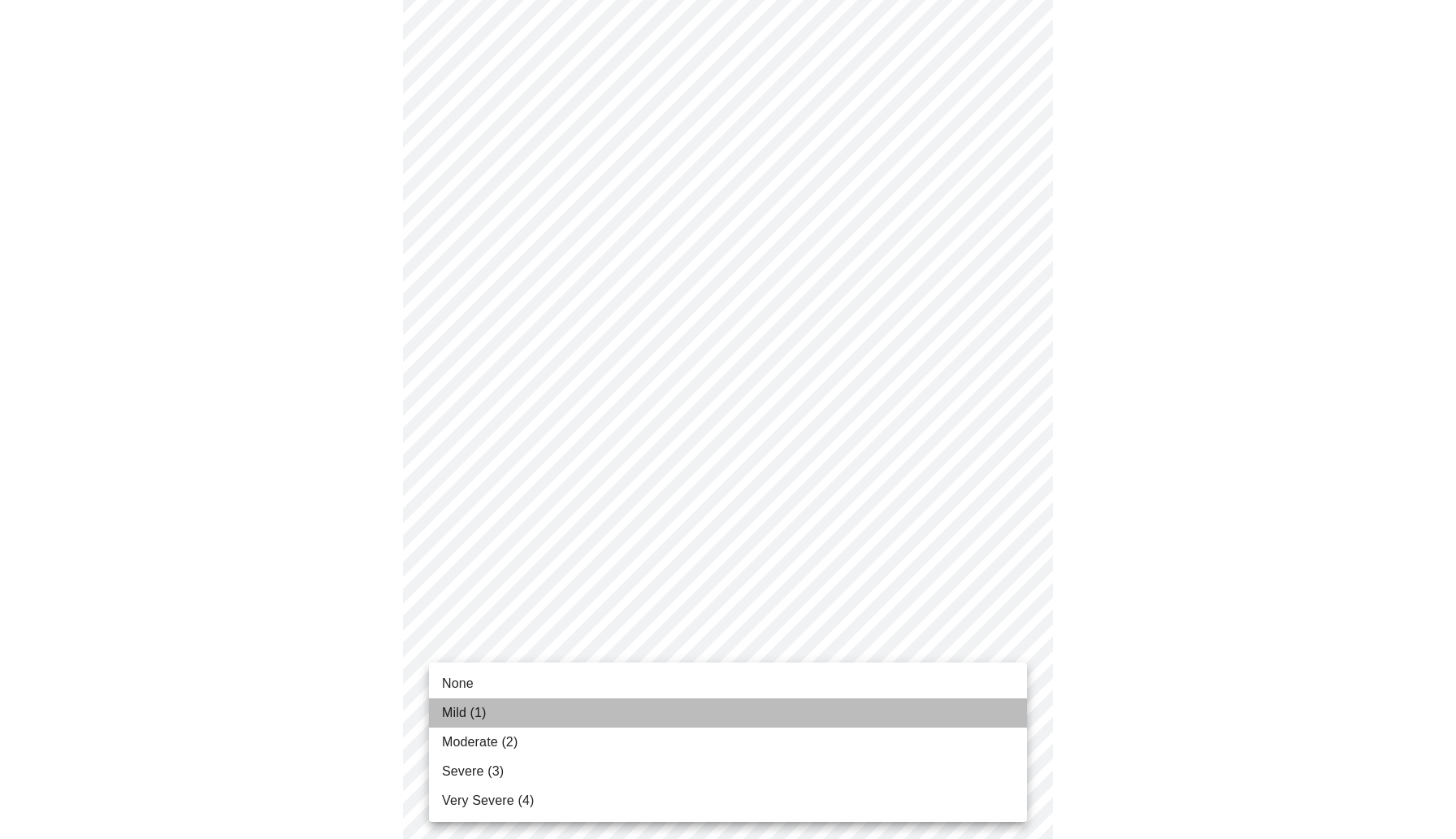
click at [507, 711] on li "Mild (1)" at bounding box center [728, 713] width 598 height 29
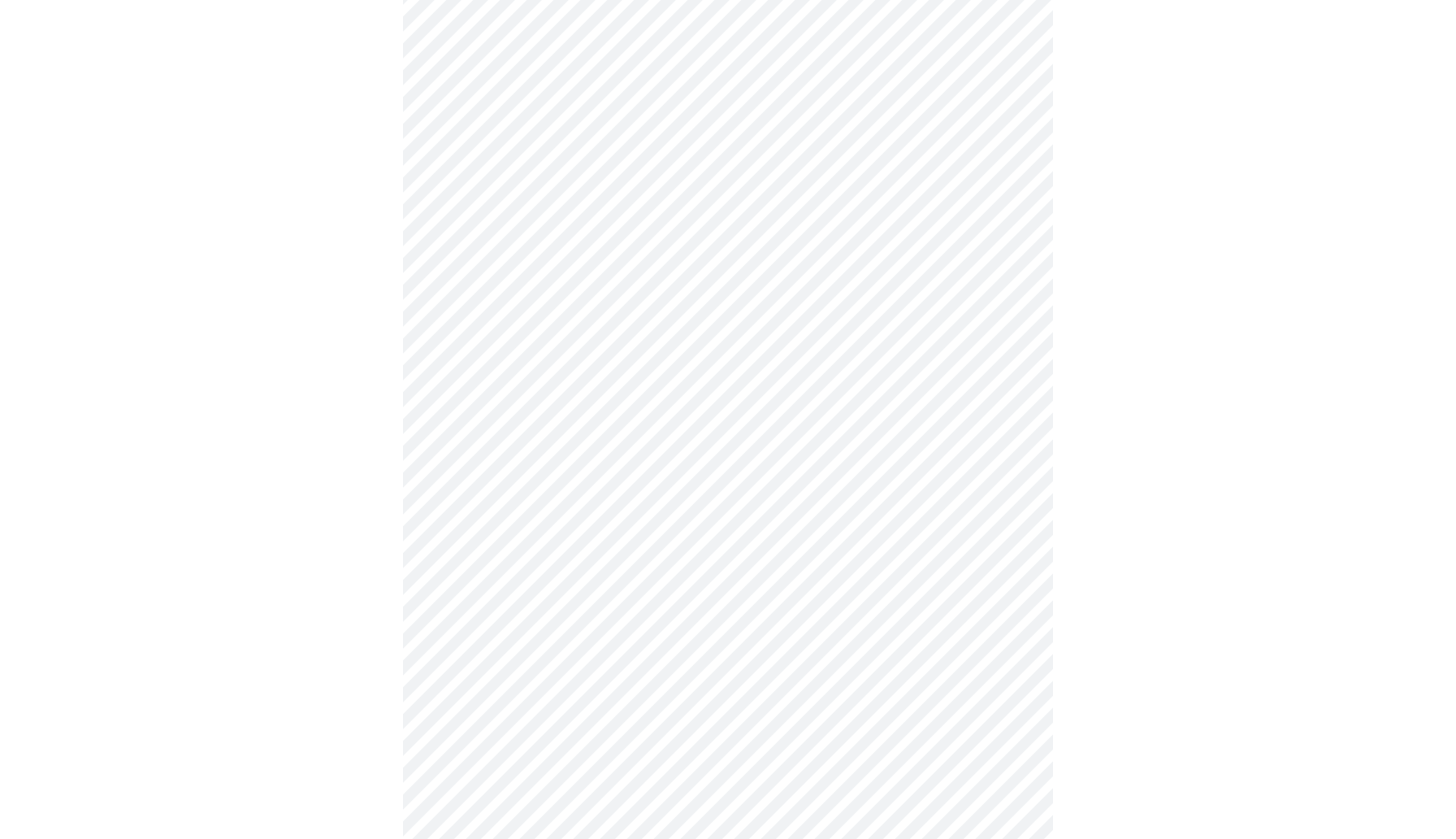
scroll to position [926, 0]
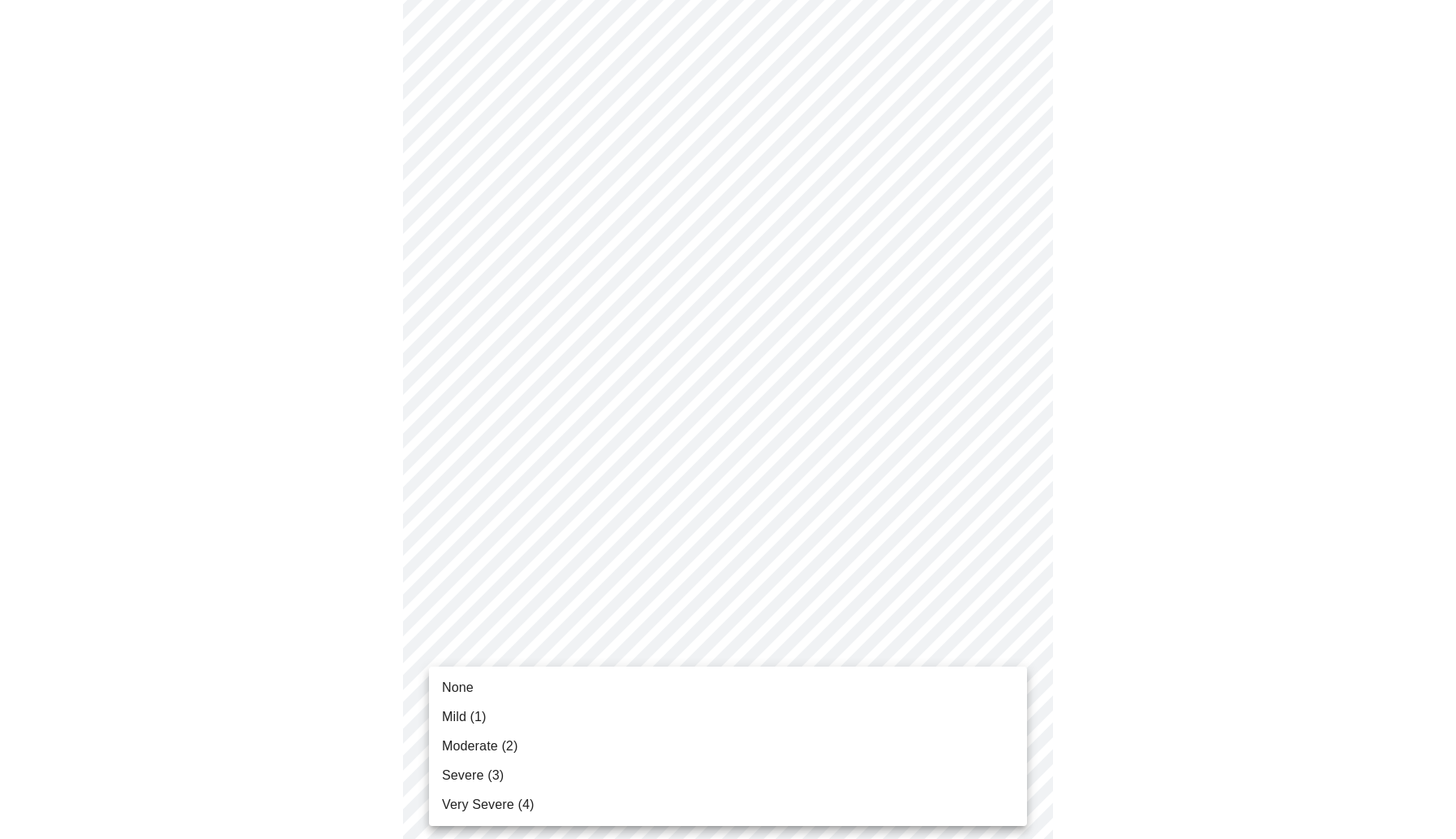
click at [512, 676] on body "MyMenopauseRx Appointments Messaging Labs Uploads Medications Community Refer a…" at bounding box center [728, 48] width 1443 height 1934
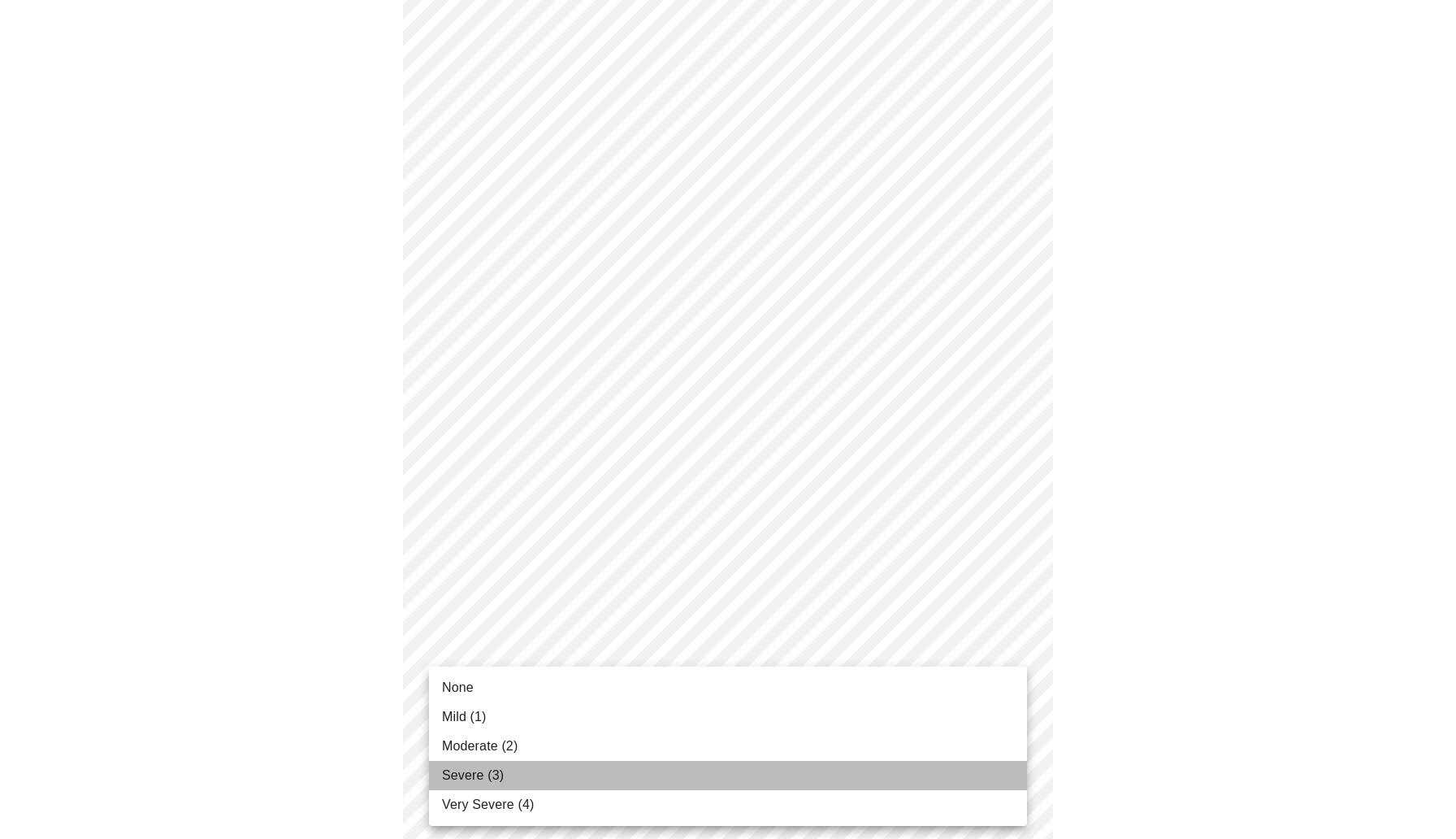
click at [497, 774] on span "Severe (3)" at bounding box center [473, 776] width 61 height 20
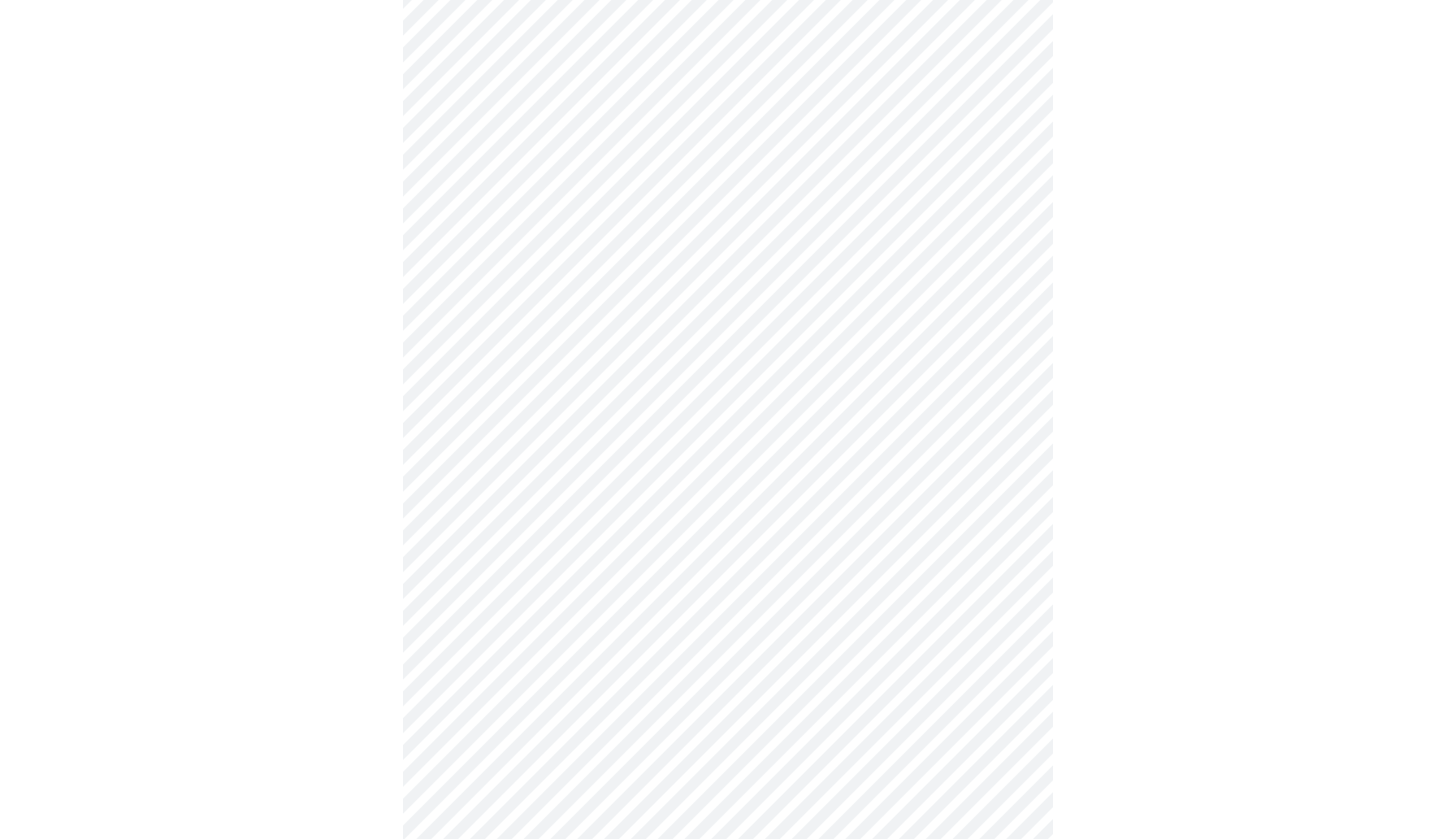
scroll to position [406, 0]
click at [553, 588] on body "MyMenopauseRx Appointments Messaging Labs Uploads Medications Community Refer a…" at bounding box center [728, 402] width 1443 height 1604
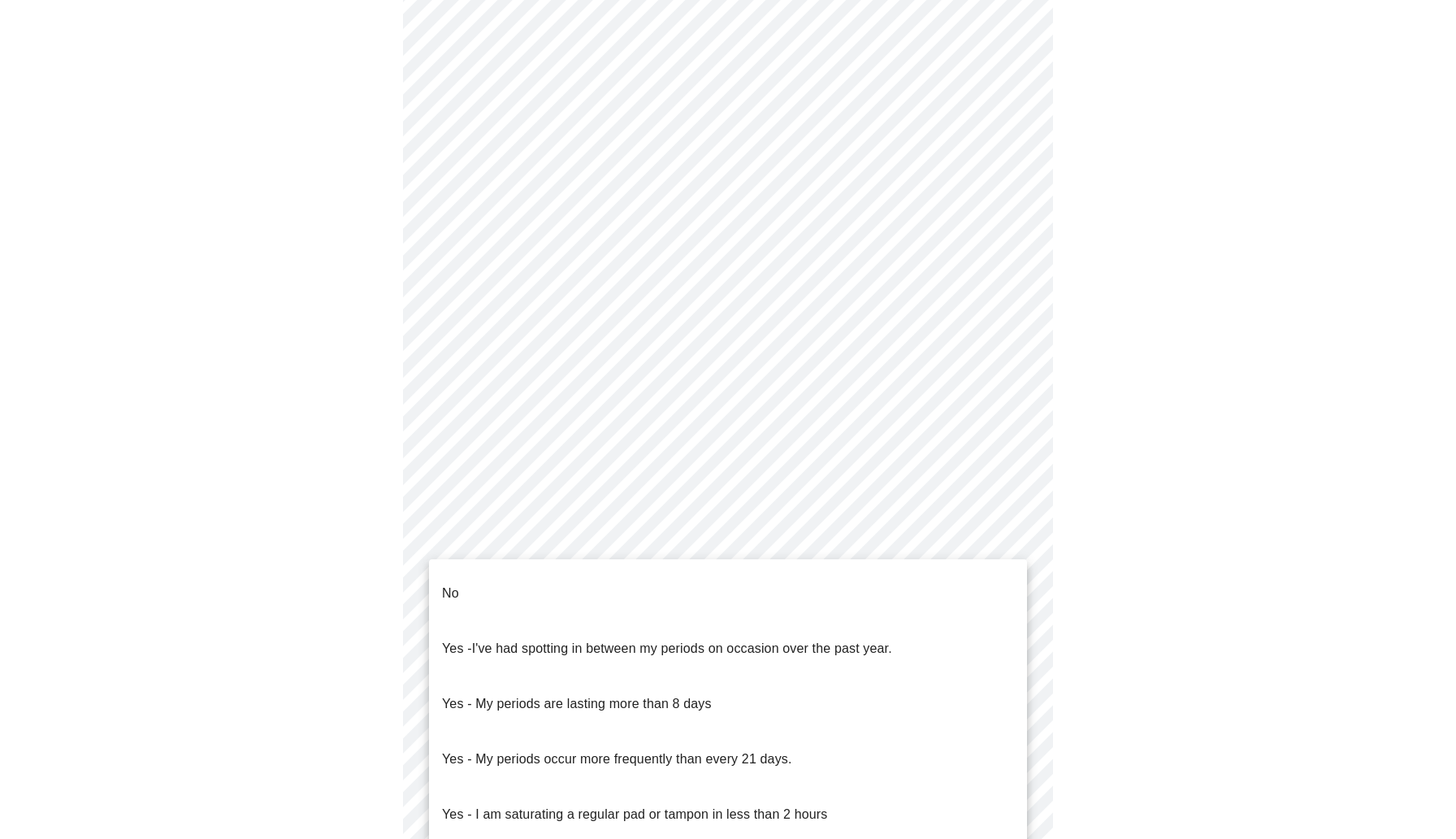
click at [530, 585] on li "No" at bounding box center [728, 593] width 598 height 55
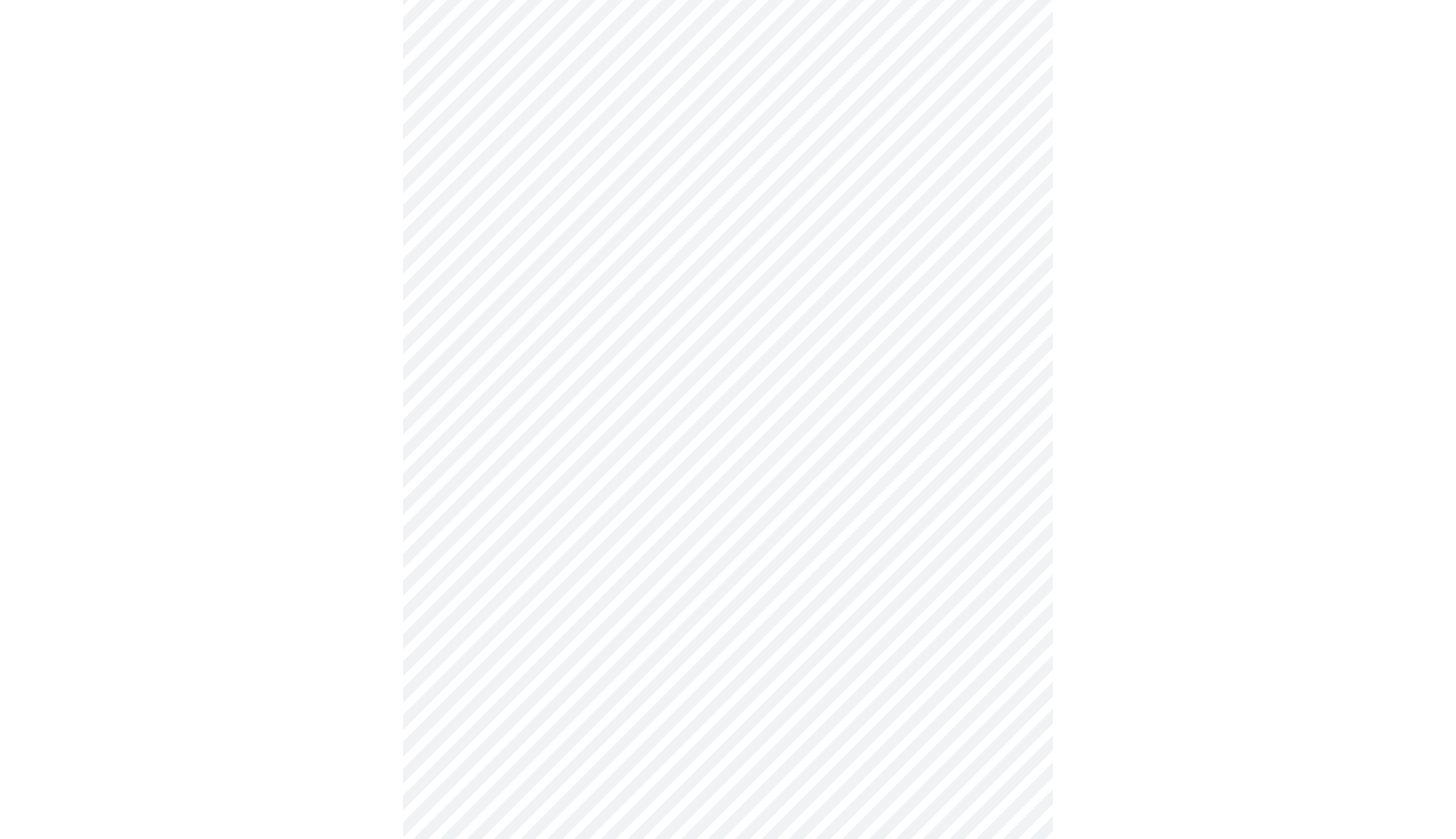
scroll to position [492, 0]
click at [526, 613] on body "MyMenopauseRx Appointments Messaging Labs Uploads Medications Community Refer a…" at bounding box center [728, 311] width 1443 height 1594
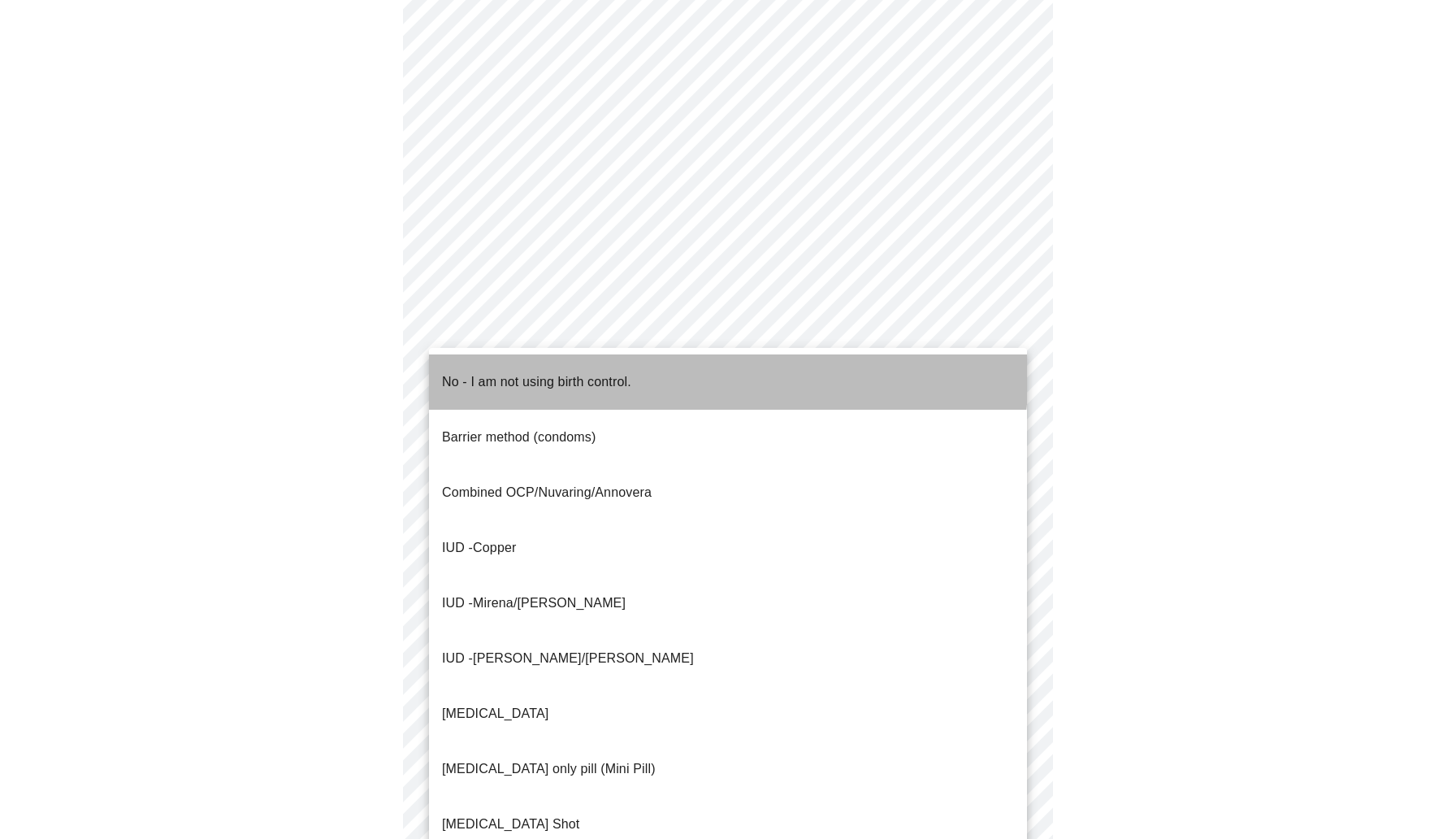
click at [516, 373] on p "No - I am not using birth control." at bounding box center [537, 383] width 189 height 20
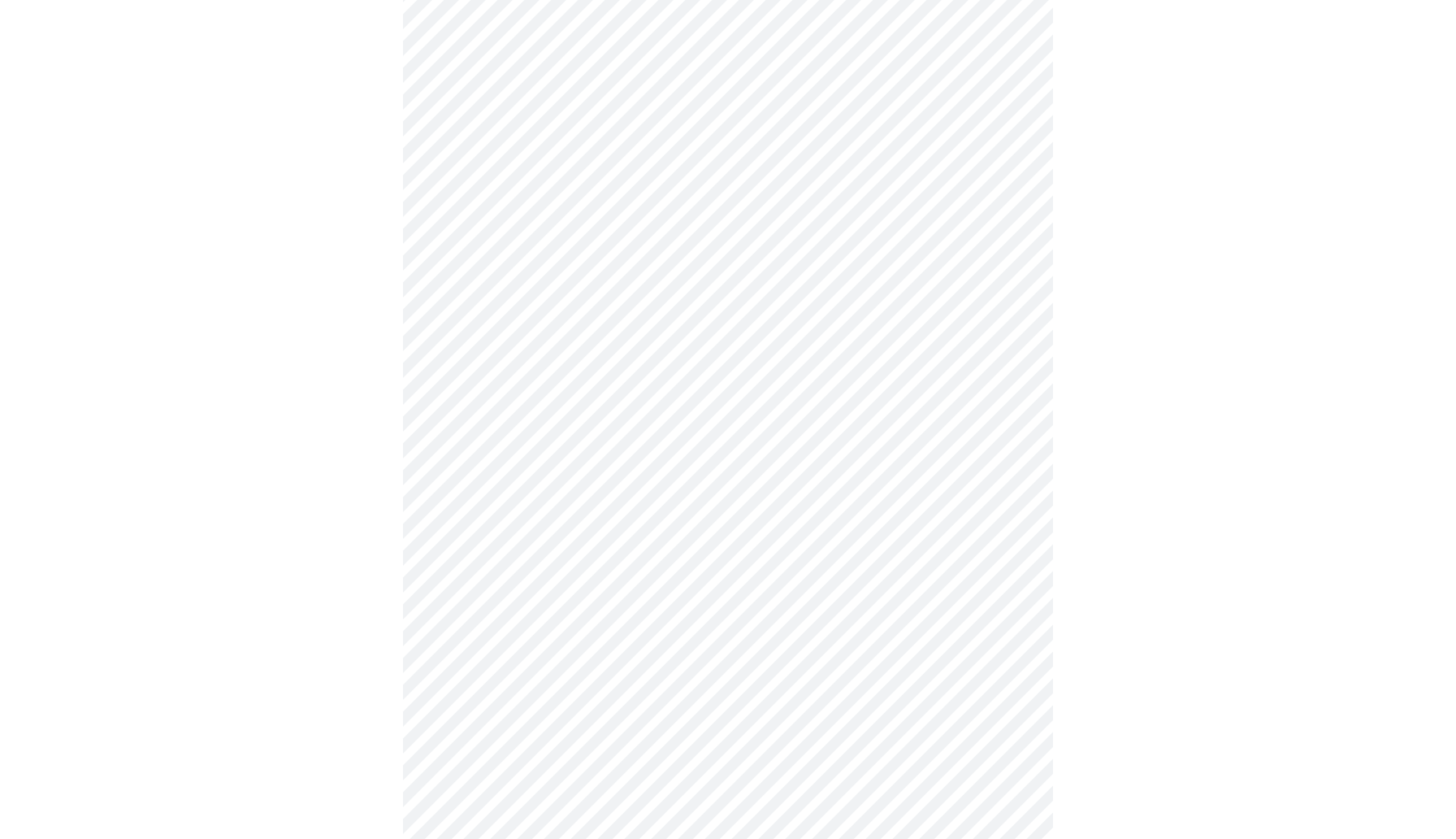
scroll to position [627, 0]
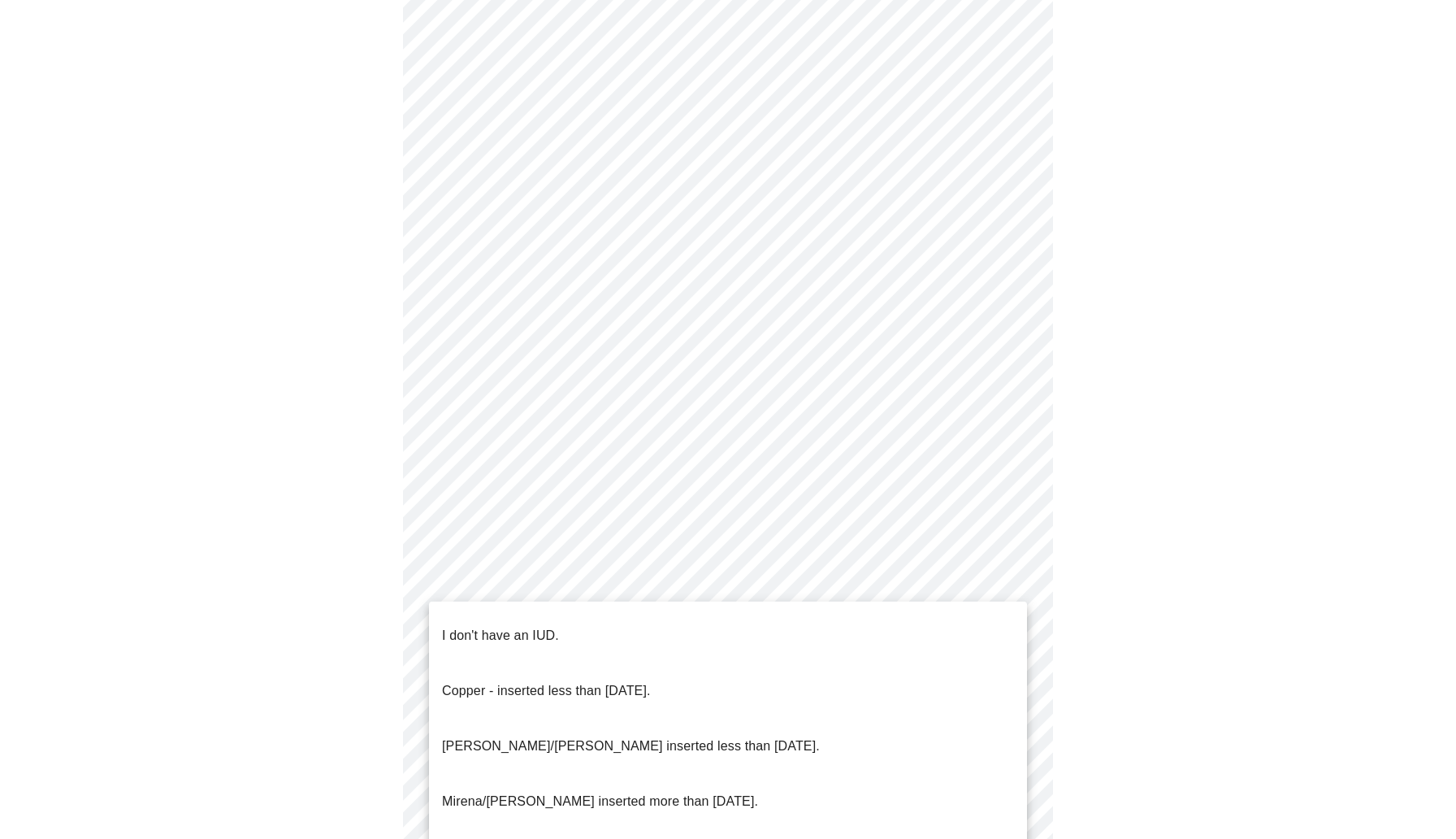
click at [506, 609] on body "MyMenopauseRx Appointments Messaging Labs Uploads Medications Community Refer a…" at bounding box center [728, 171] width 1443 height 1585
click at [503, 626] on p "I don't have an IUD." at bounding box center [501, 636] width 117 height 20
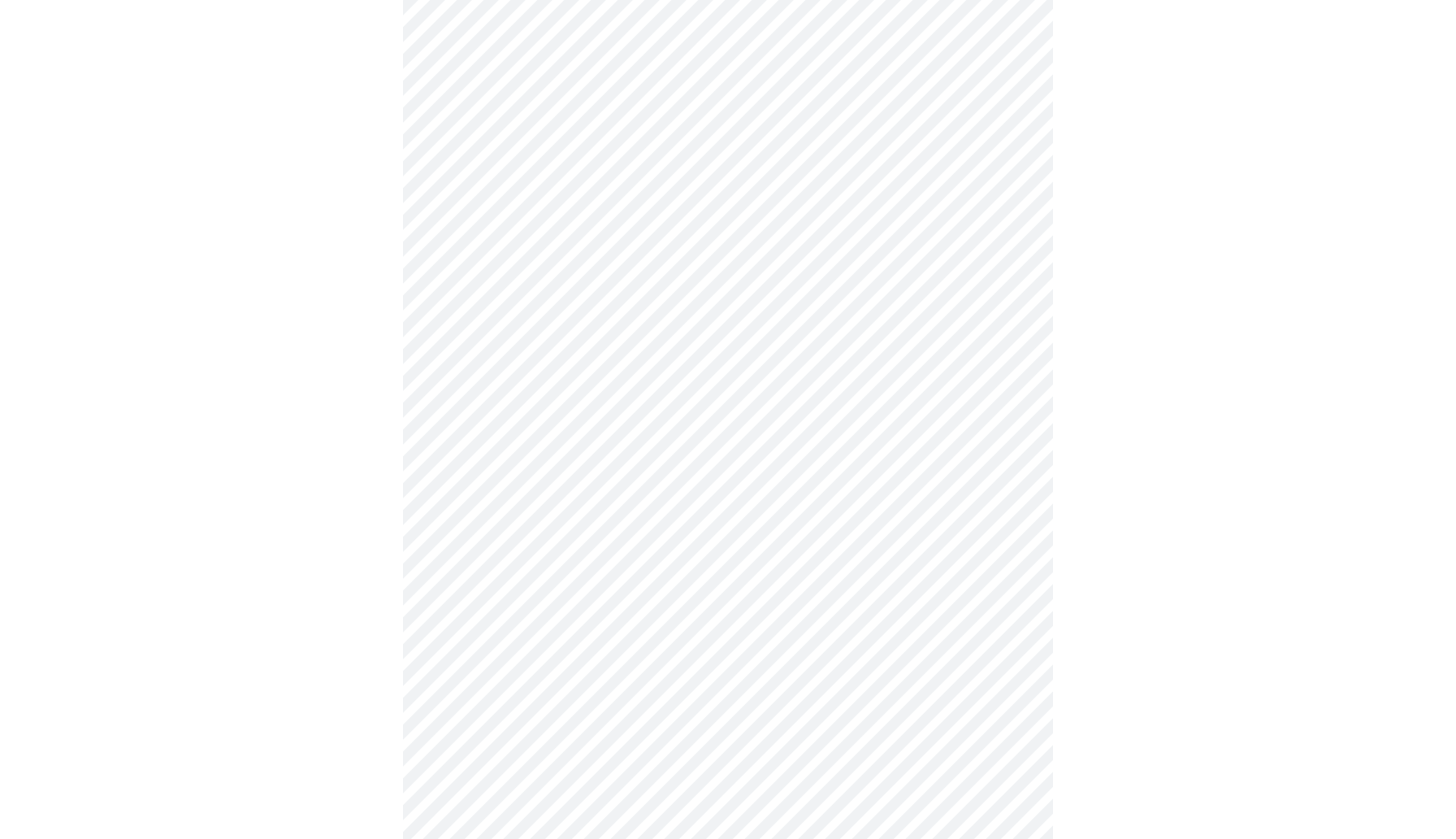
scroll to position [736, 0]
click at [503, 609] on body "MyMenopauseRx Appointments Messaging Labs Uploads Medications Community Refer a…" at bounding box center [728, 58] width 1443 height 1575
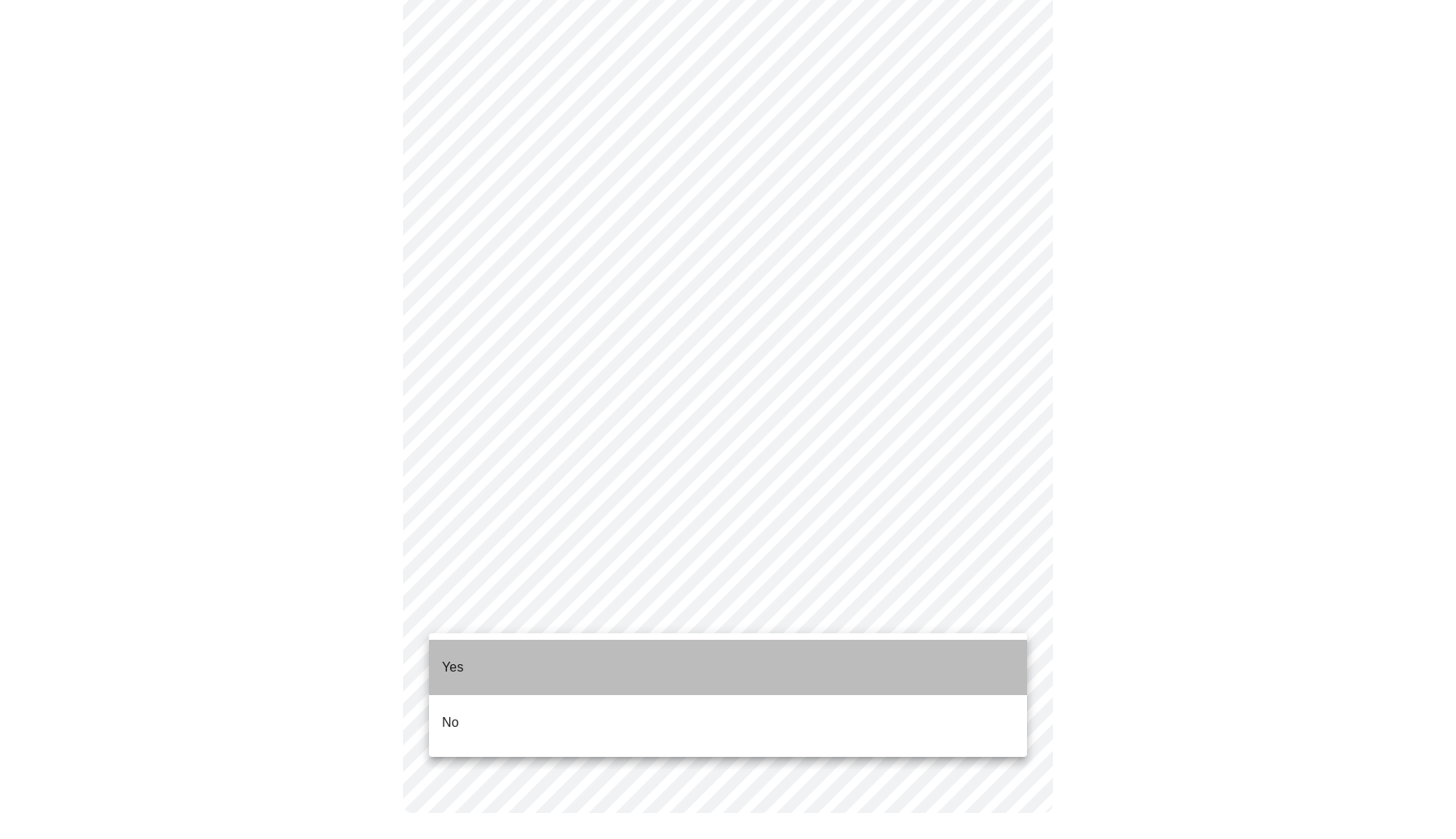
click at [484, 668] on li "Yes" at bounding box center [728, 667] width 598 height 55
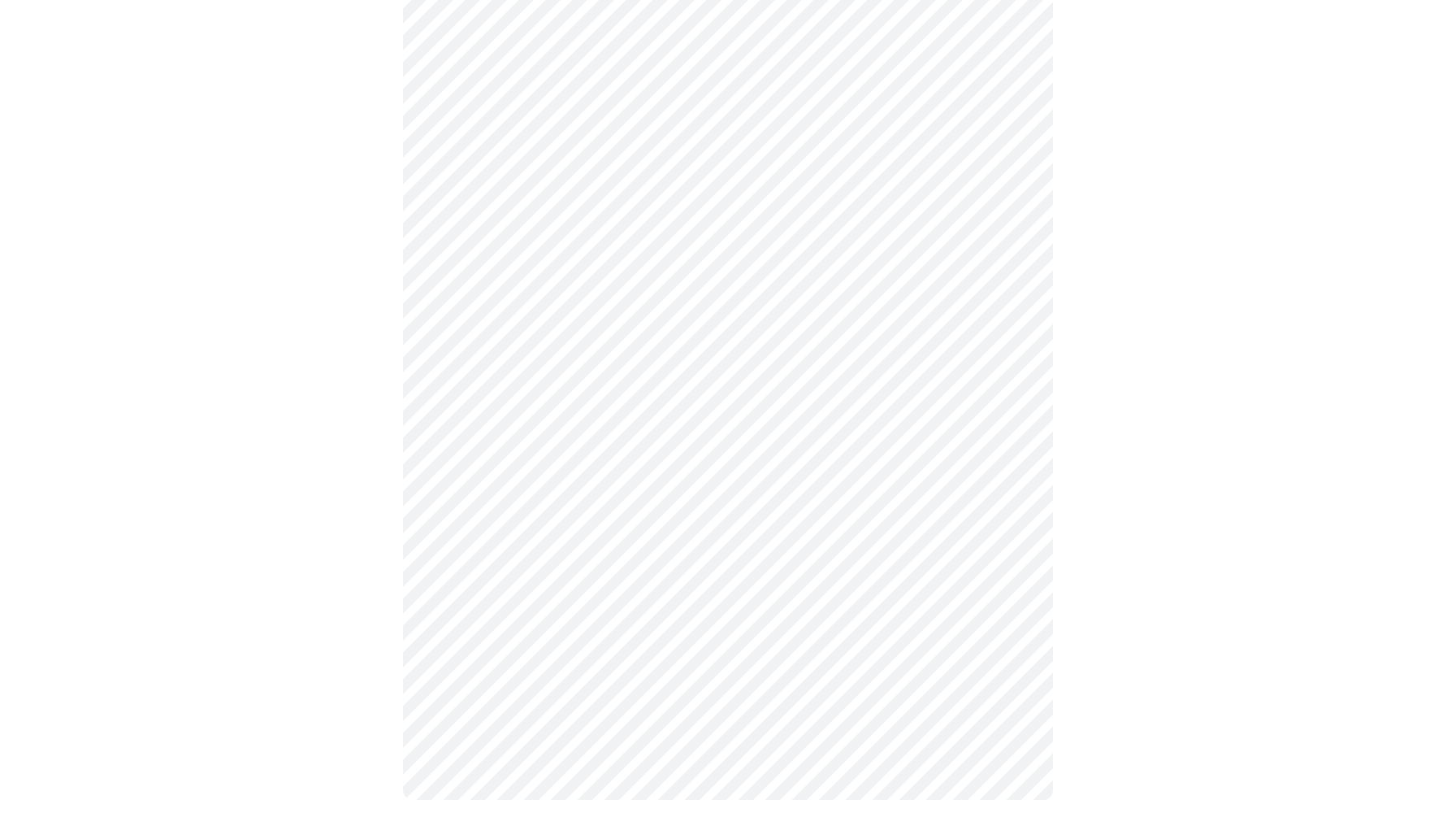
scroll to position [0, 0]
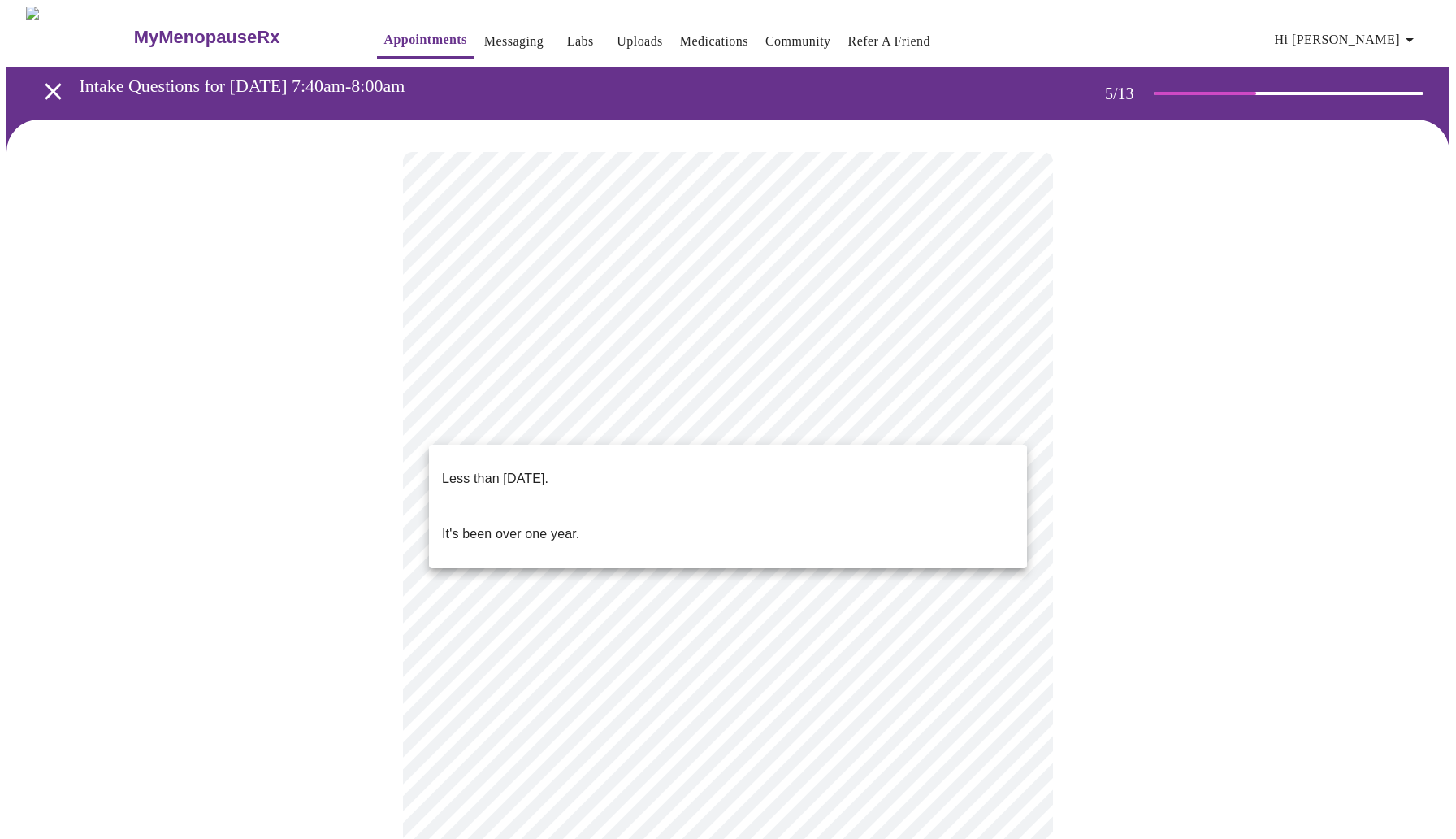
click at [803, 428] on body "MyMenopauseRx Appointments Messaging Labs Uploads Medications Community Refer a…" at bounding box center [728, 612] width 1443 height 1211
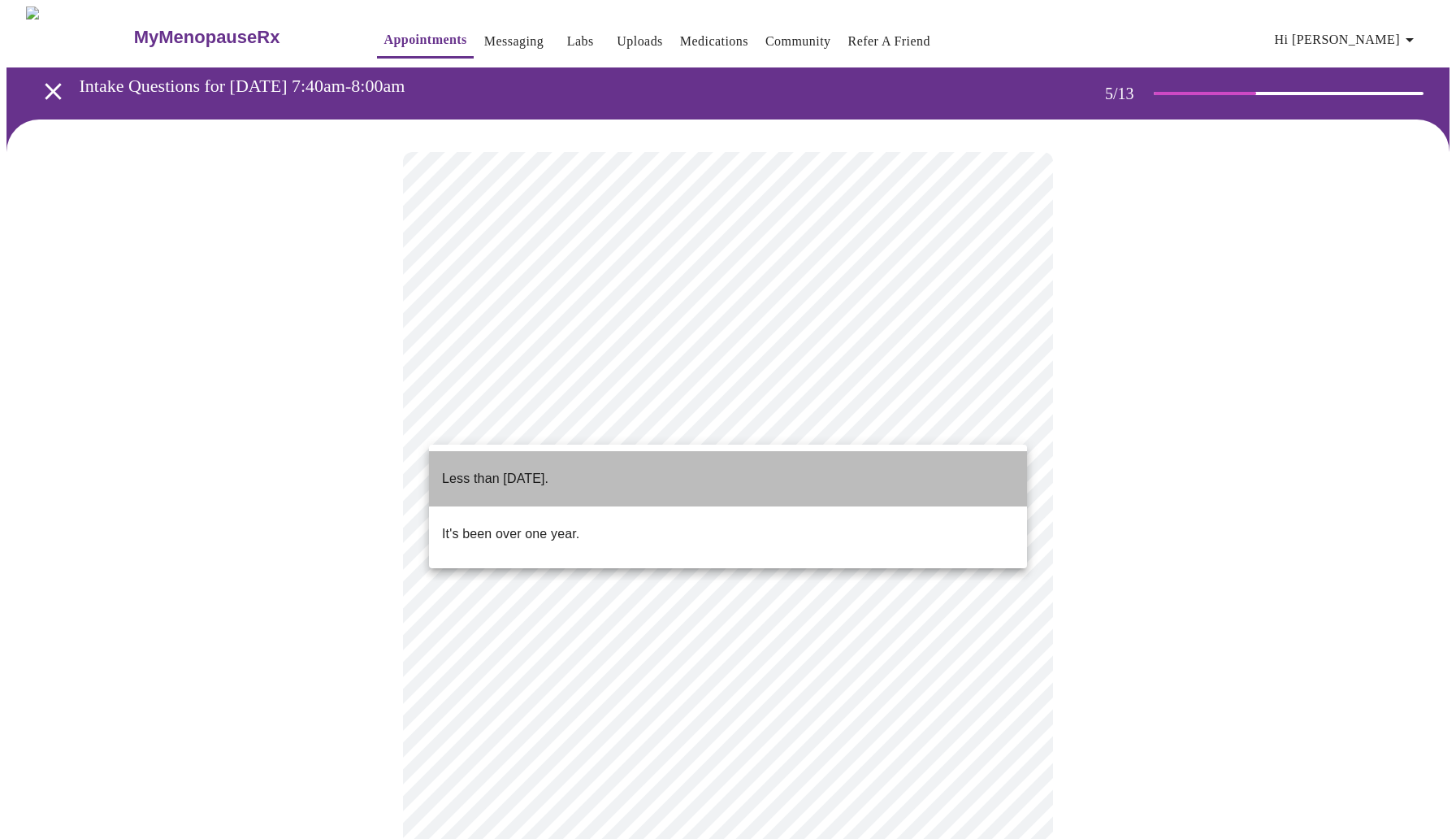
click at [769, 465] on li "Less than [DATE]." at bounding box center [728, 478] width 598 height 55
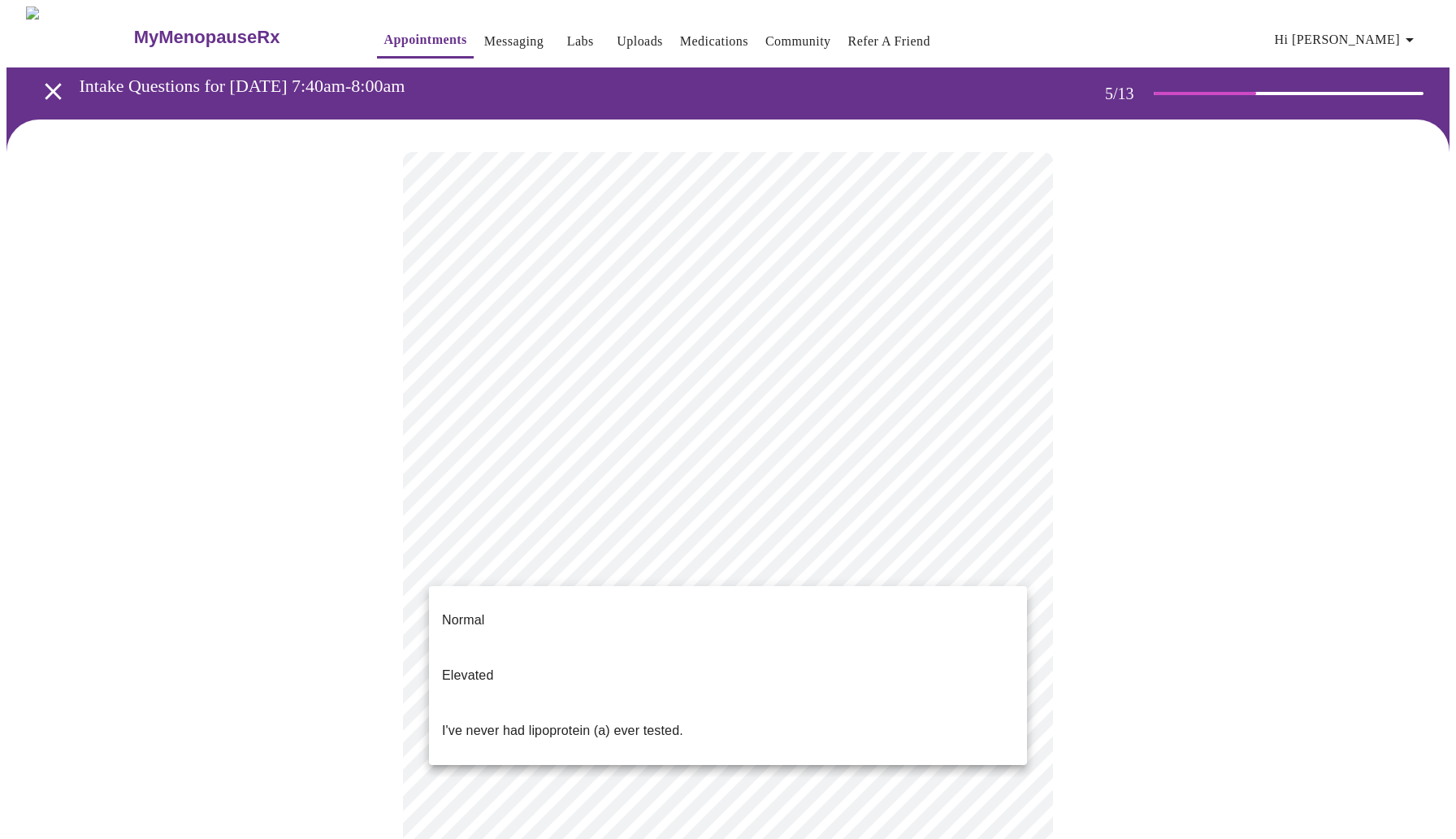
click at [692, 563] on body "MyMenopauseRx Appointments Messaging Labs Uploads Medications Community Refer a…" at bounding box center [728, 606] width 1443 height 1201
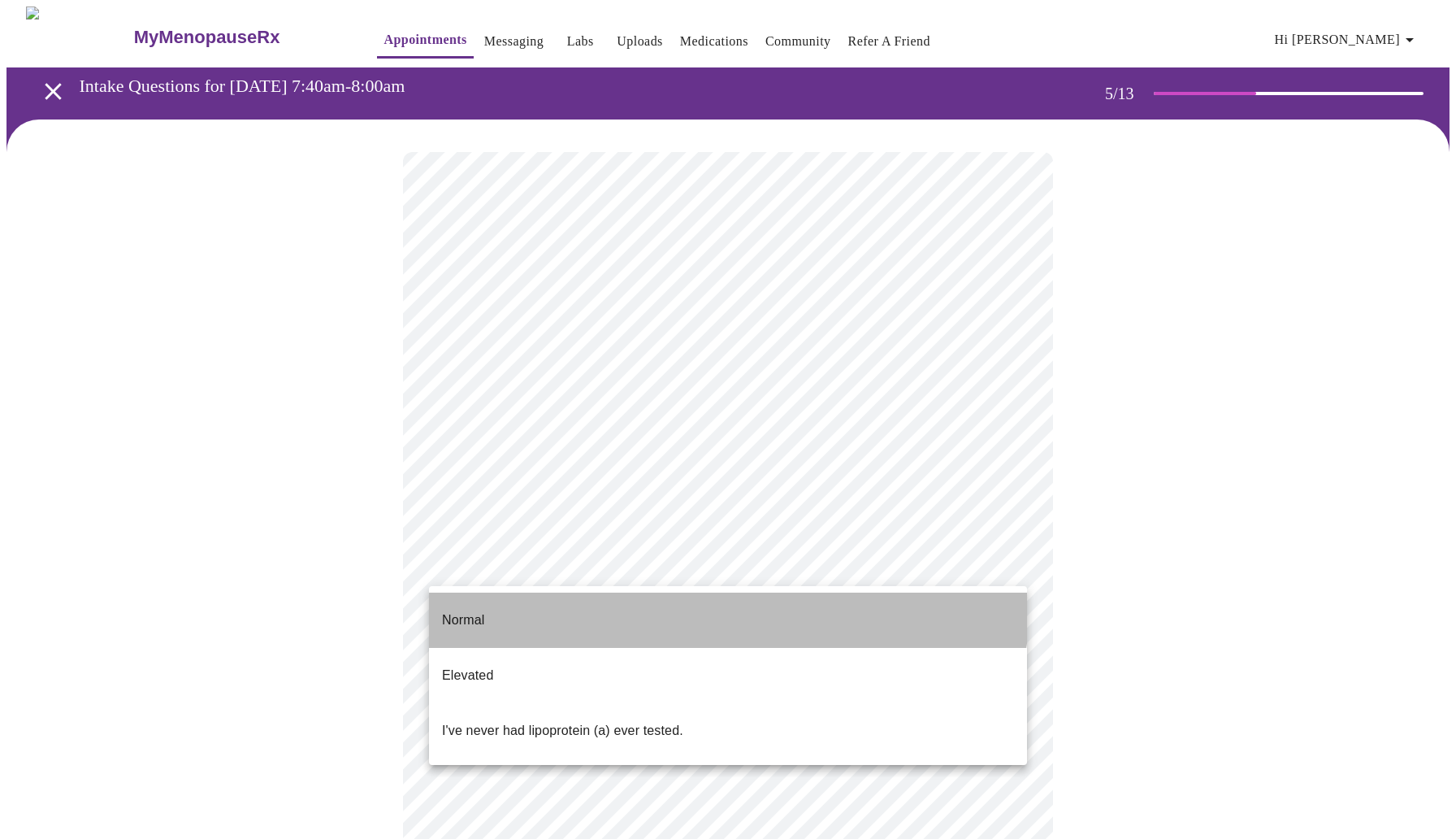
click at [674, 602] on li "Normal" at bounding box center [728, 620] width 598 height 55
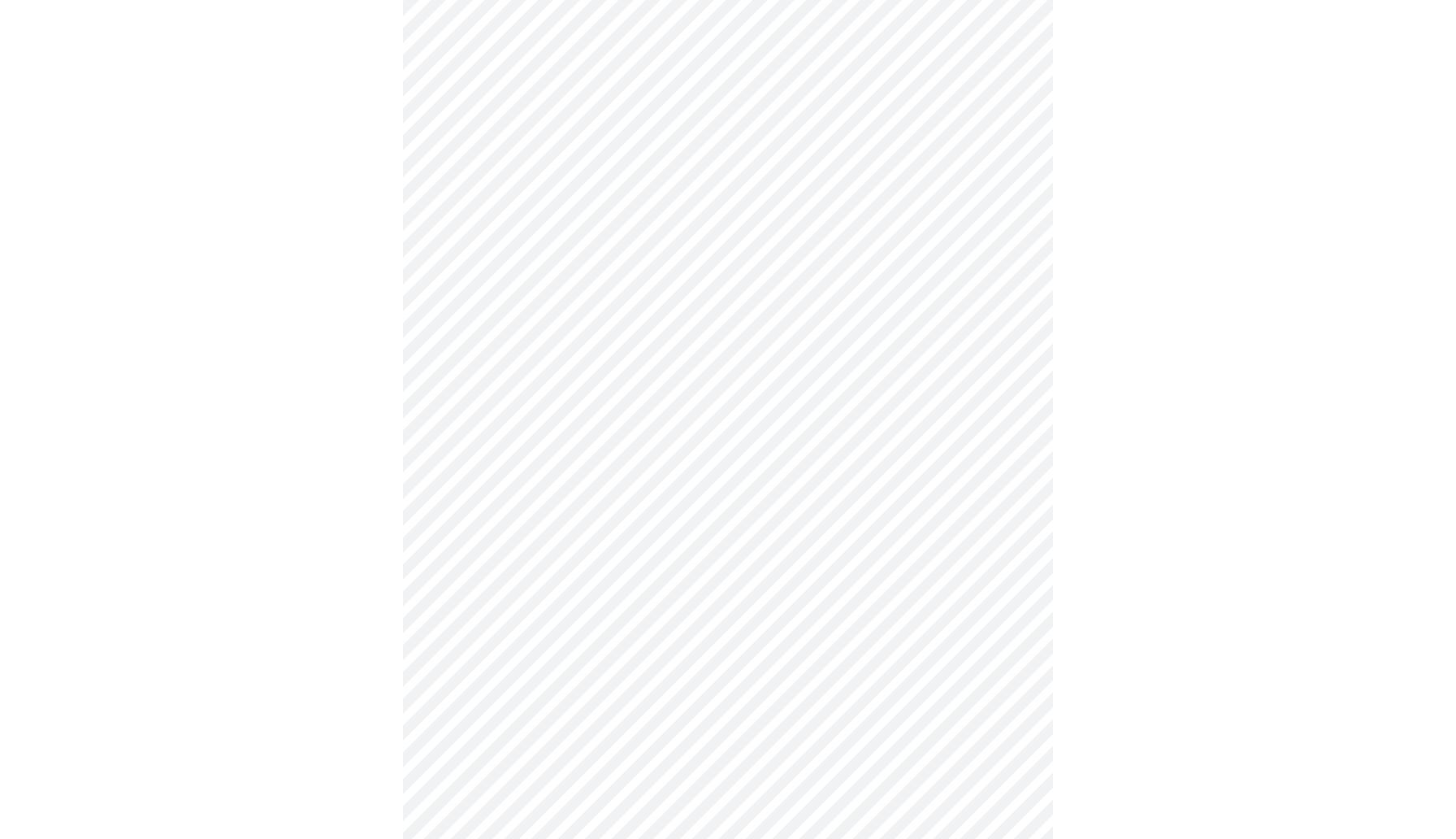
scroll to position [4097, 0]
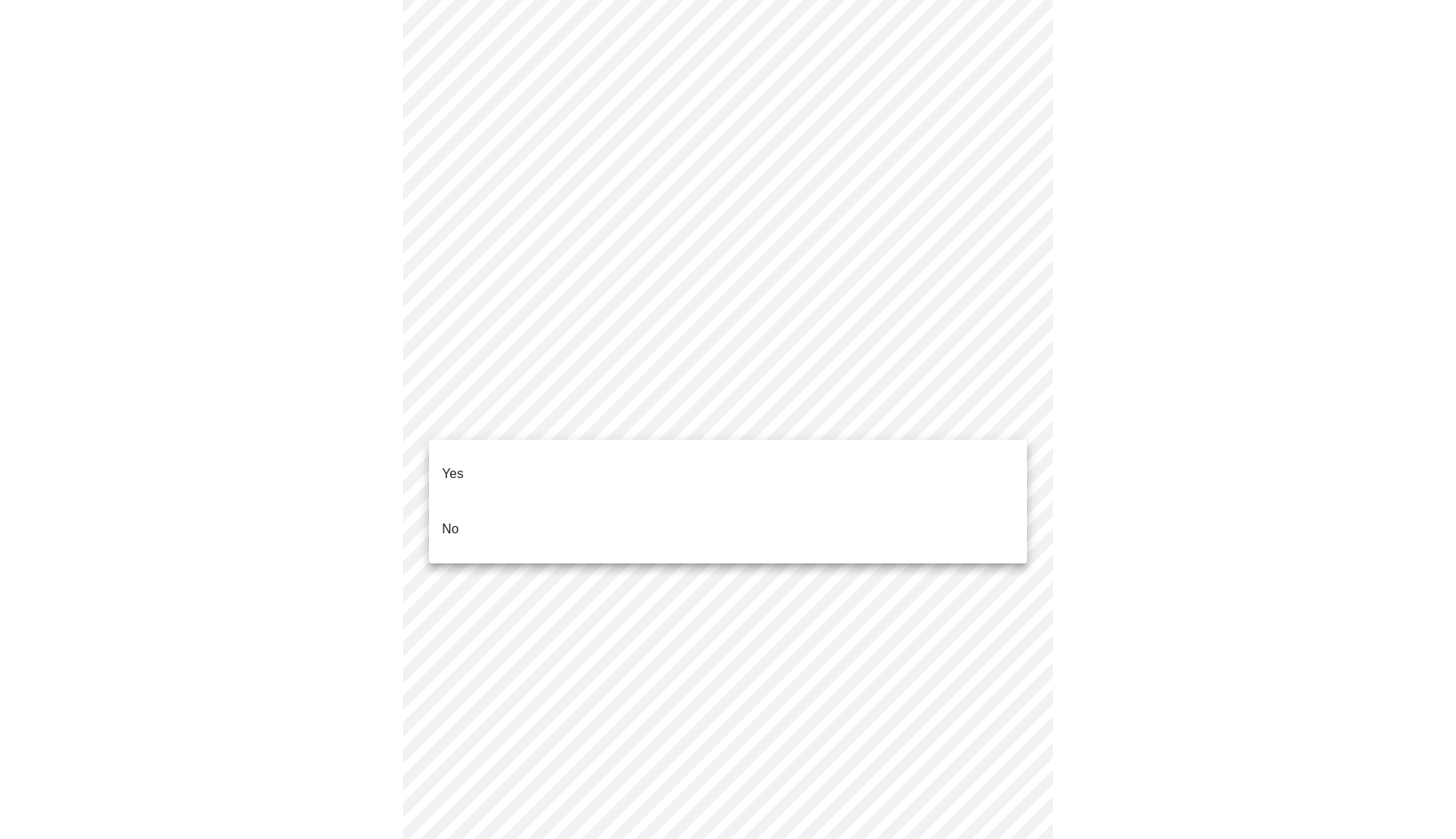
click at [750, 504] on li "No" at bounding box center [728, 529] width 598 height 55
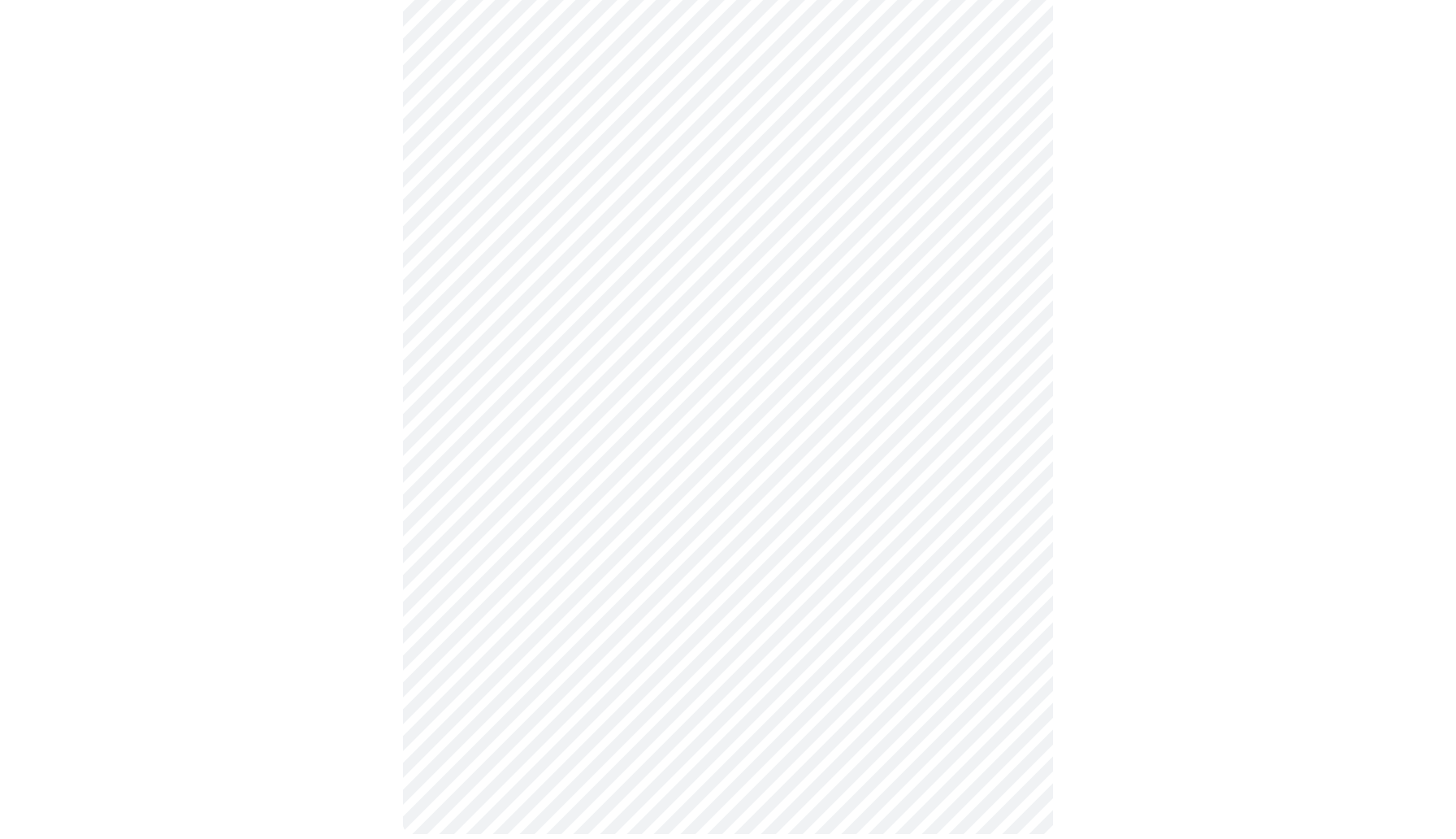
scroll to position [1261, 0]
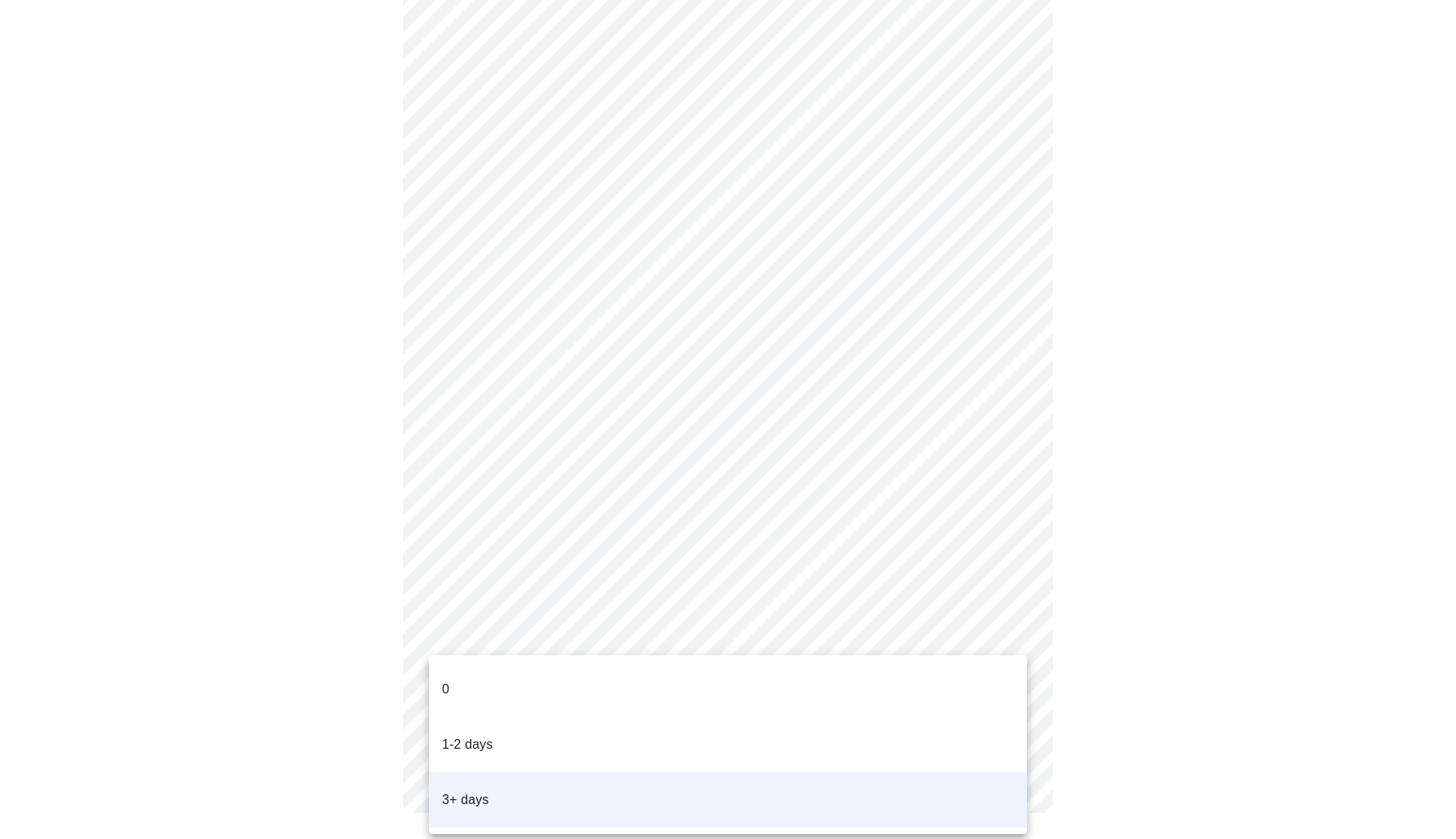
click at [767, 772] on li "3+ days" at bounding box center [728, 799] width 598 height 55
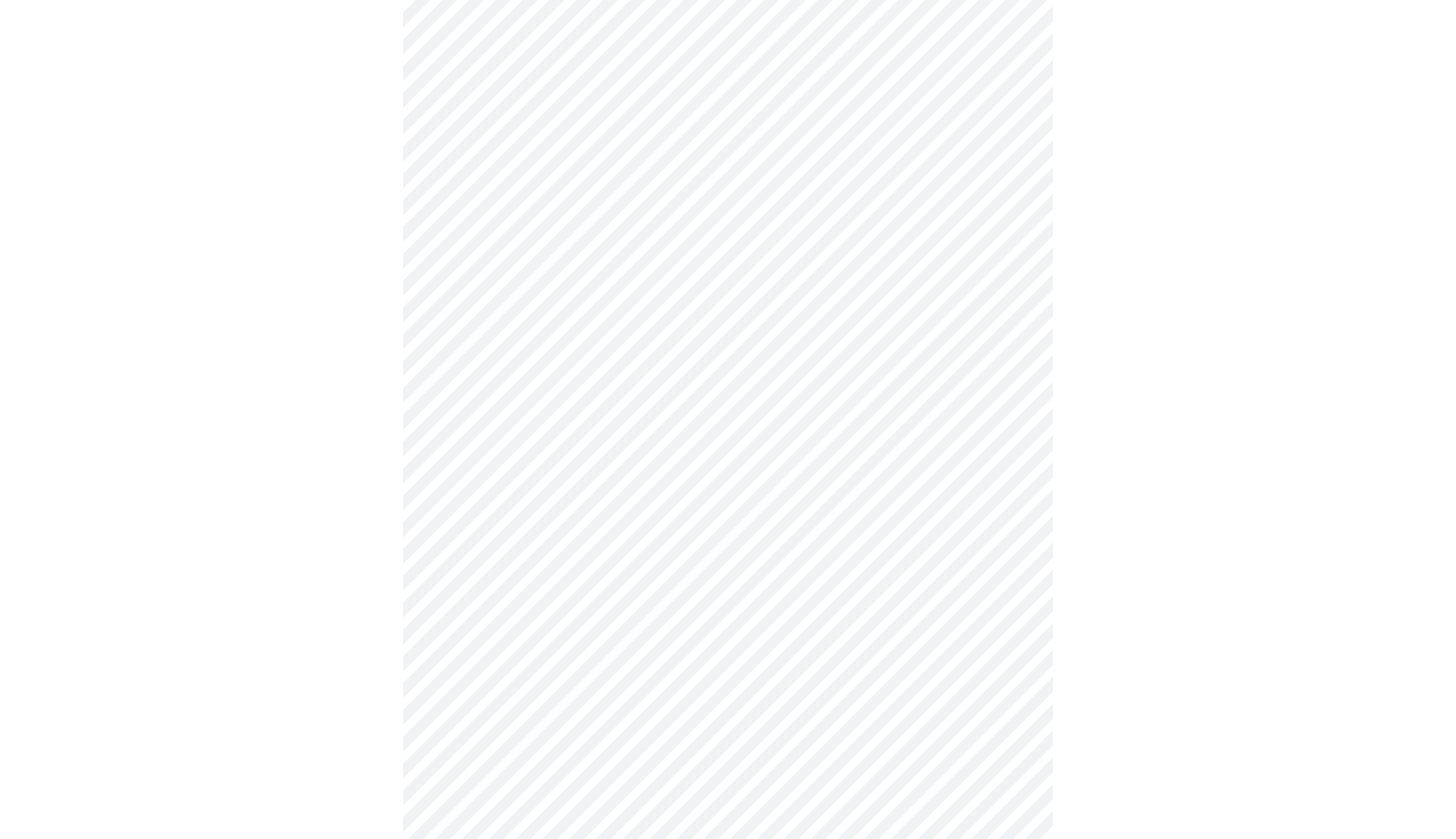
scroll to position [775, 0]
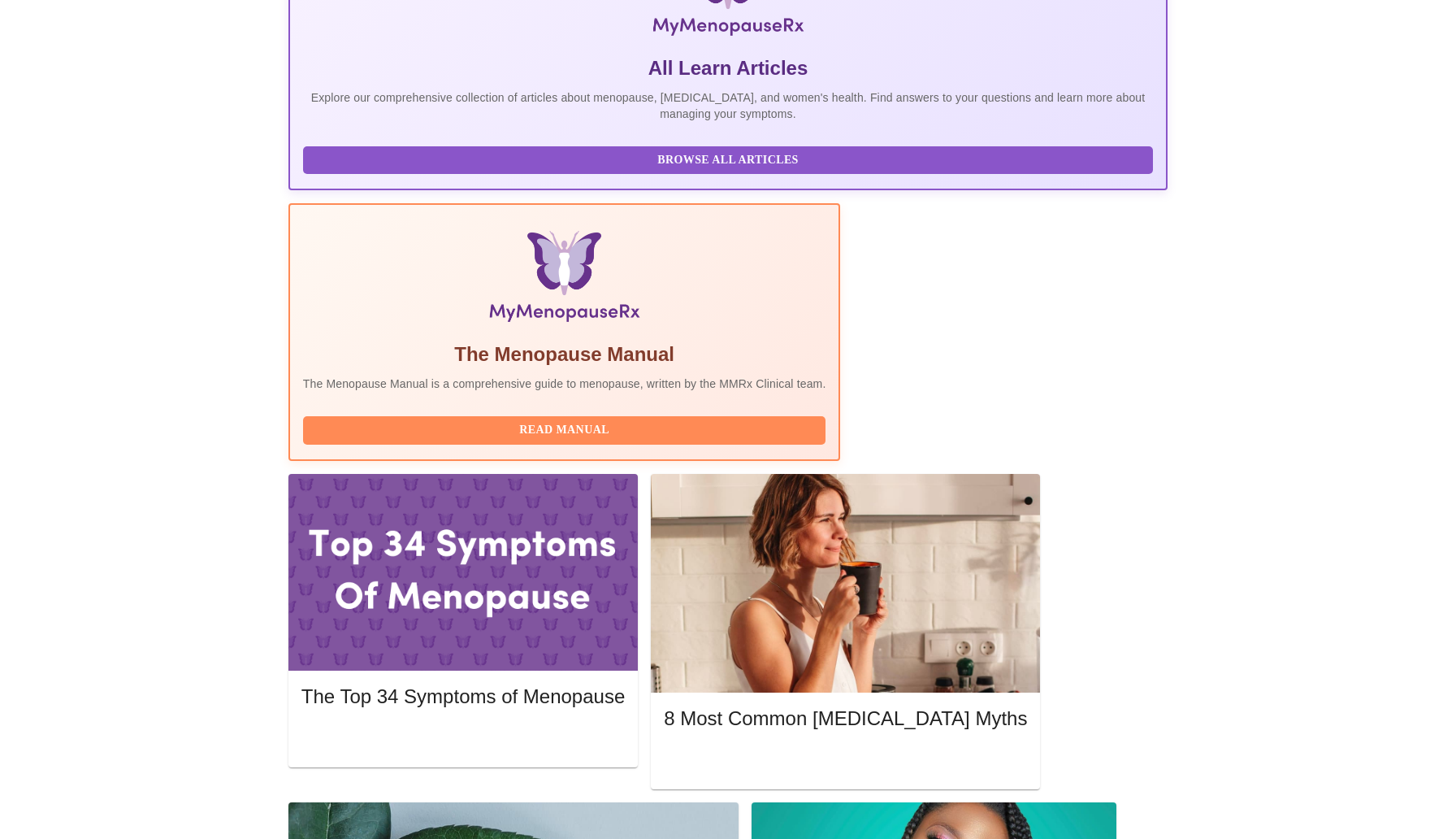
scroll to position [323, 0]
